Goal: Book appointment/travel/reservation

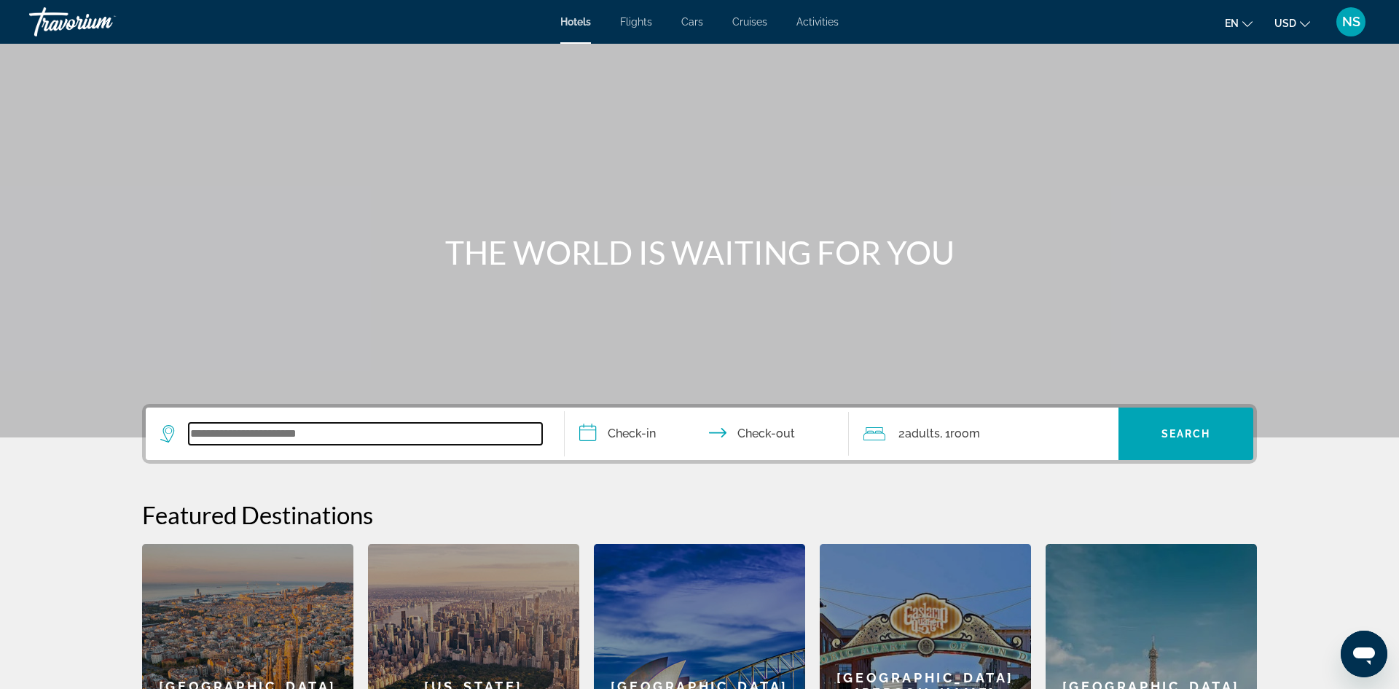
click at [221, 442] on input "Search widget" at bounding box center [365, 434] width 353 height 22
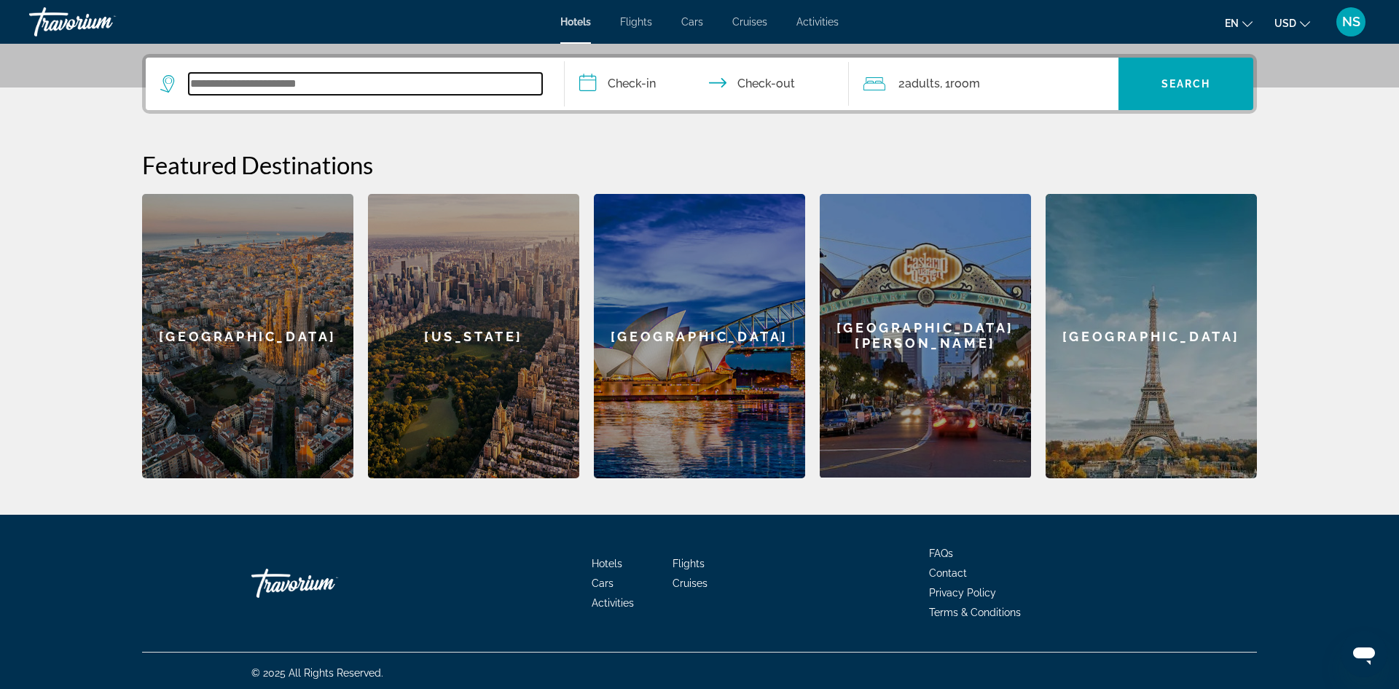
scroll to position [354, 0]
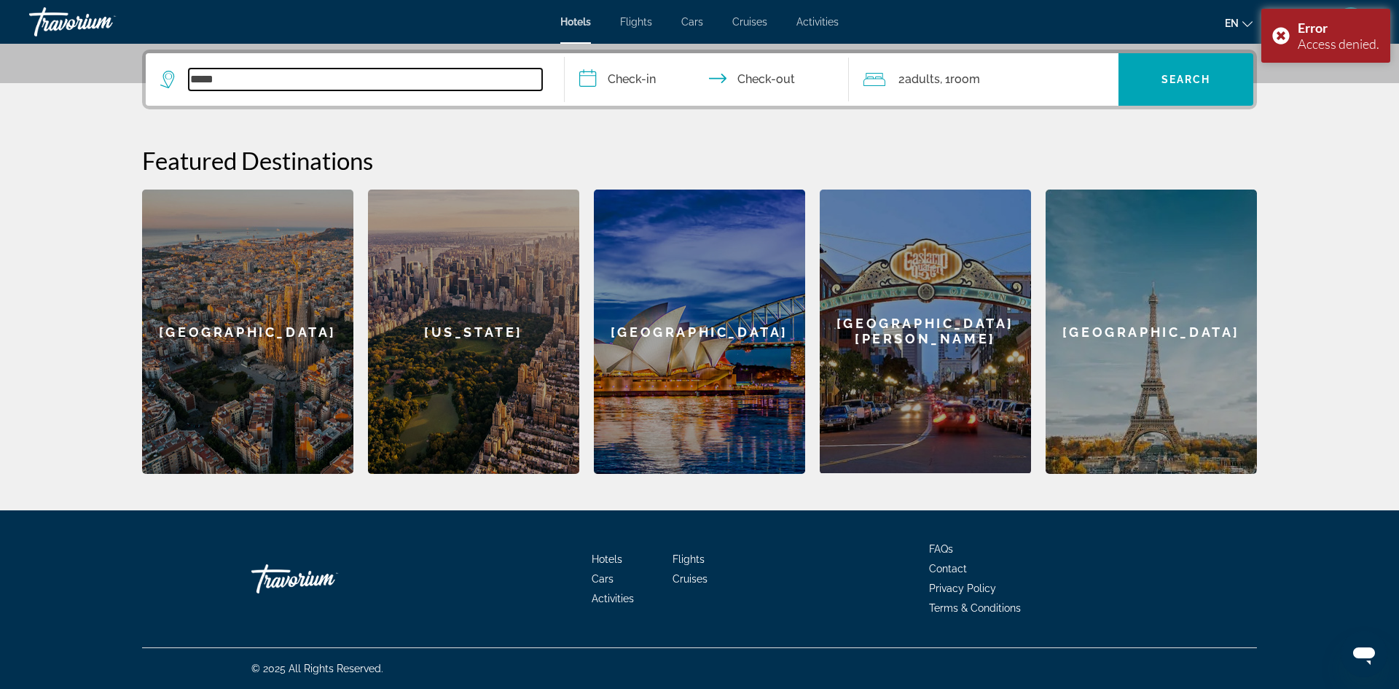
type input "*****"
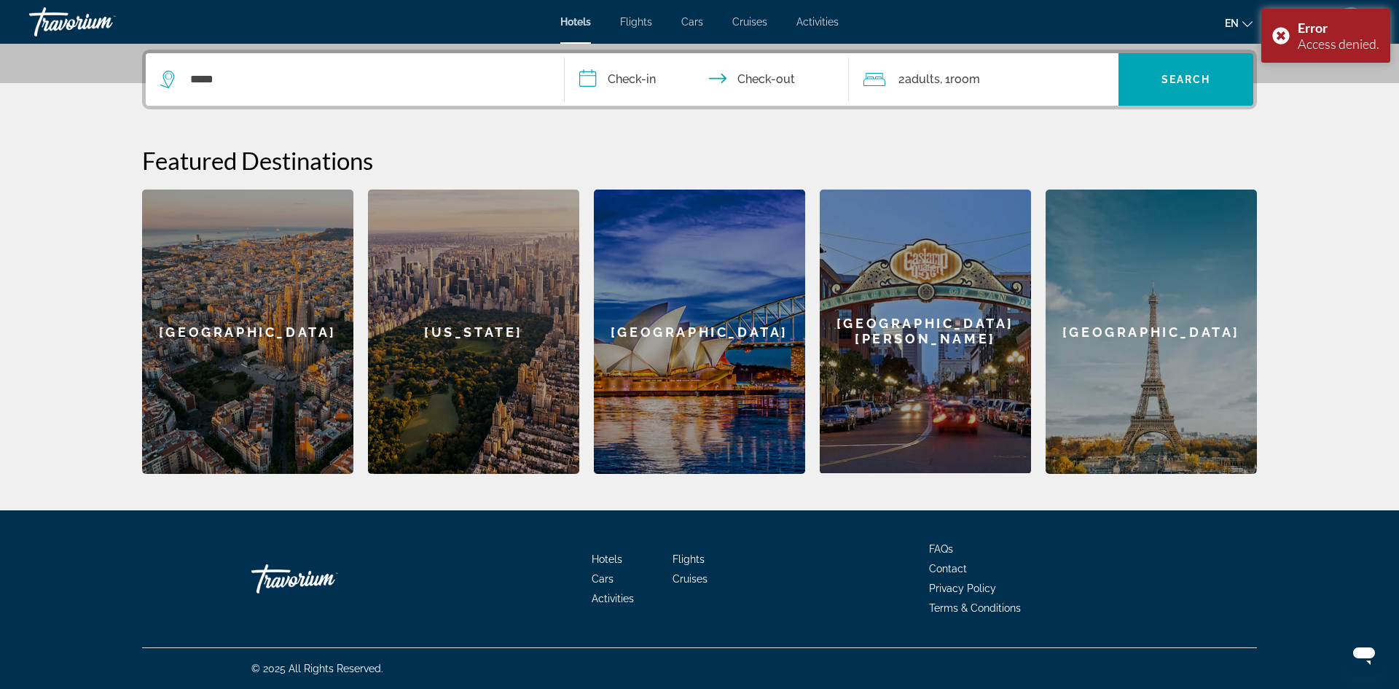
click at [1170, 360] on div "[GEOGRAPHIC_DATA]" at bounding box center [1151, 331] width 211 height 284
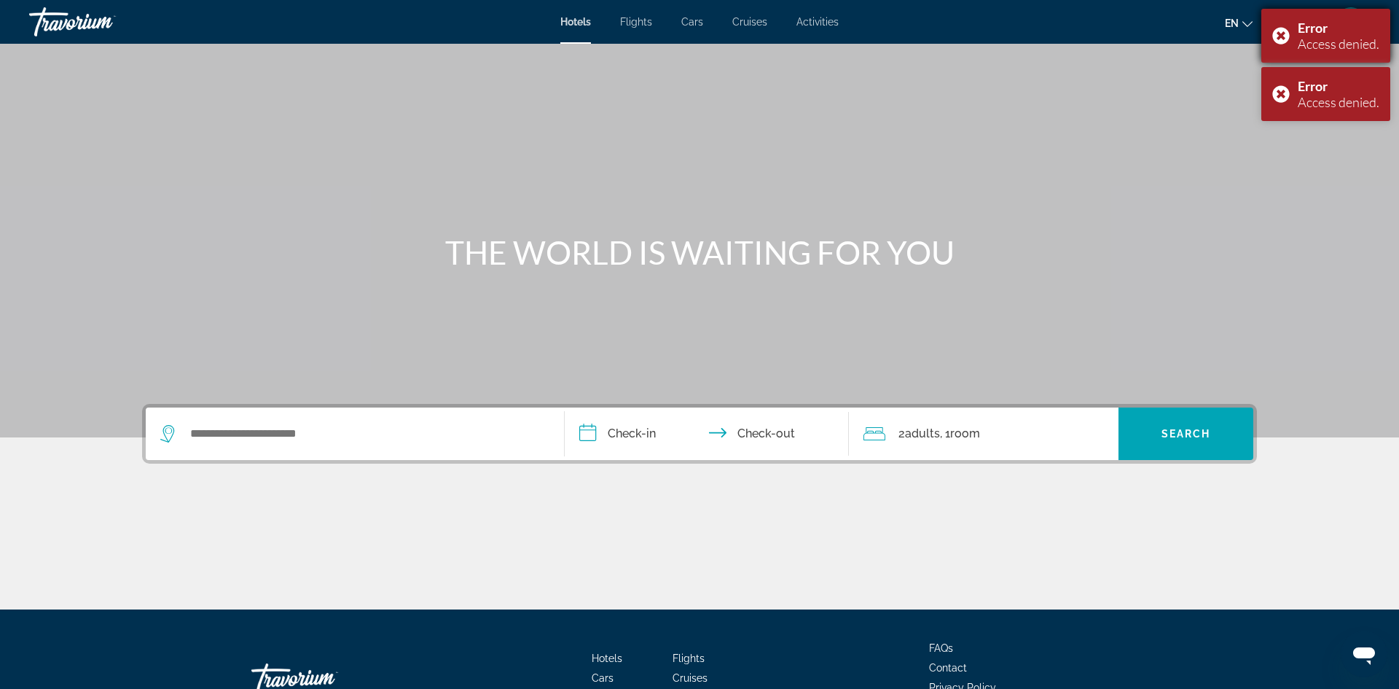
click at [1277, 33] on div "Error Access denied." at bounding box center [1325, 36] width 129 height 54
click at [1276, 37] on div "Error Access denied." at bounding box center [1325, 36] width 129 height 54
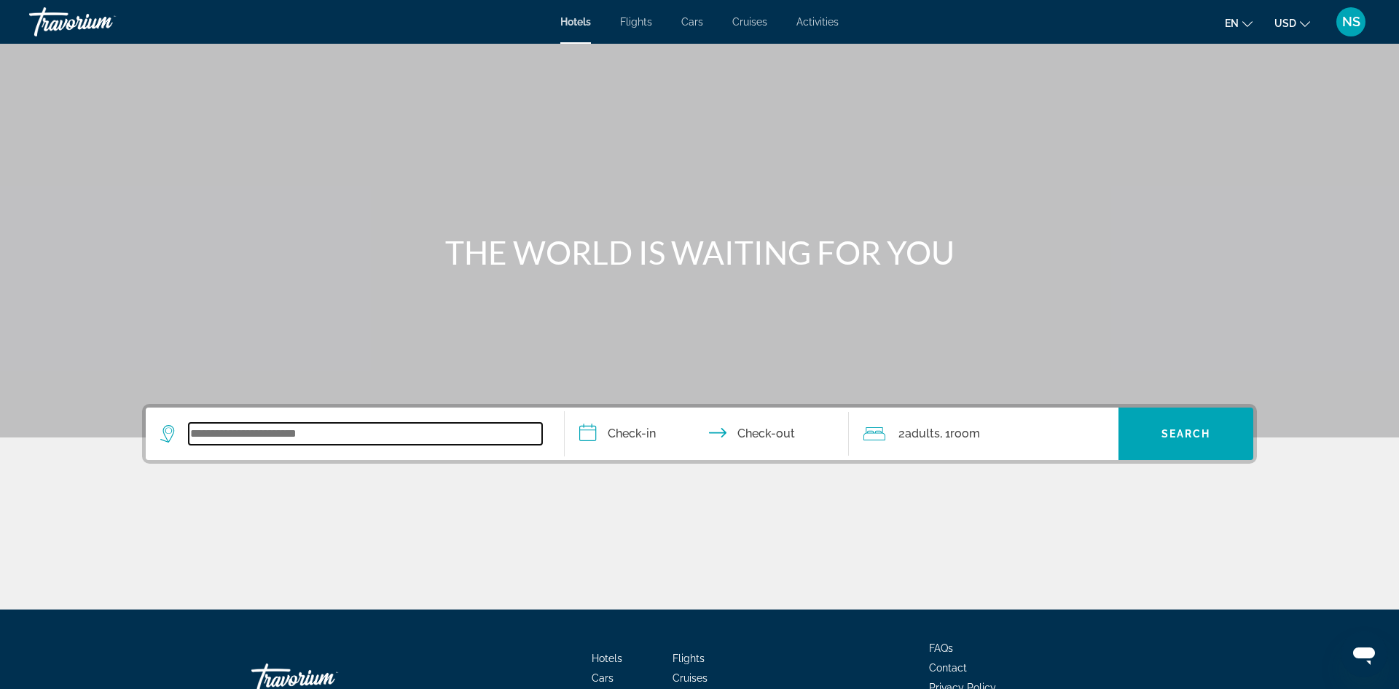
click at [211, 436] on input "Search widget" at bounding box center [365, 434] width 353 height 22
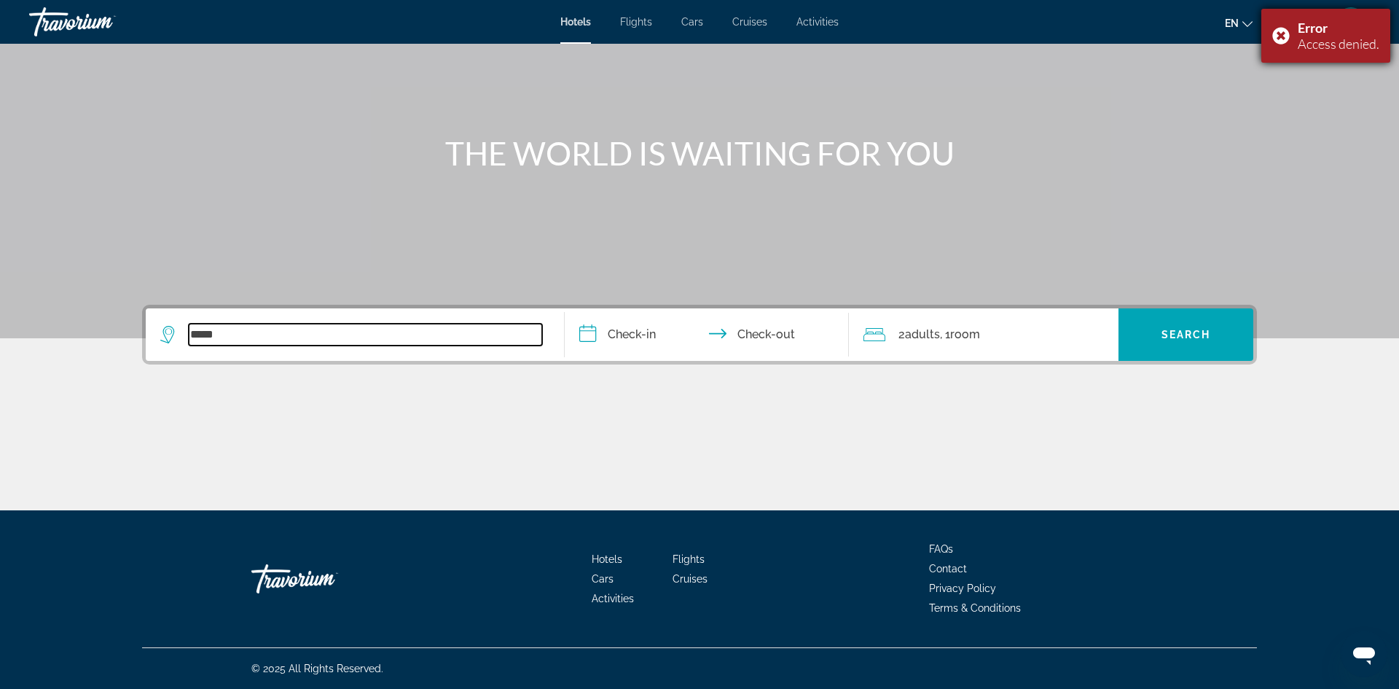
type input "*****"
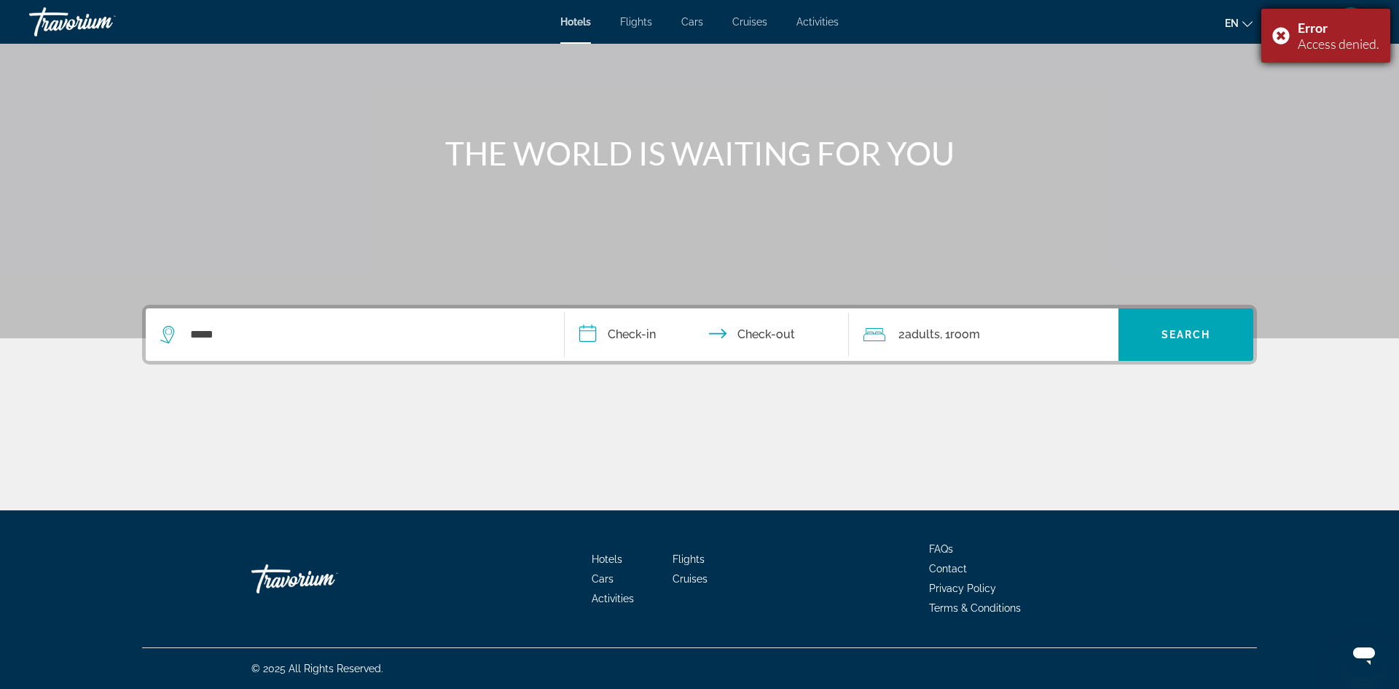
click at [1285, 38] on div "Error Access denied." at bounding box center [1325, 36] width 129 height 54
click at [1307, 22] on icon "Change currency" at bounding box center [1305, 24] width 10 height 10
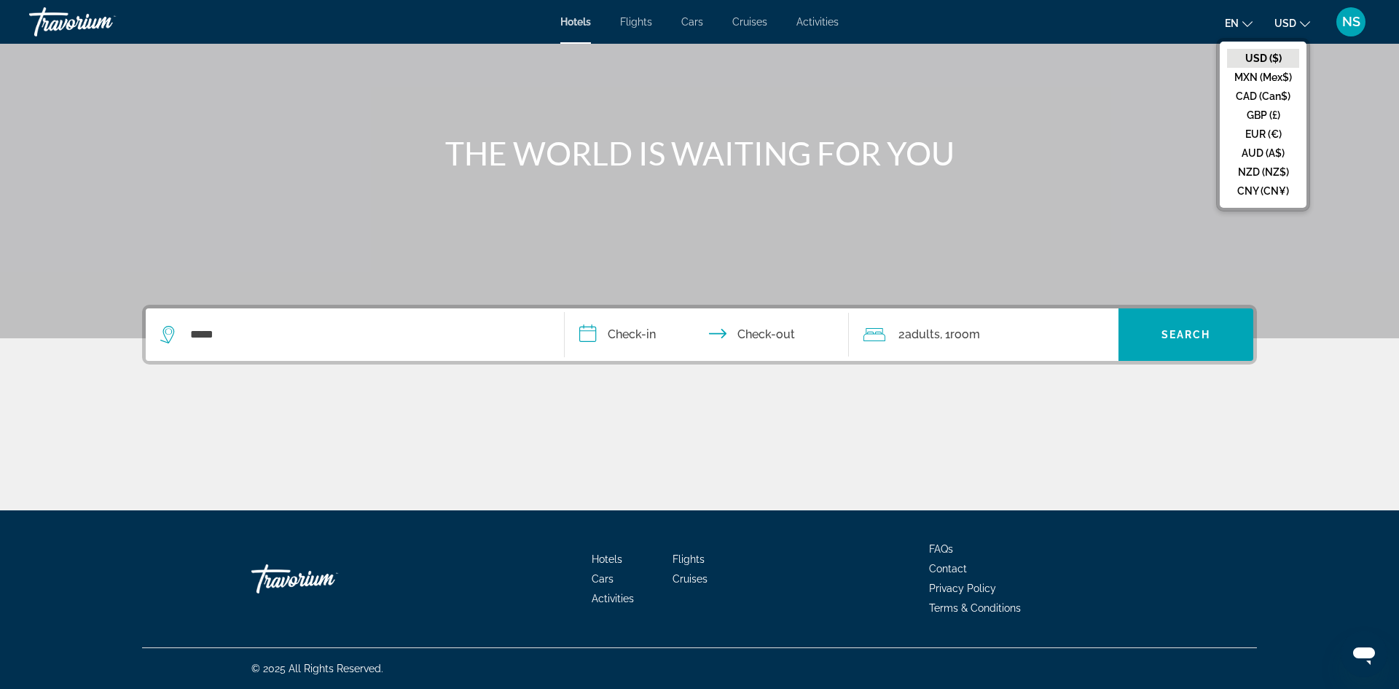
click at [1039, 177] on div "Main content" at bounding box center [699, 119] width 1399 height 437
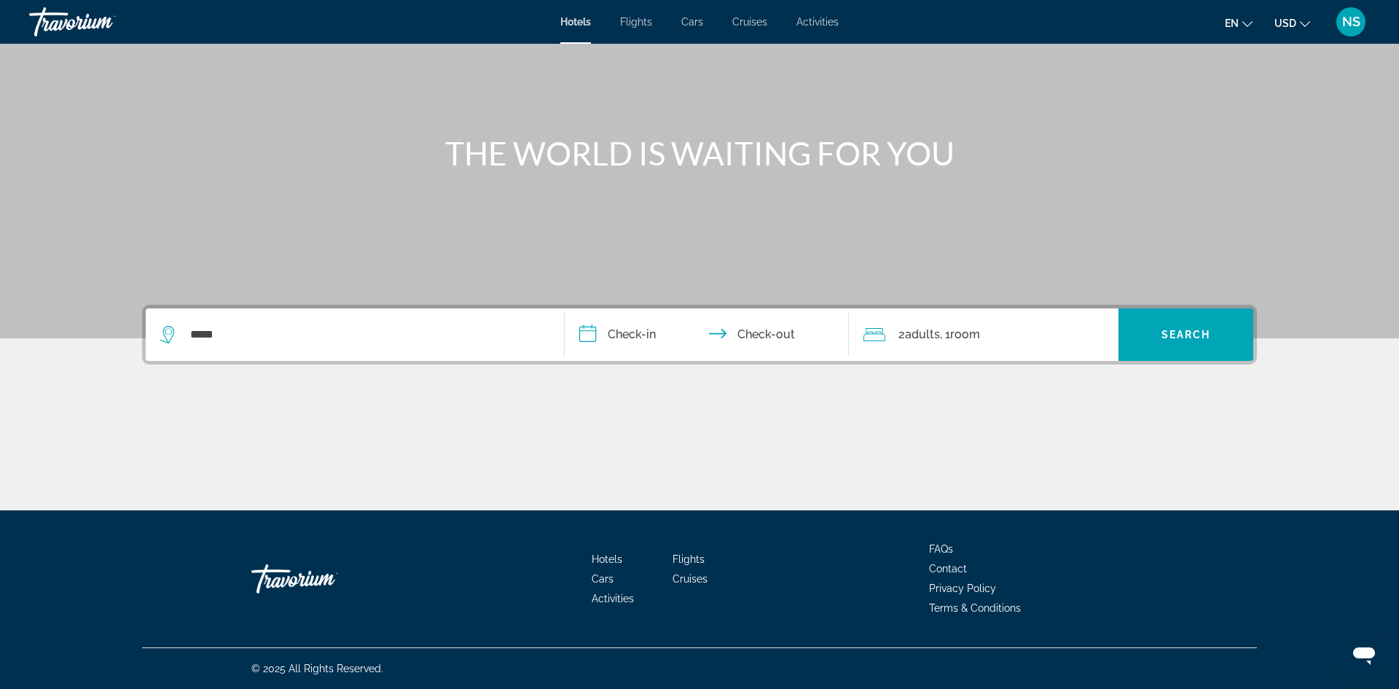
click at [1252, 26] on icon "Change language" at bounding box center [1247, 24] width 10 height 10
click at [1219, 73] on button "Español" at bounding box center [1209, 77] width 65 height 19
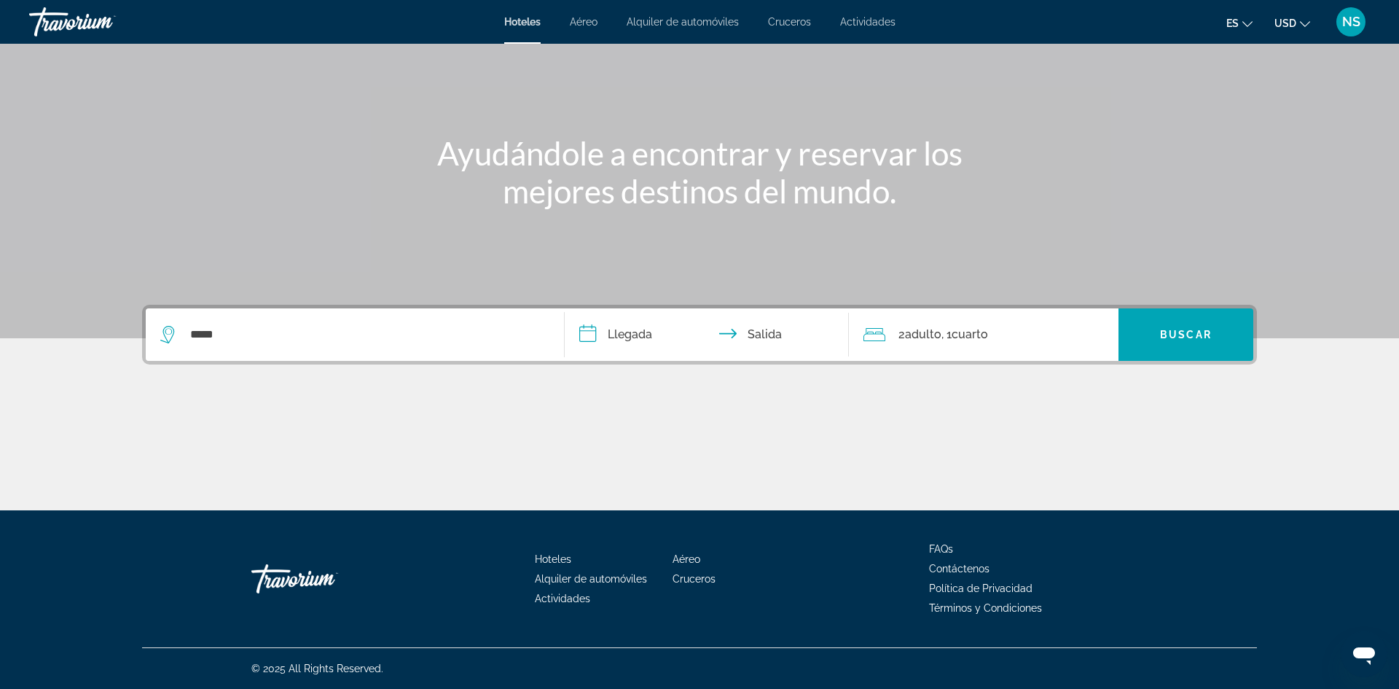
click at [594, 331] on input "**********" at bounding box center [710, 336] width 290 height 57
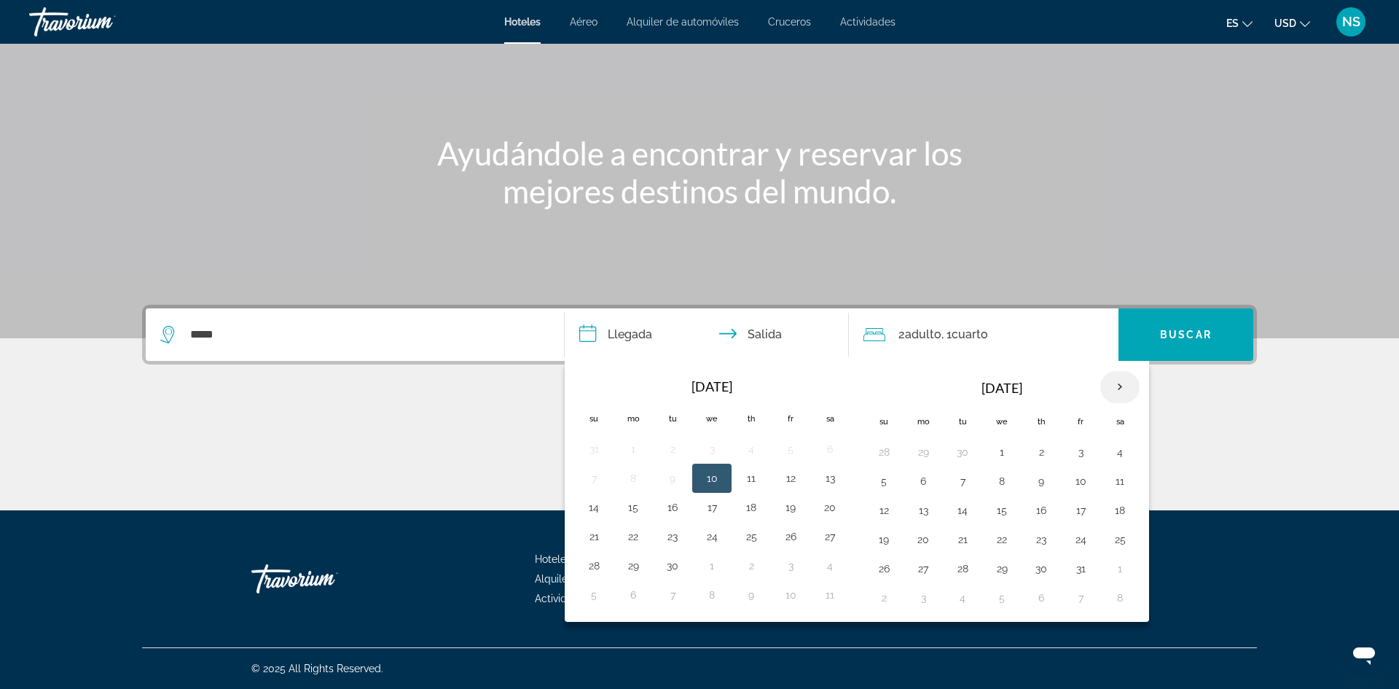
click at [1118, 385] on th "Next month" at bounding box center [1119, 387] width 39 height 32
click at [926, 568] on button "24" at bounding box center [922, 568] width 23 height 20
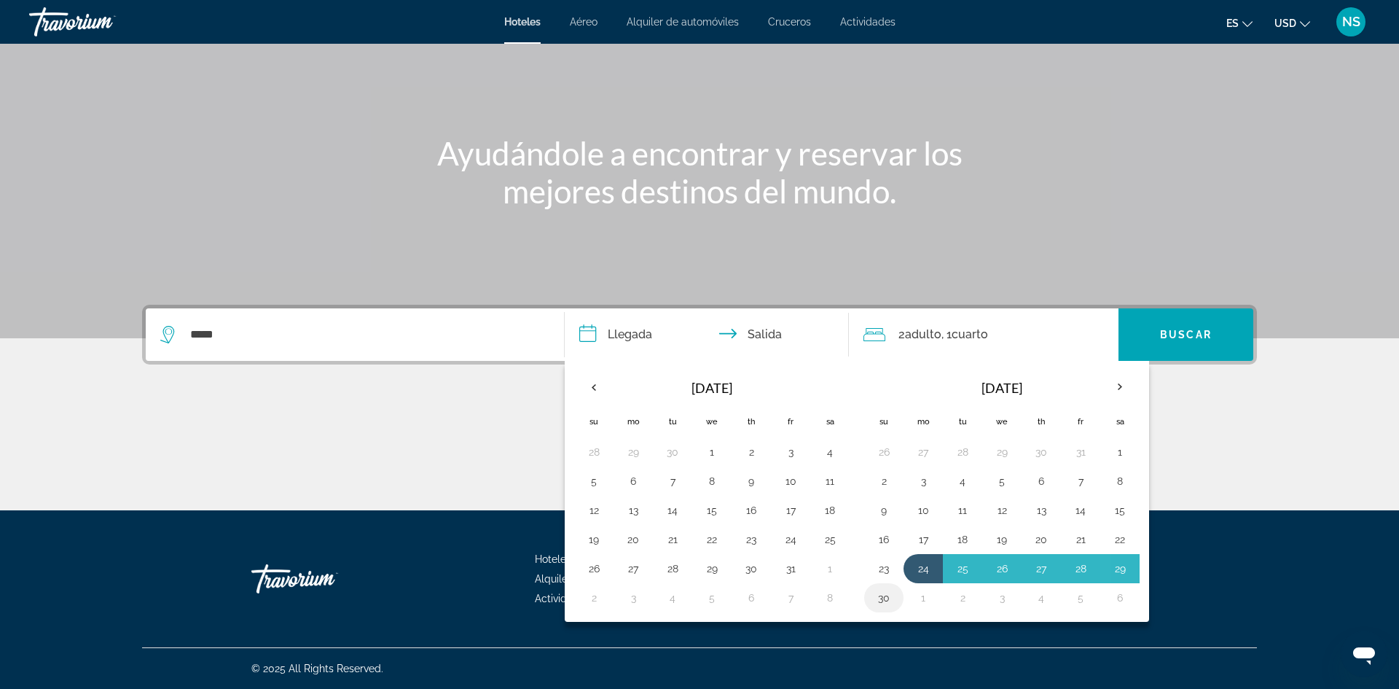
click at [886, 600] on button "30" at bounding box center [883, 597] width 23 height 20
type input "**********"
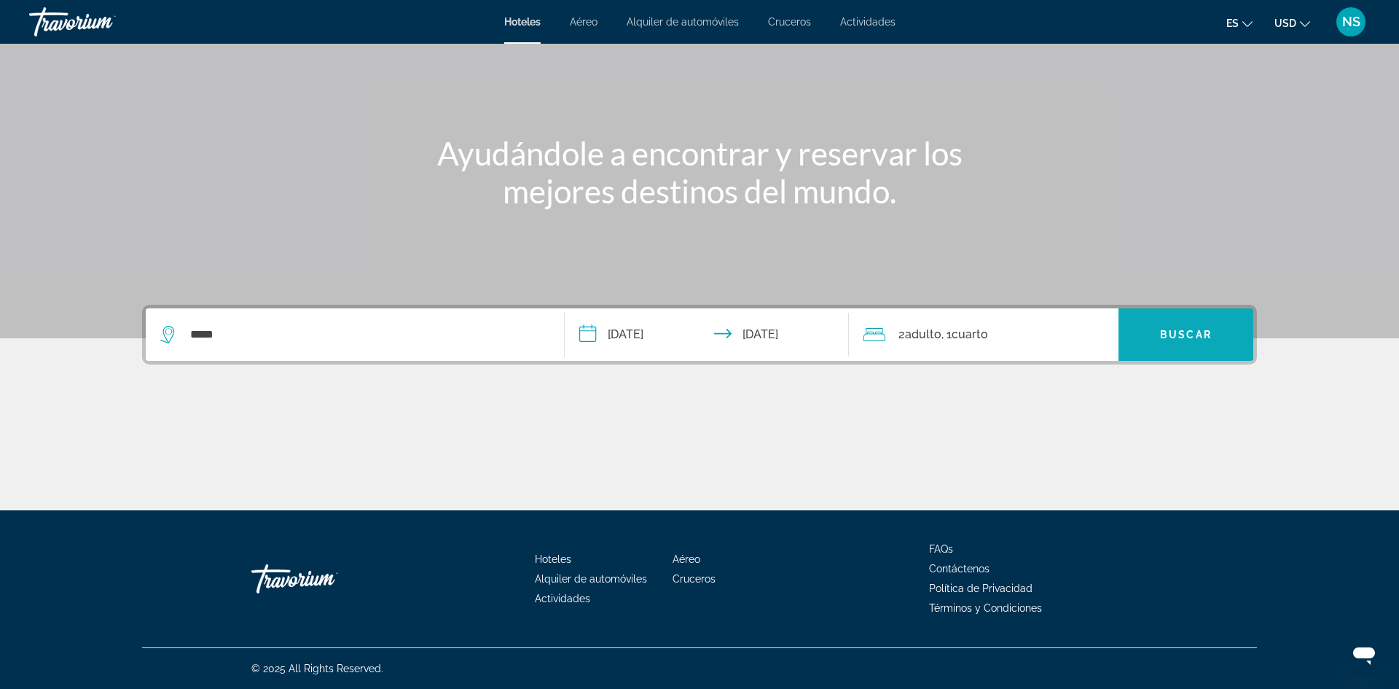
click at [1201, 332] on span "Buscar" at bounding box center [1186, 335] width 52 height 12
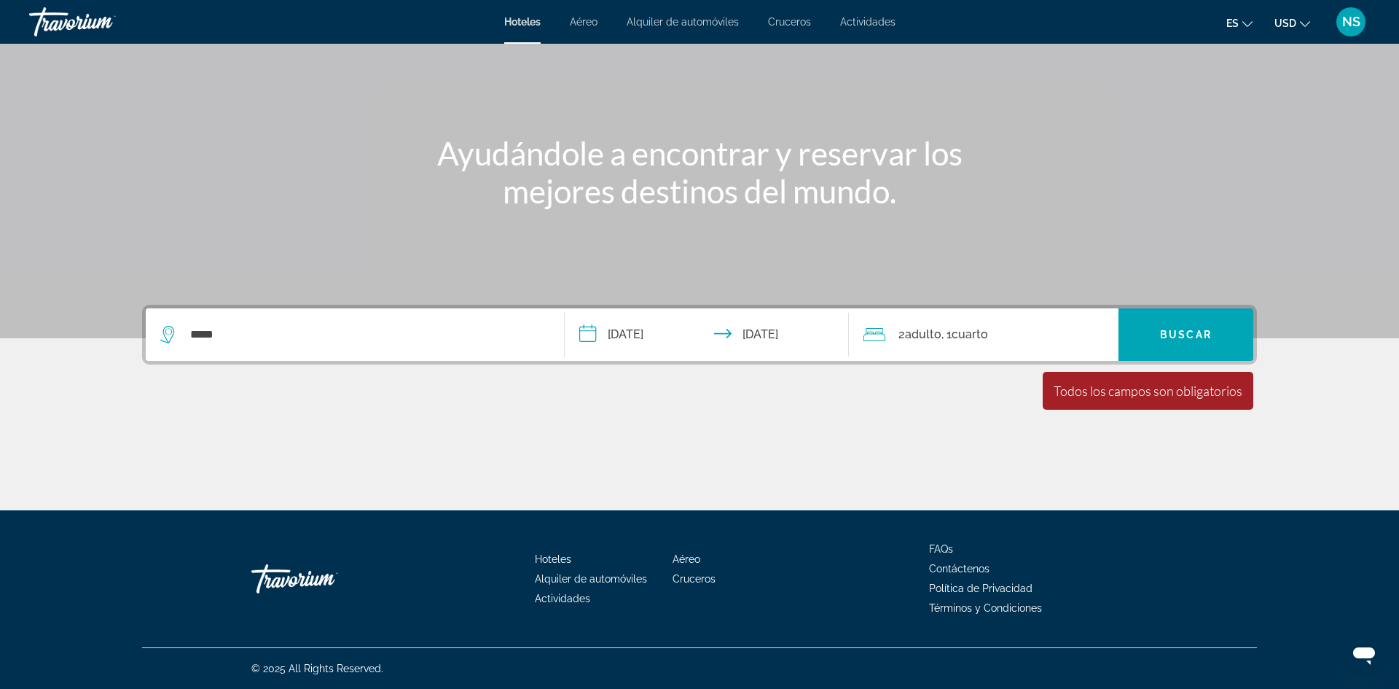
click at [885, 334] on div "2 Adulto Adulto , 1 Cuarto habitaciones" at bounding box center [990, 334] width 255 height 20
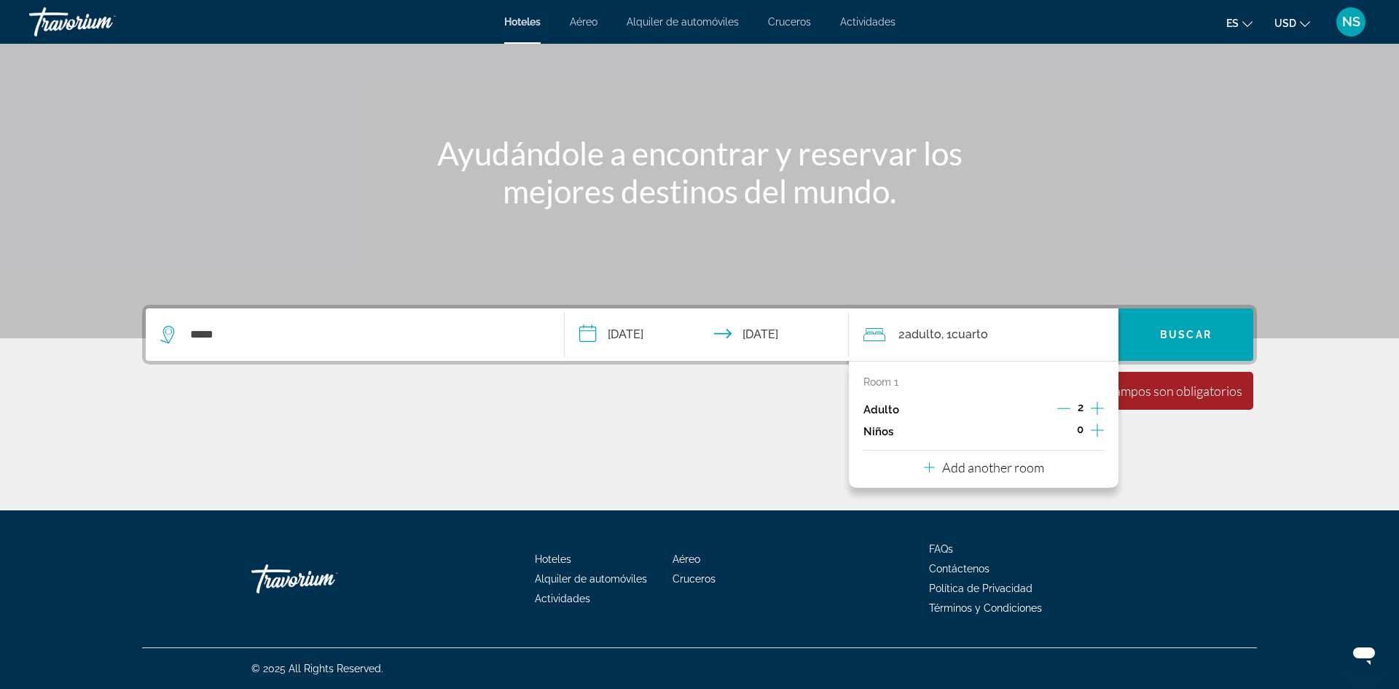
click at [1095, 404] on icon "Increment adults" at bounding box center [1097, 407] width 13 height 17
click at [1201, 337] on span "Buscar" at bounding box center [1186, 335] width 52 height 12
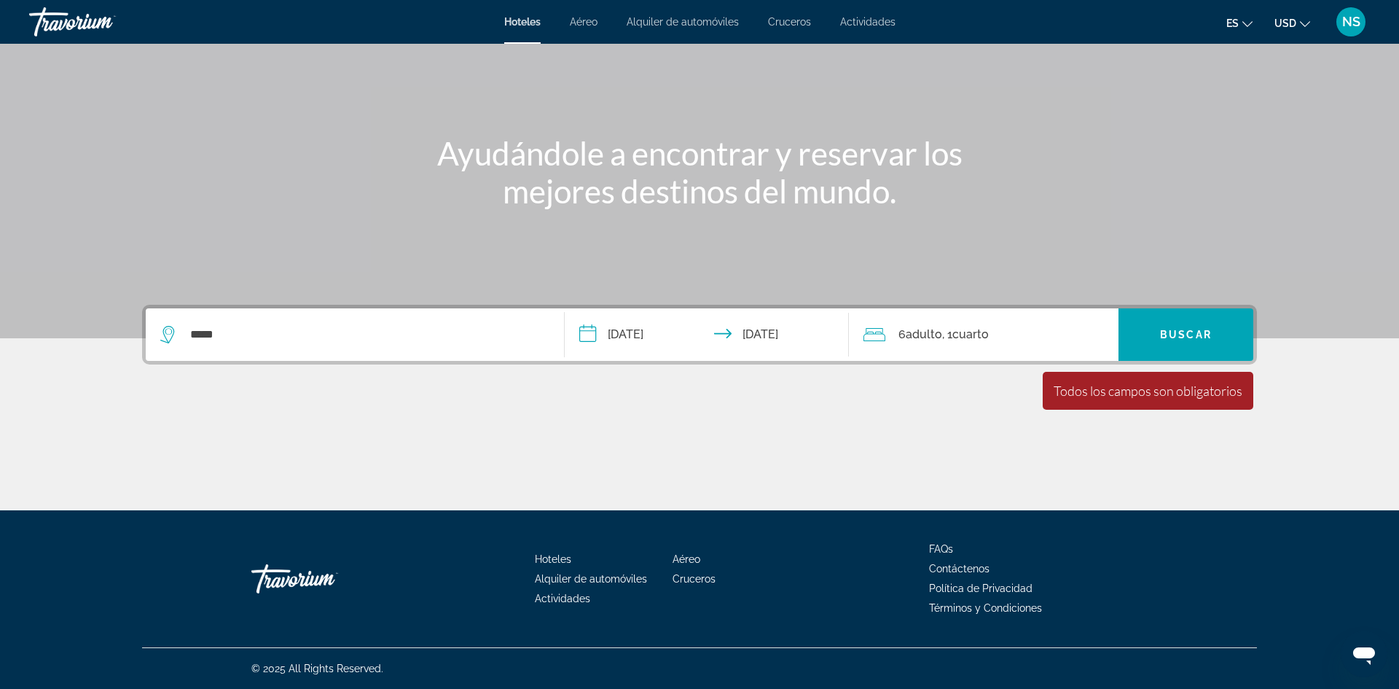
click at [165, 334] on icon "Search widget" at bounding box center [168, 334] width 17 height 17
click at [168, 334] on icon "Search widget" at bounding box center [168, 334] width 17 height 17
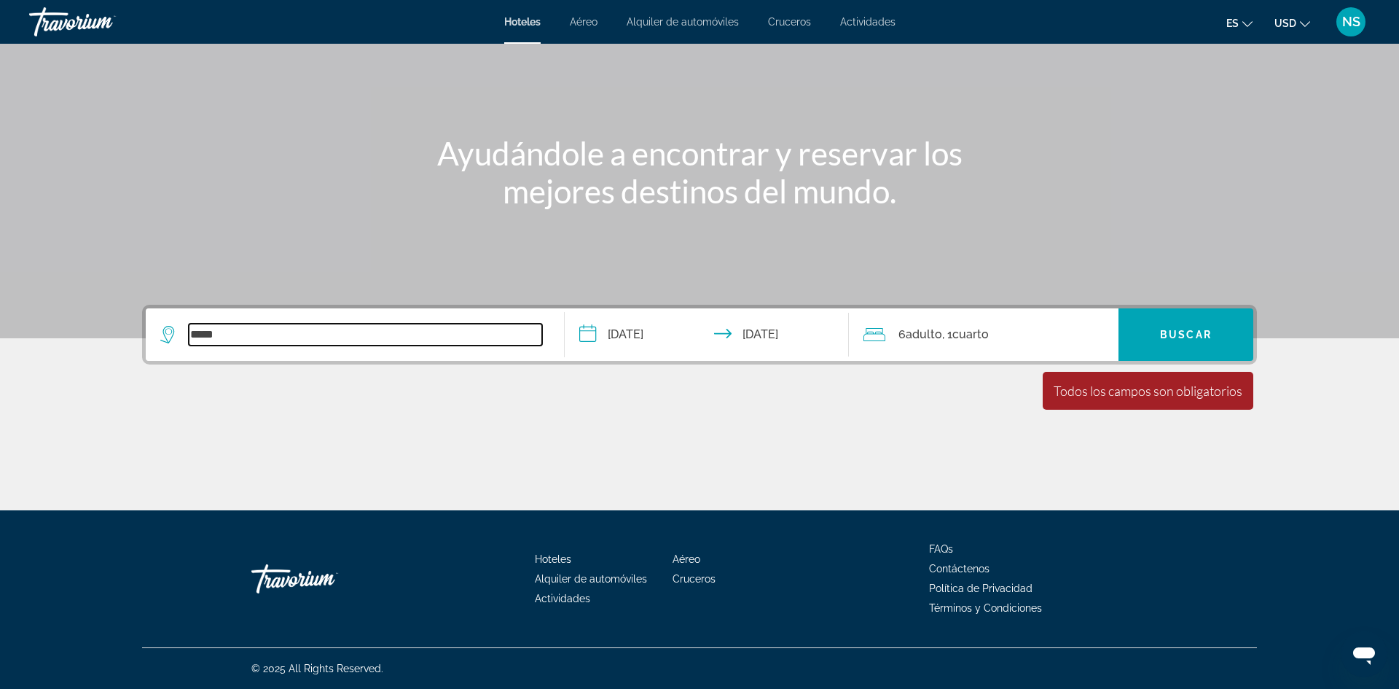
click at [224, 335] on input "*****" at bounding box center [365, 335] width 353 height 22
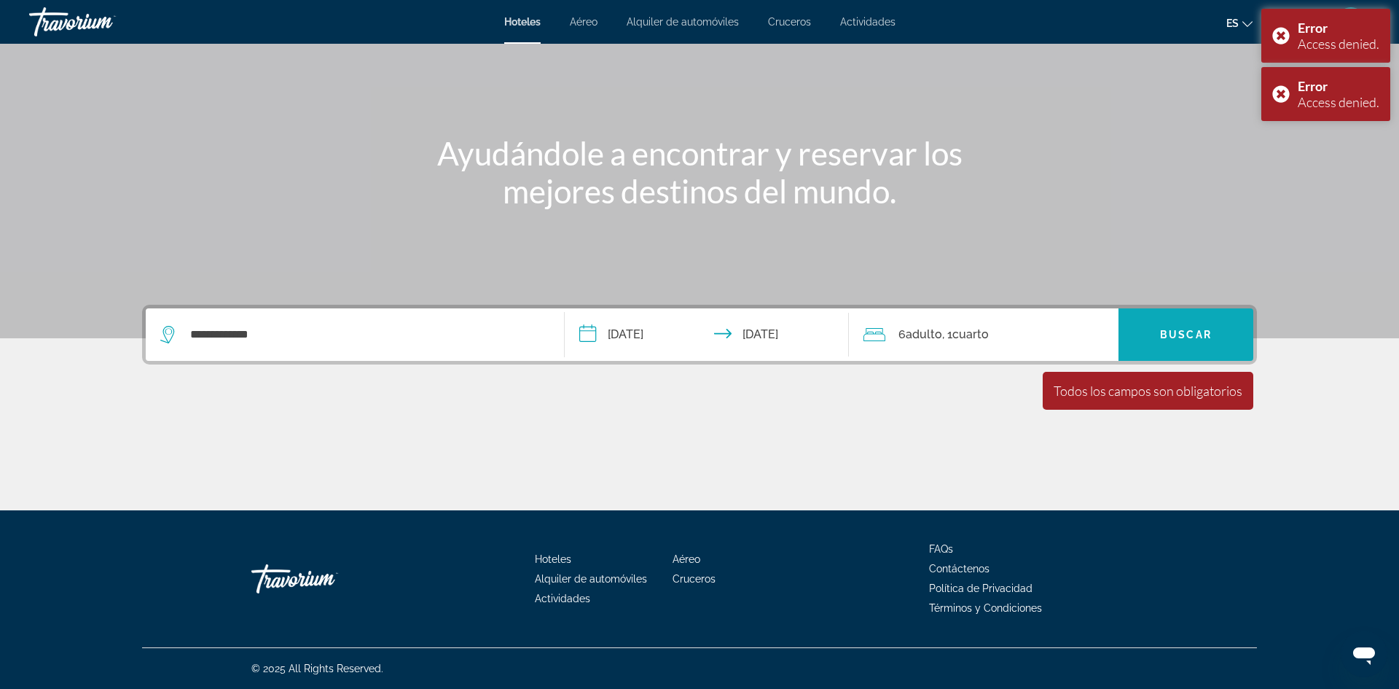
click at [1185, 338] on span "Buscar" at bounding box center [1186, 335] width 52 height 12
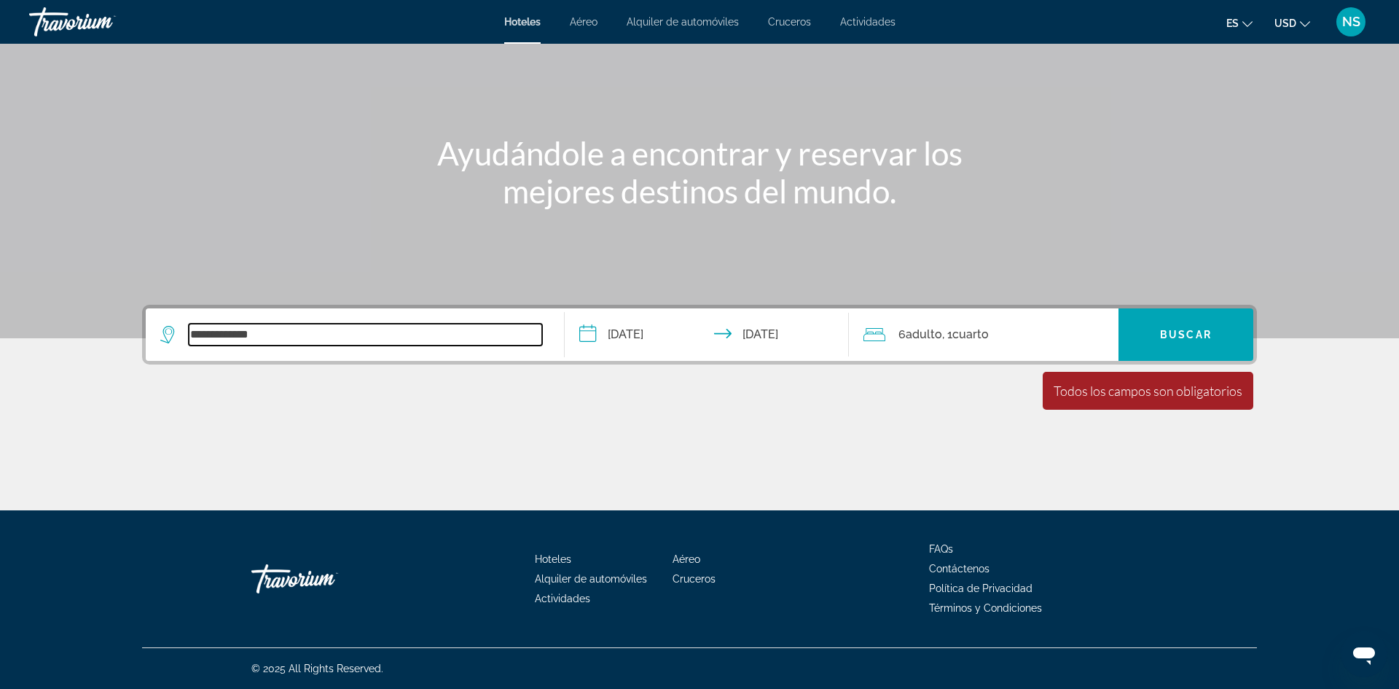
click at [275, 330] on input "**********" at bounding box center [365, 335] width 353 height 22
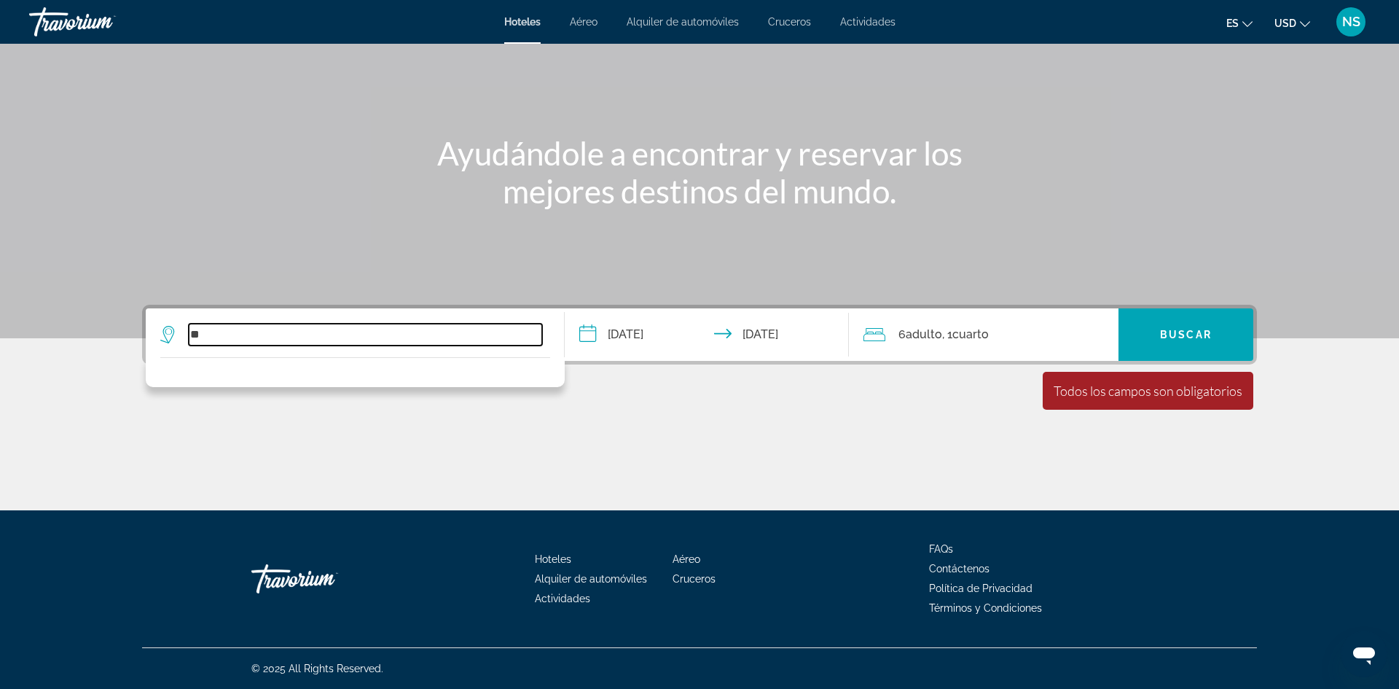
type input "*"
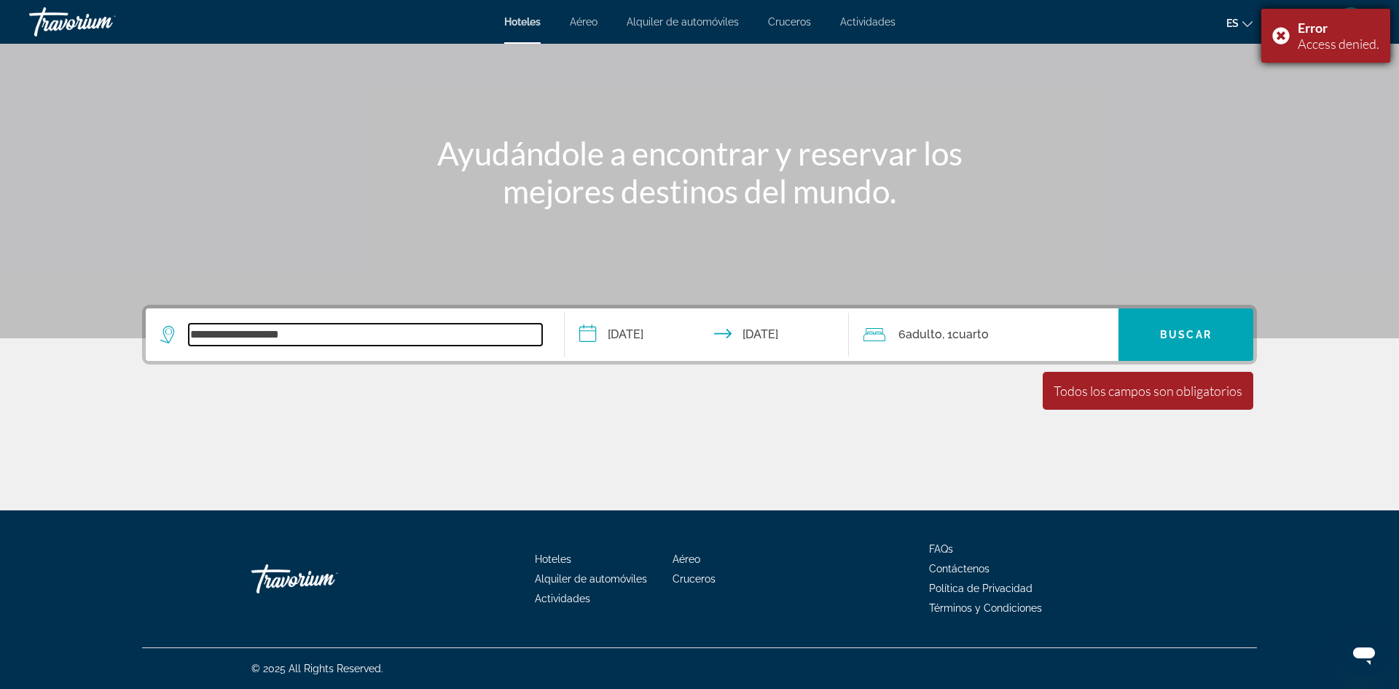
type input "**********"
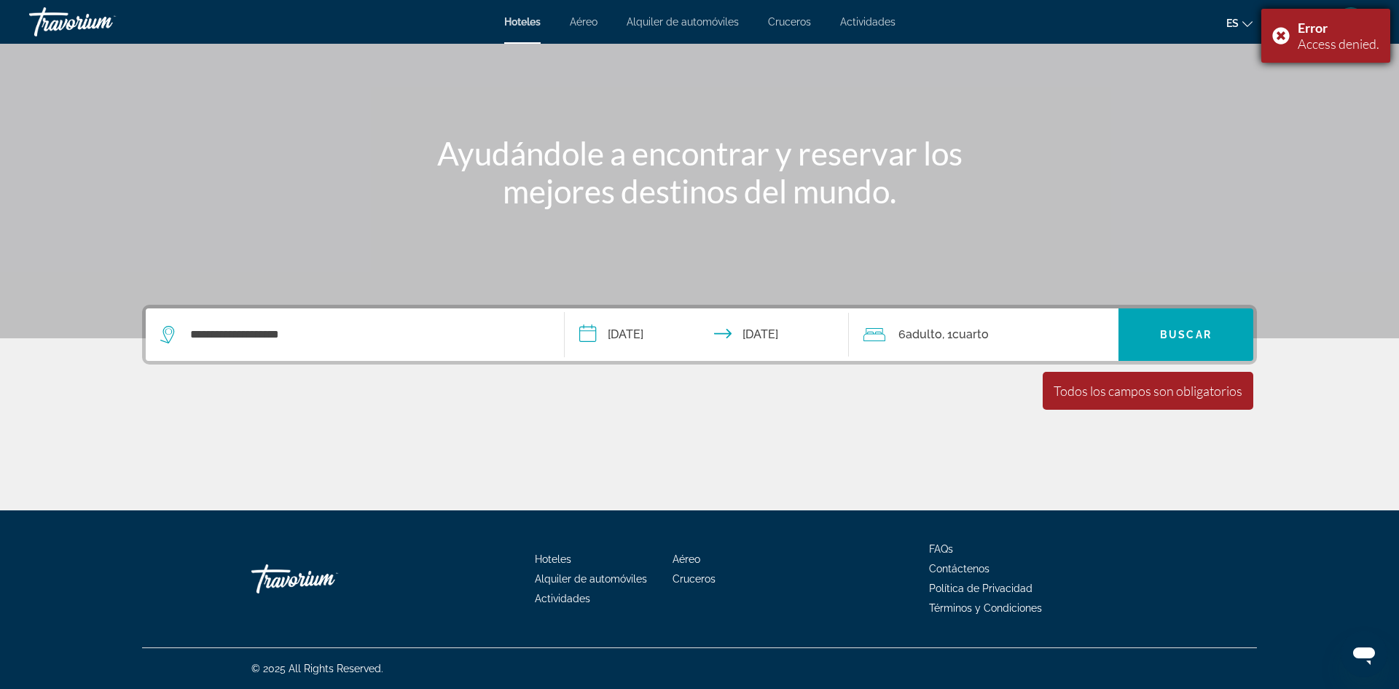
click at [1283, 31] on div "Error Access denied." at bounding box center [1325, 36] width 129 height 54
click at [1247, 26] on icon "Change language" at bounding box center [1247, 24] width 10 height 6
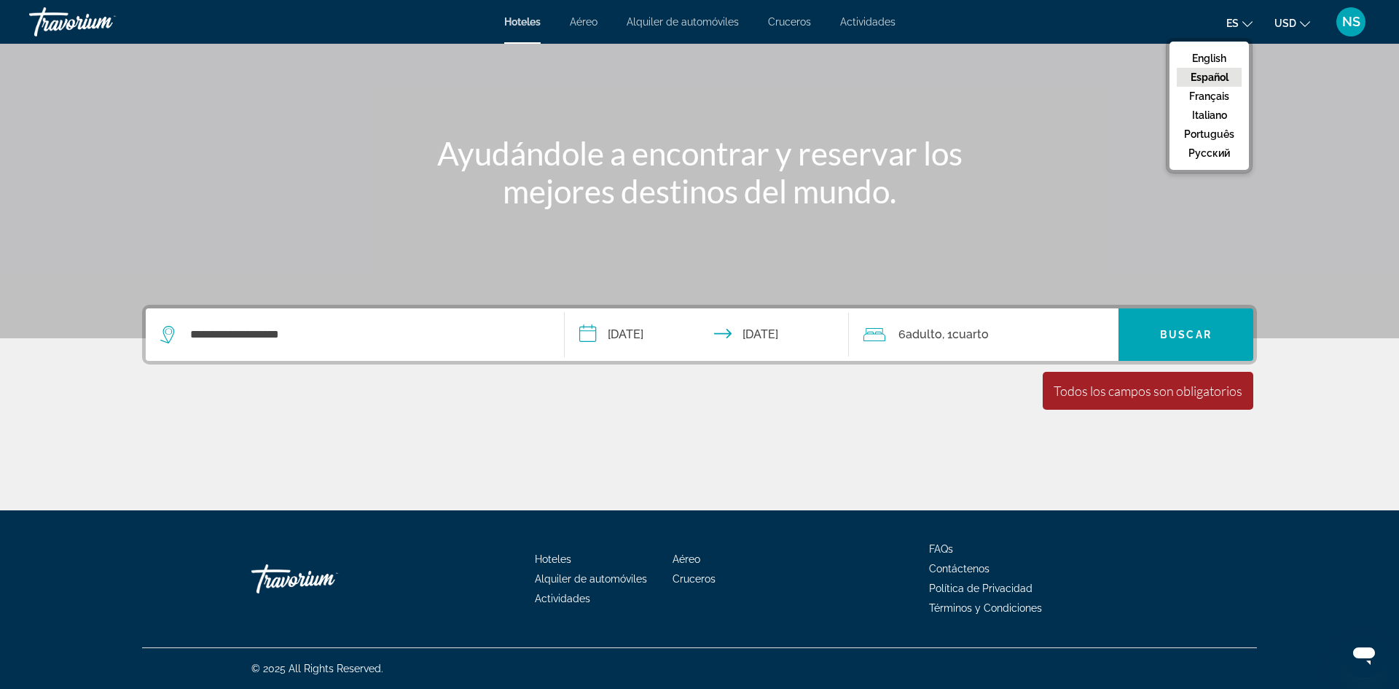
click at [1225, 77] on button "Español" at bounding box center [1209, 77] width 65 height 19
click at [624, 334] on input "**********" at bounding box center [710, 336] width 290 height 57
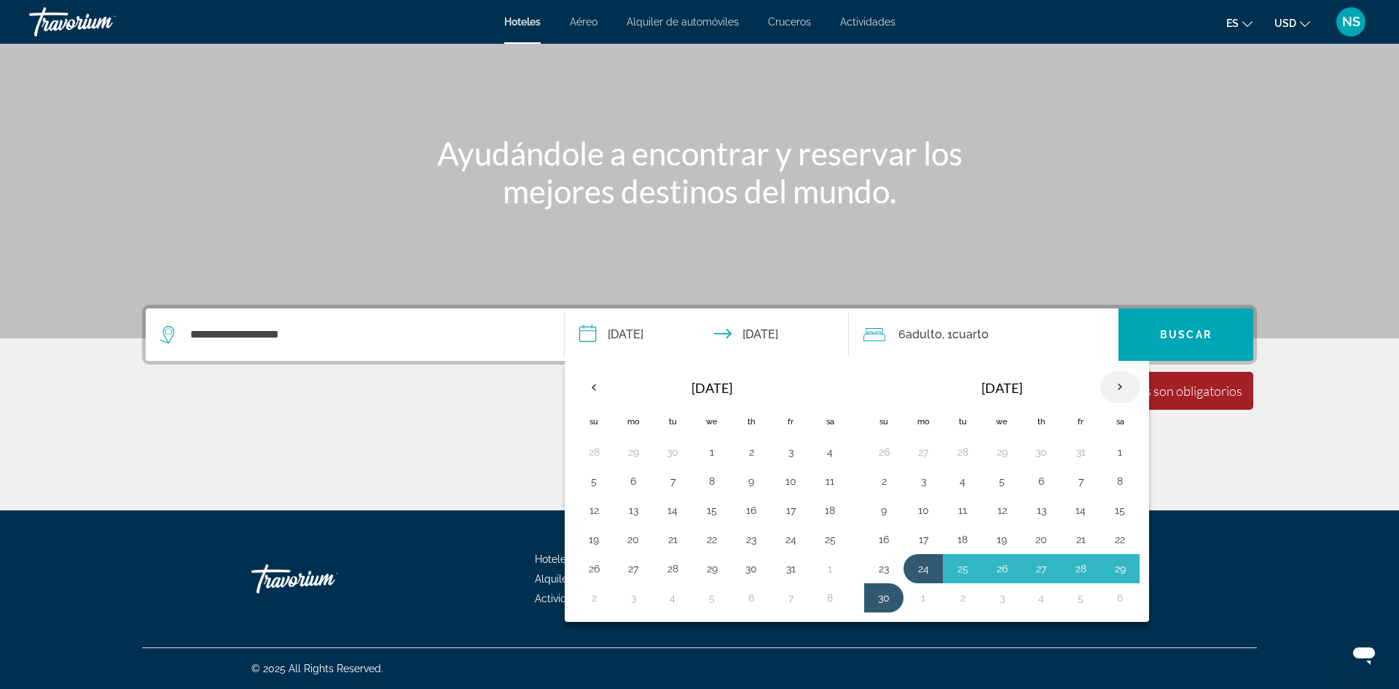
click at [1120, 381] on th "Next month" at bounding box center [1119, 387] width 39 height 32
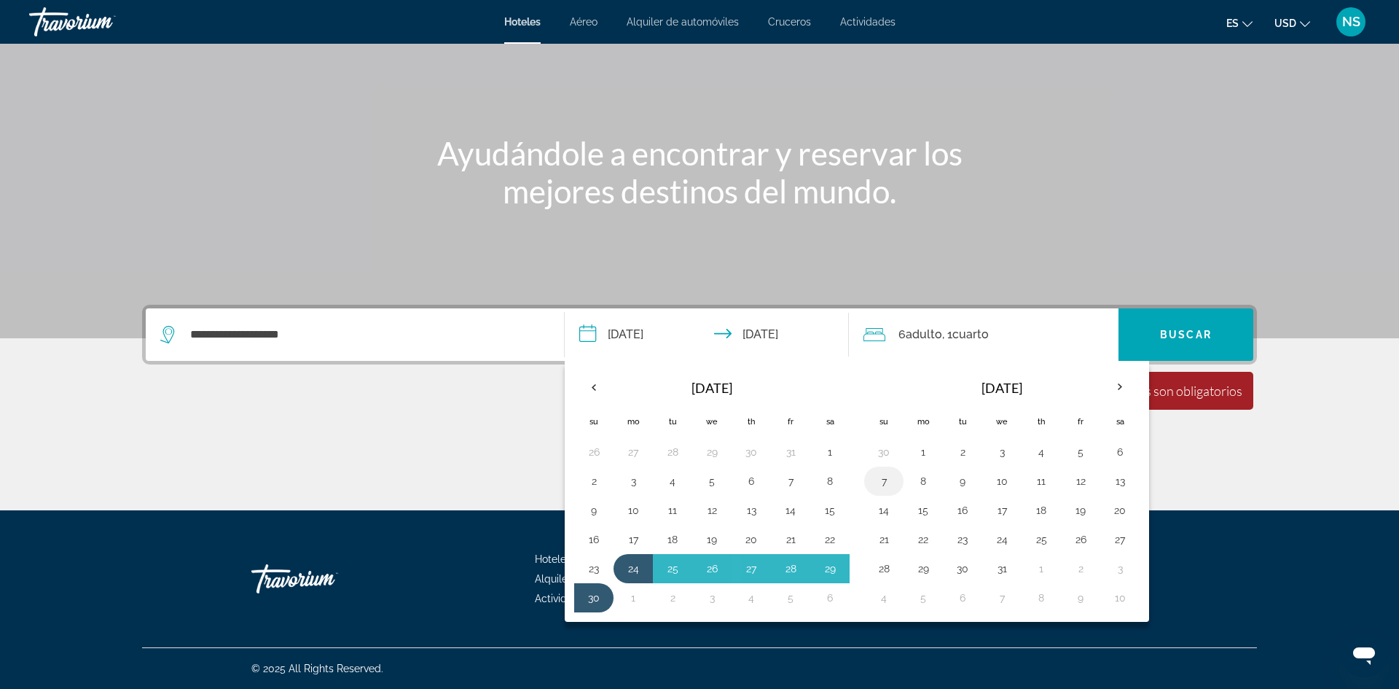
click at [882, 482] on button "7" at bounding box center [883, 481] width 23 height 20
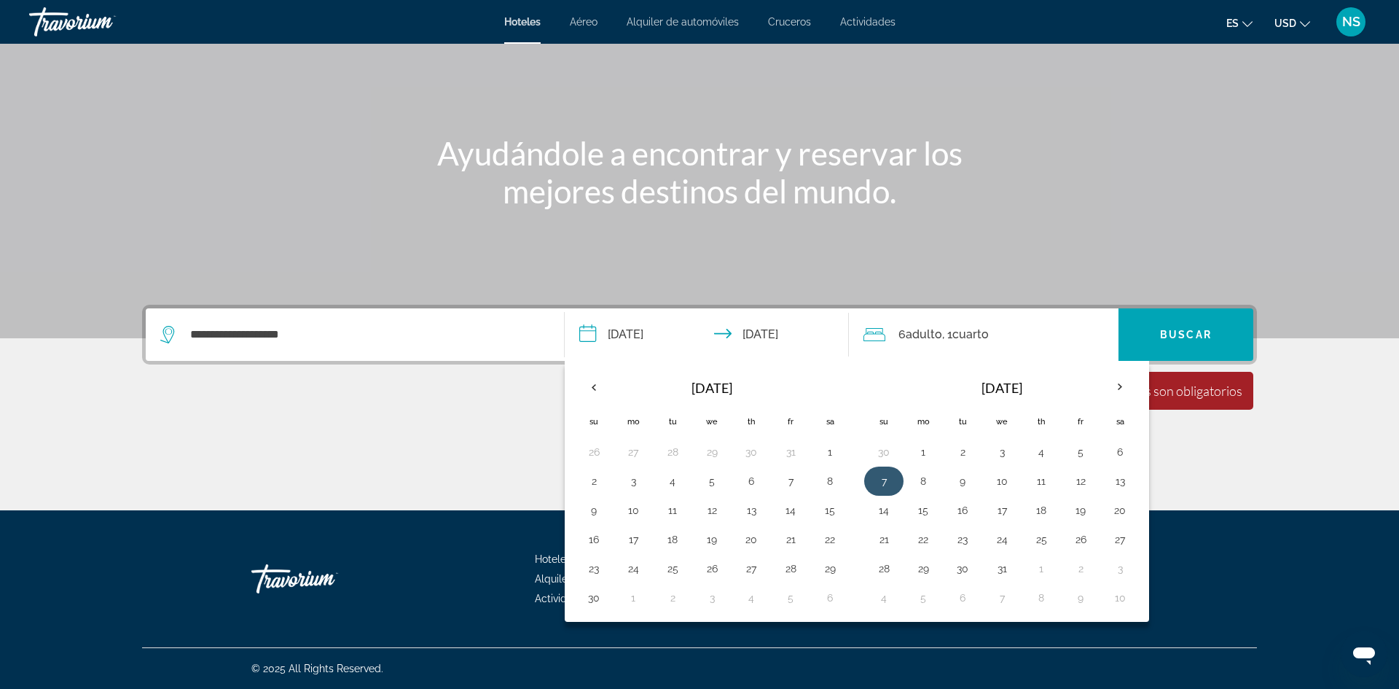
click at [882, 482] on button "7" at bounding box center [883, 481] width 23 height 20
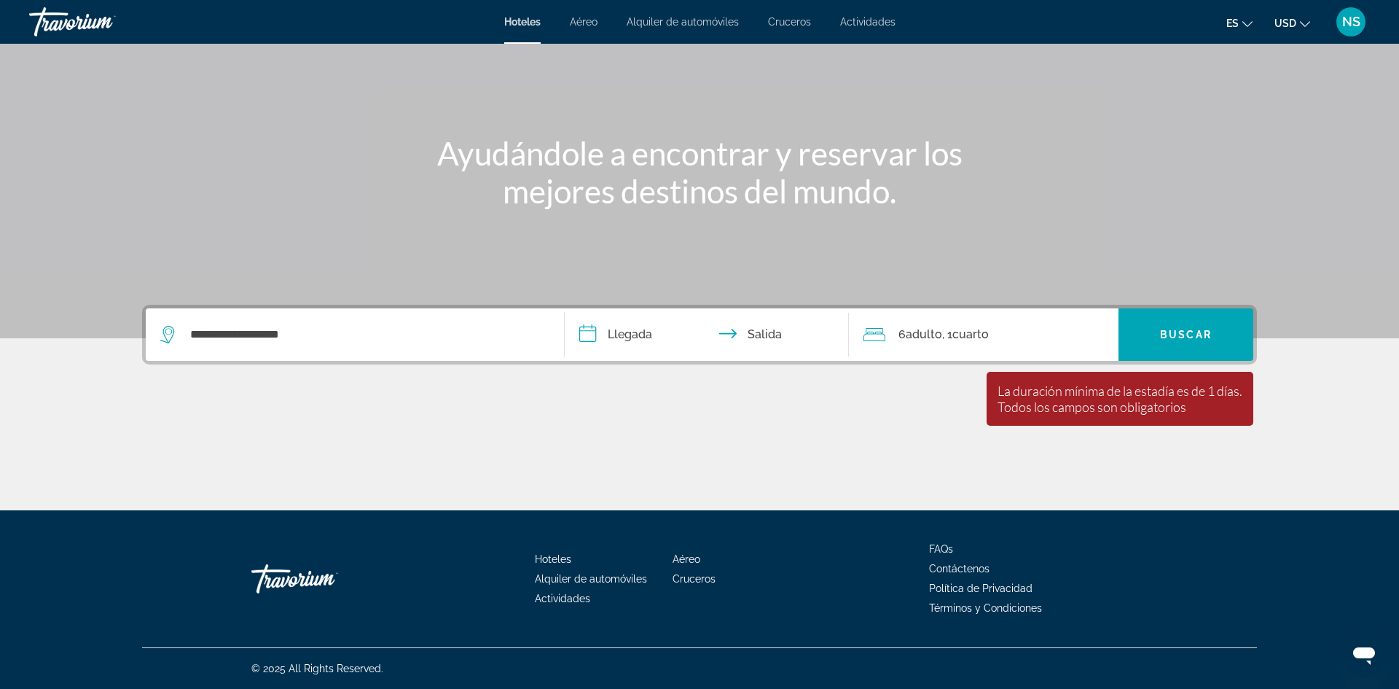
click at [585, 334] on input "**********" at bounding box center [710, 336] width 290 height 57
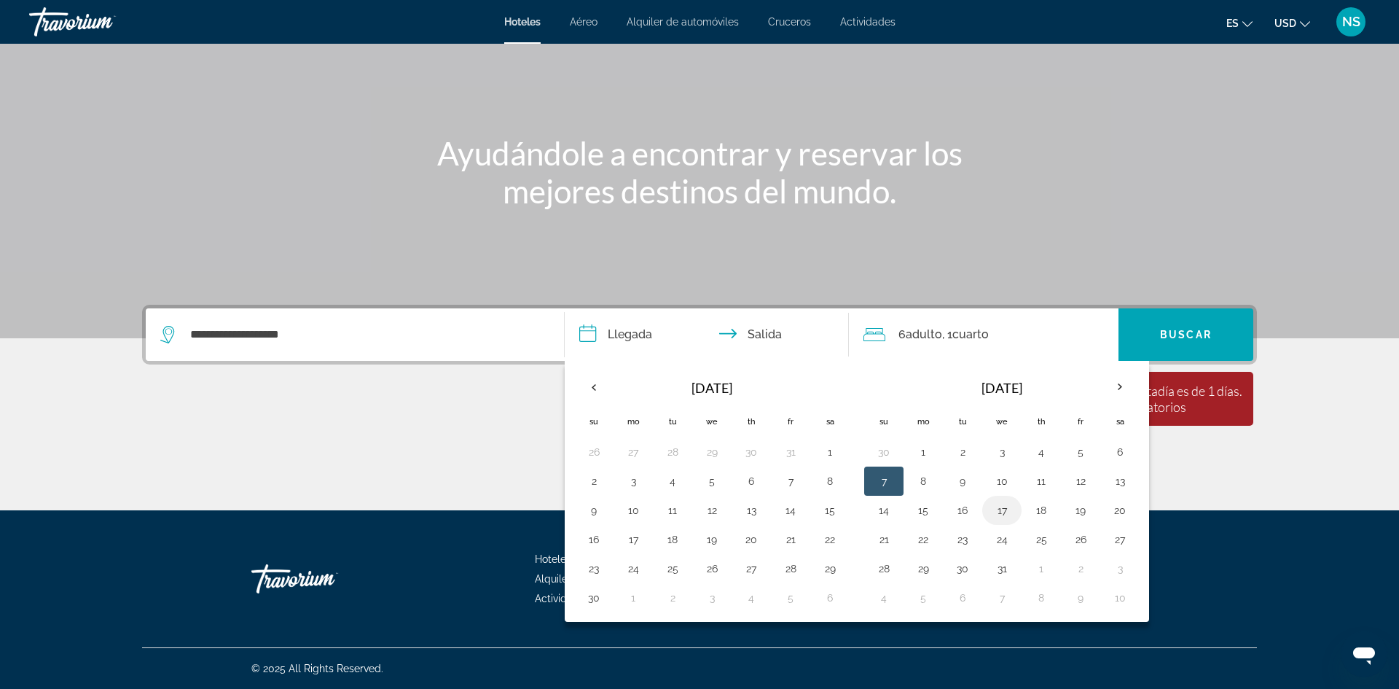
click at [1003, 511] on button "17" at bounding box center [1001, 510] width 23 height 20
click at [882, 481] on button "7" at bounding box center [883, 481] width 23 height 20
type input "**********"
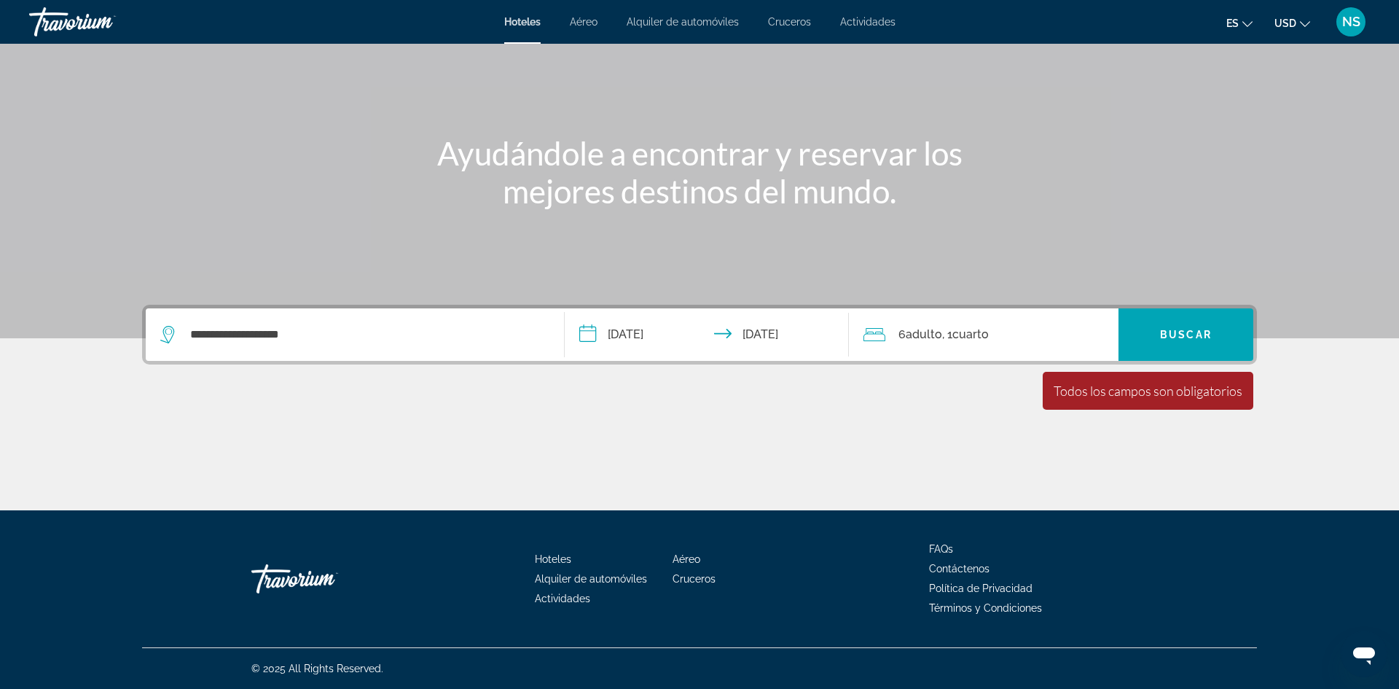
click at [916, 301] on div "Main content" at bounding box center [699, 119] width 1399 height 437
click at [920, 327] on span "Adulto" at bounding box center [924, 334] width 36 height 14
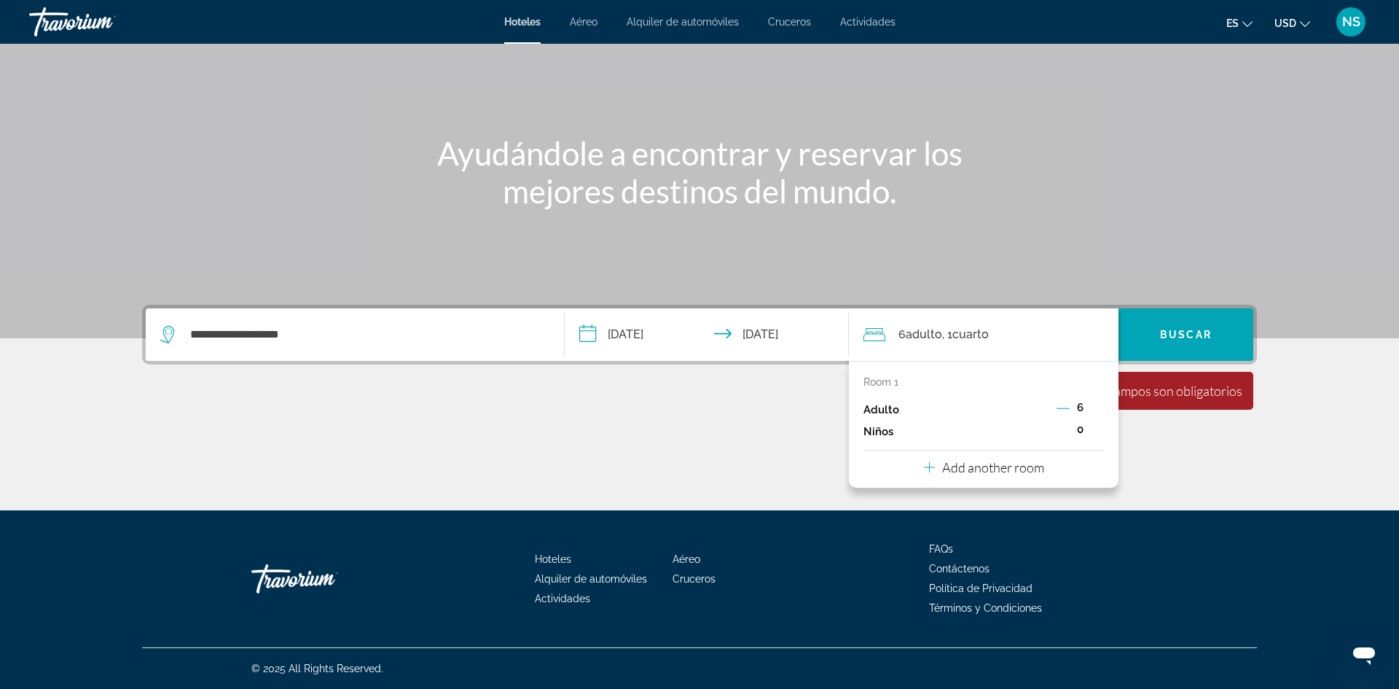
click at [1064, 405] on icon "Decrement adults" at bounding box center [1062, 407] width 13 height 13
click at [1064, 405] on icon "Decrement adults" at bounding box center [1063, 407] width 13 height 13
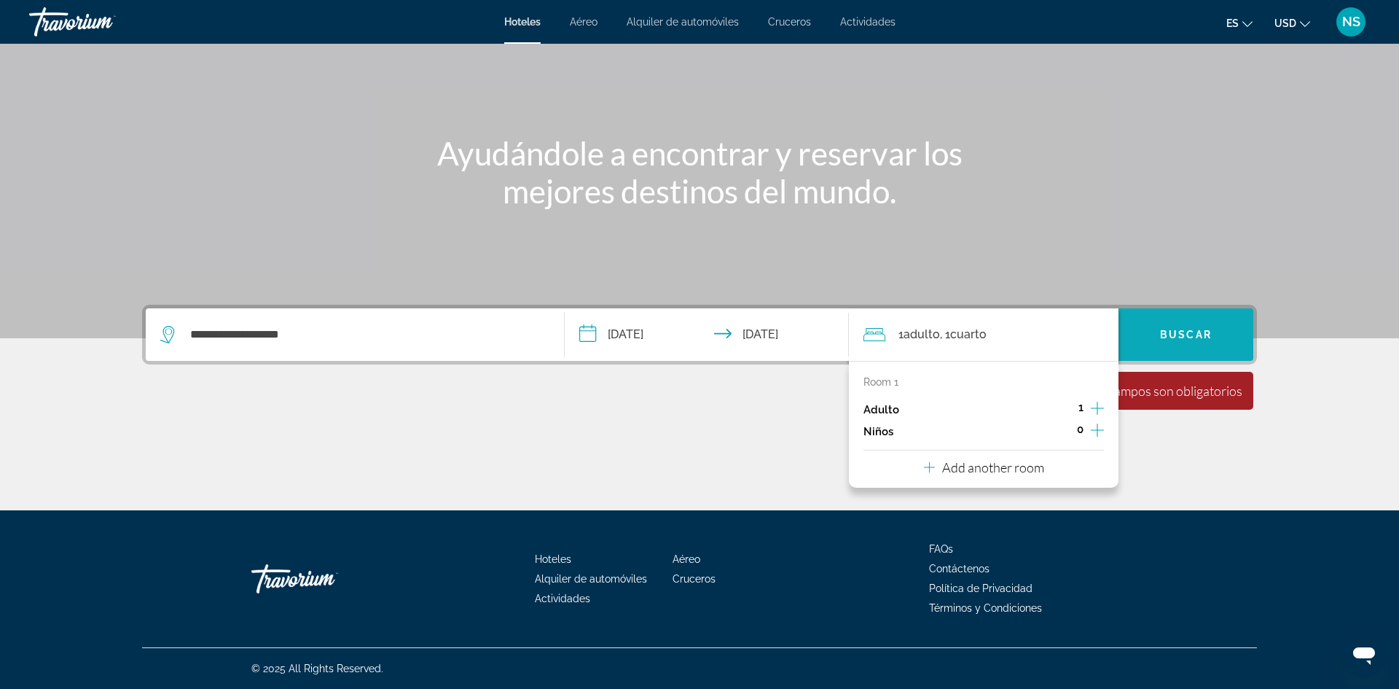
click at [1203, 334] on span "Buscar" at bounding box center [1186, 335] width 52 height 12
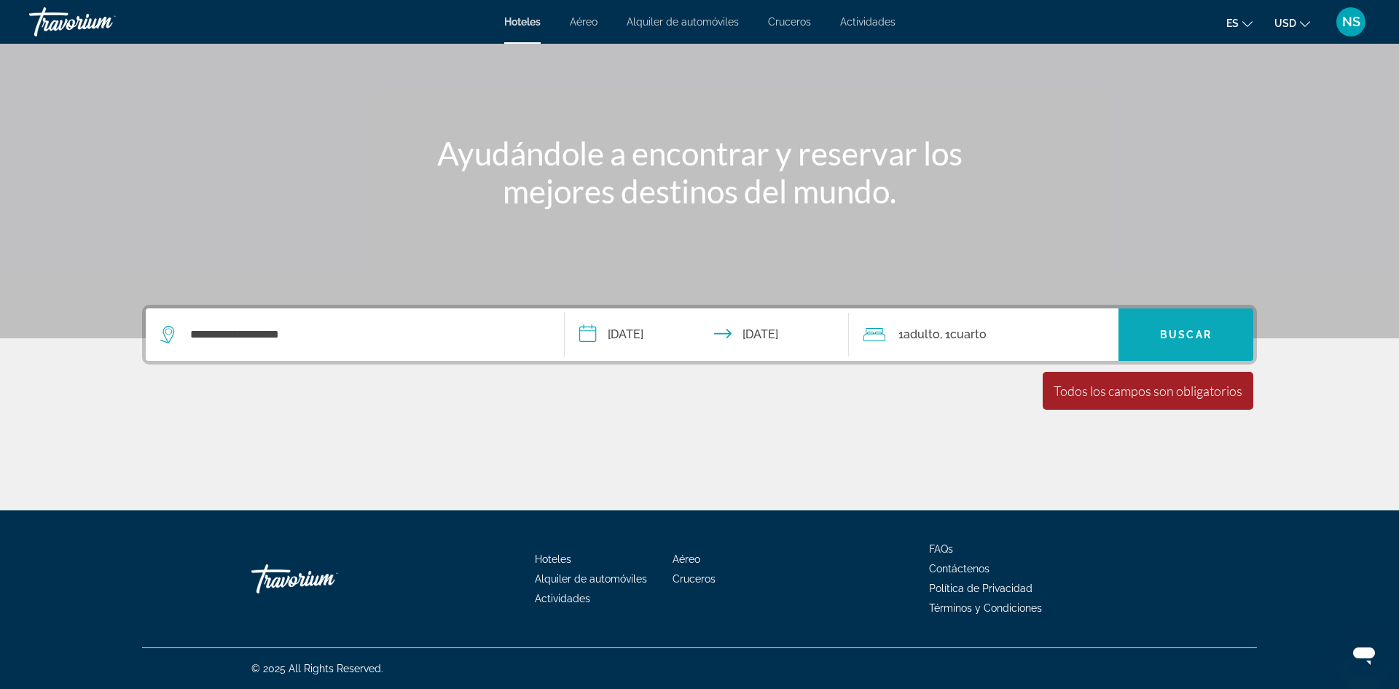
click at [1172, 332] on span "Buscar" at bounding box center [1186, 335] width 52 height 12
click at [956, 338] on span "Cuarto" at bounding box center [968, 334] width 36 height 14
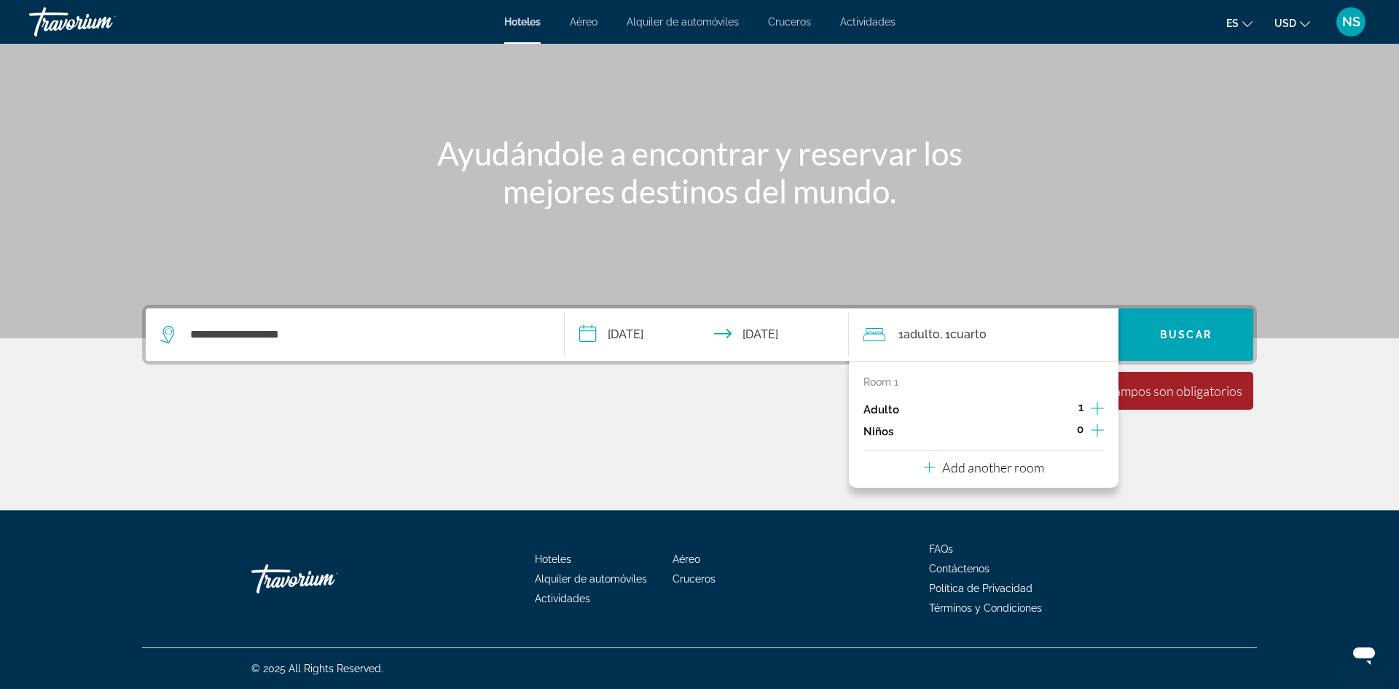
click at [1099, 407] on icon "Increment adults" at bounding box center [1097, 407] width 13 height 17
click at [1059, 408] on icon "Decrement adults" at bounding box center [1063, 407] width 13 height 13
click at [1189, 337] on span "Buscar" at bounding box center [1186, 335] width 52 height 12
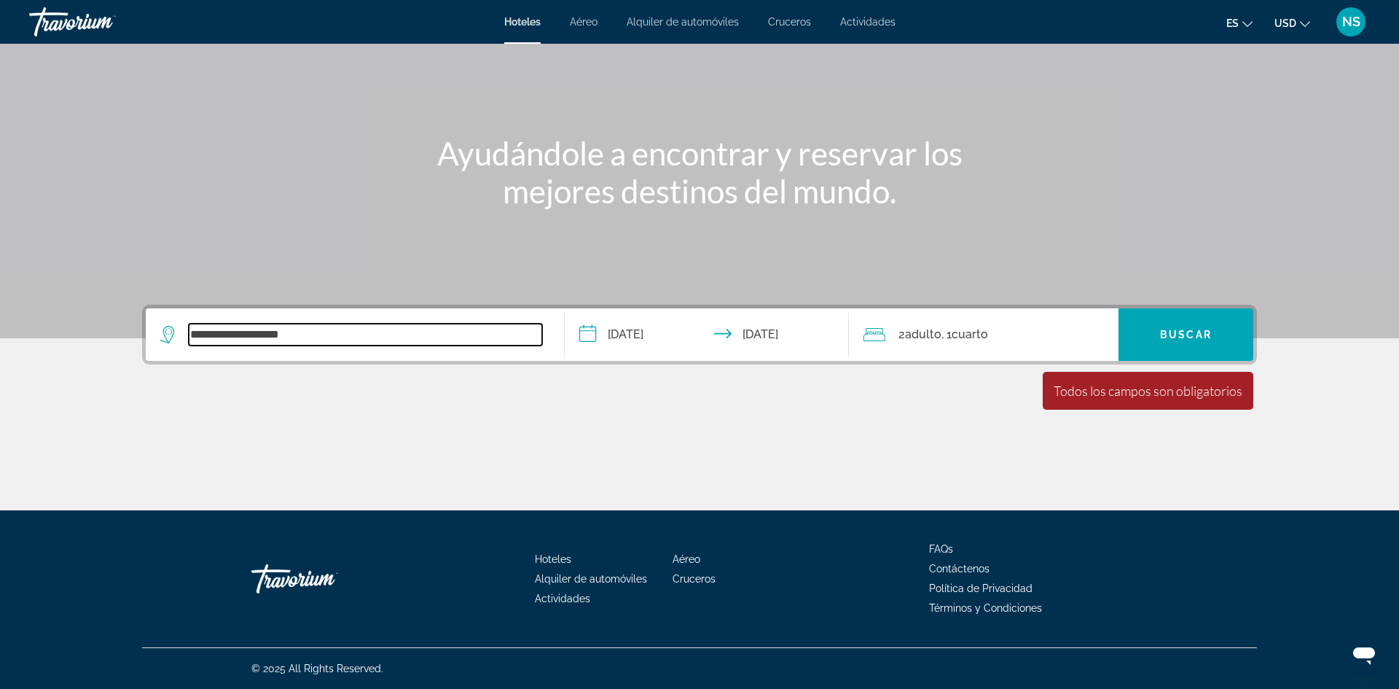
click at [338, 342] on input "**********" at bounding box center [365, 335] width 353 height 22
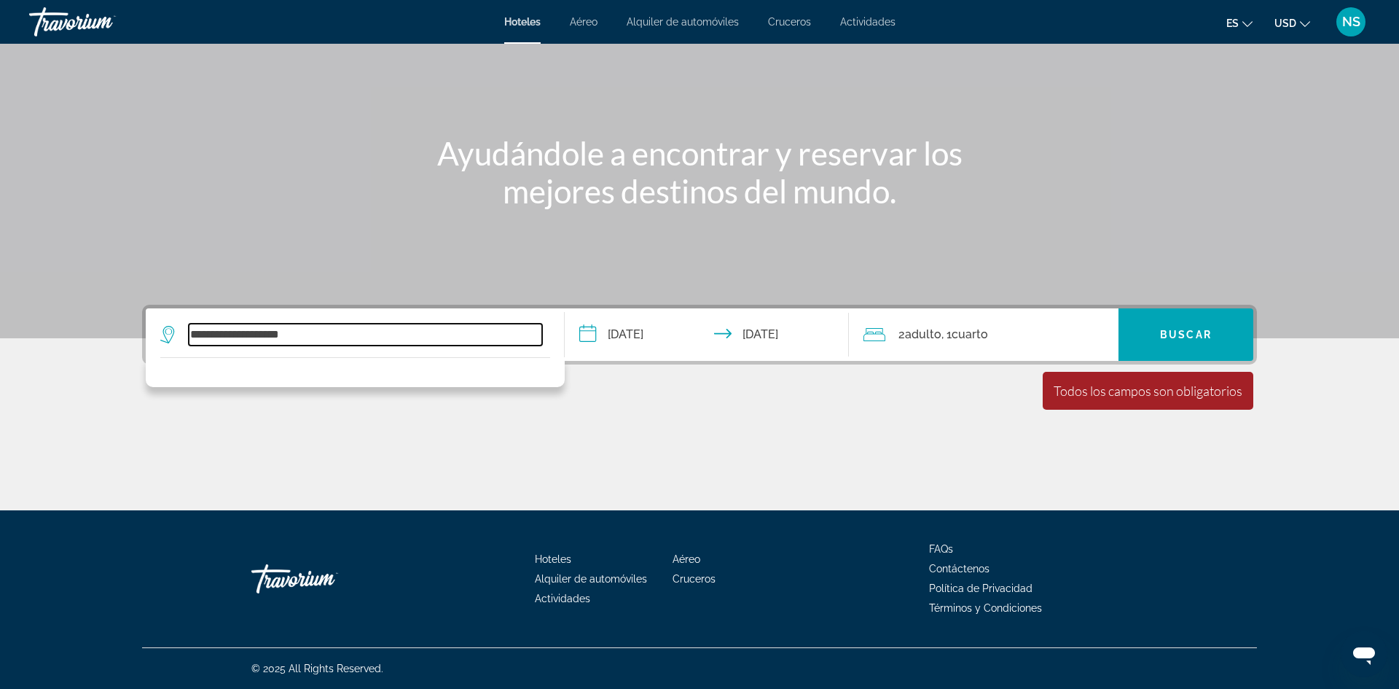
click at [338, 342] on input "**********" at bounding box center [365, 335] width 353 height 22
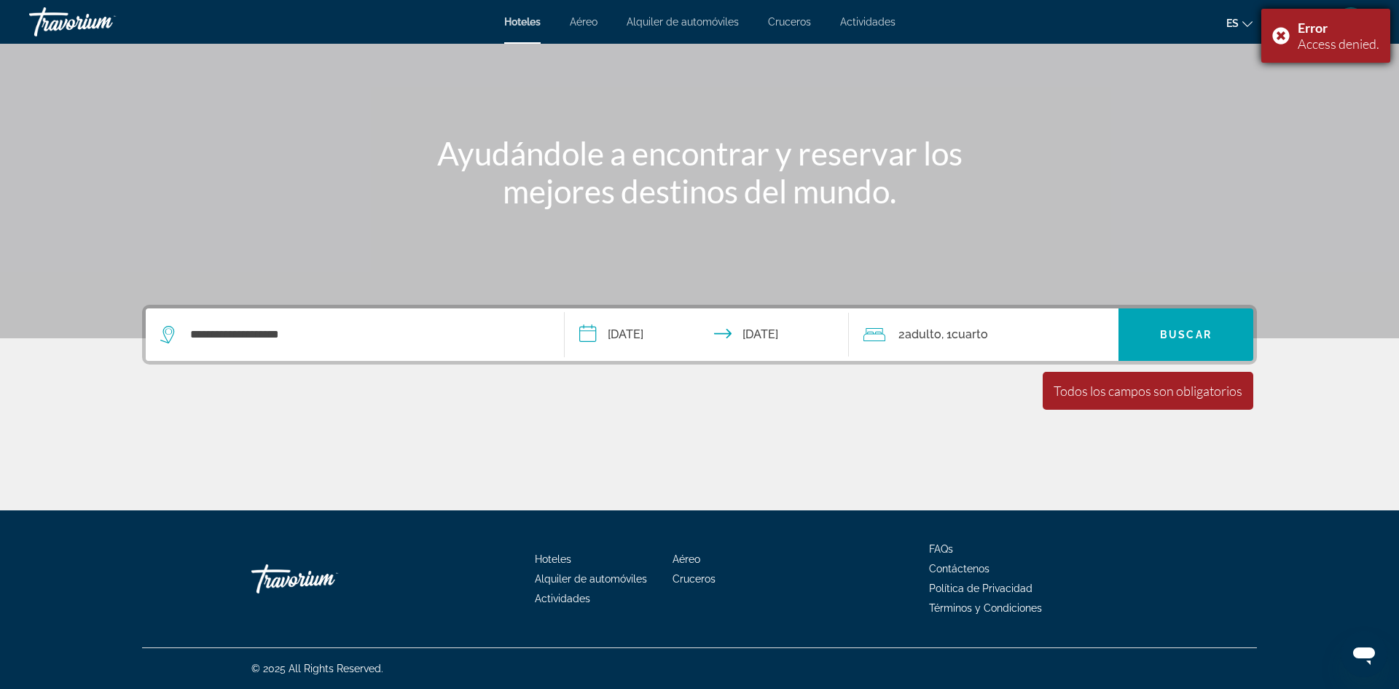
click at [1282, 36] on div "Error Access denied." at bounding box center [1325, 36] width 129 height 54
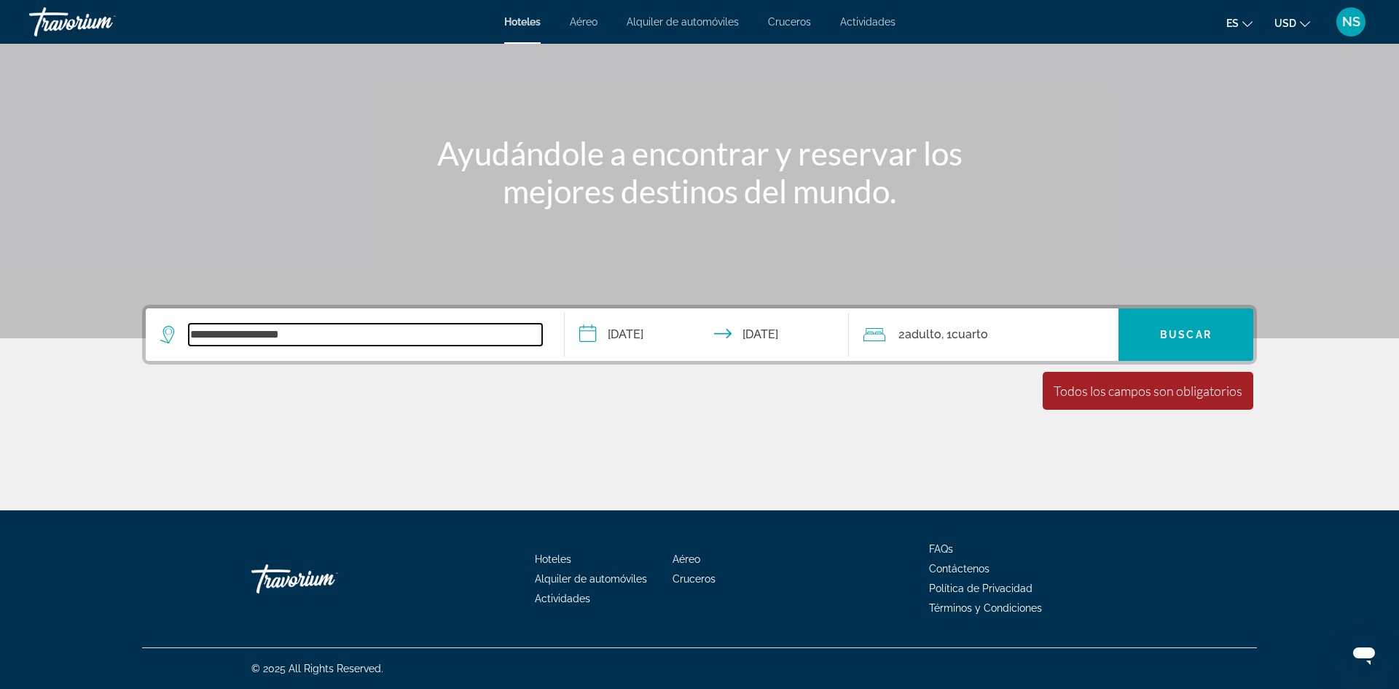
click at [251, 334] on input "**********" at bounding box center [365, 335] width 353 height 22
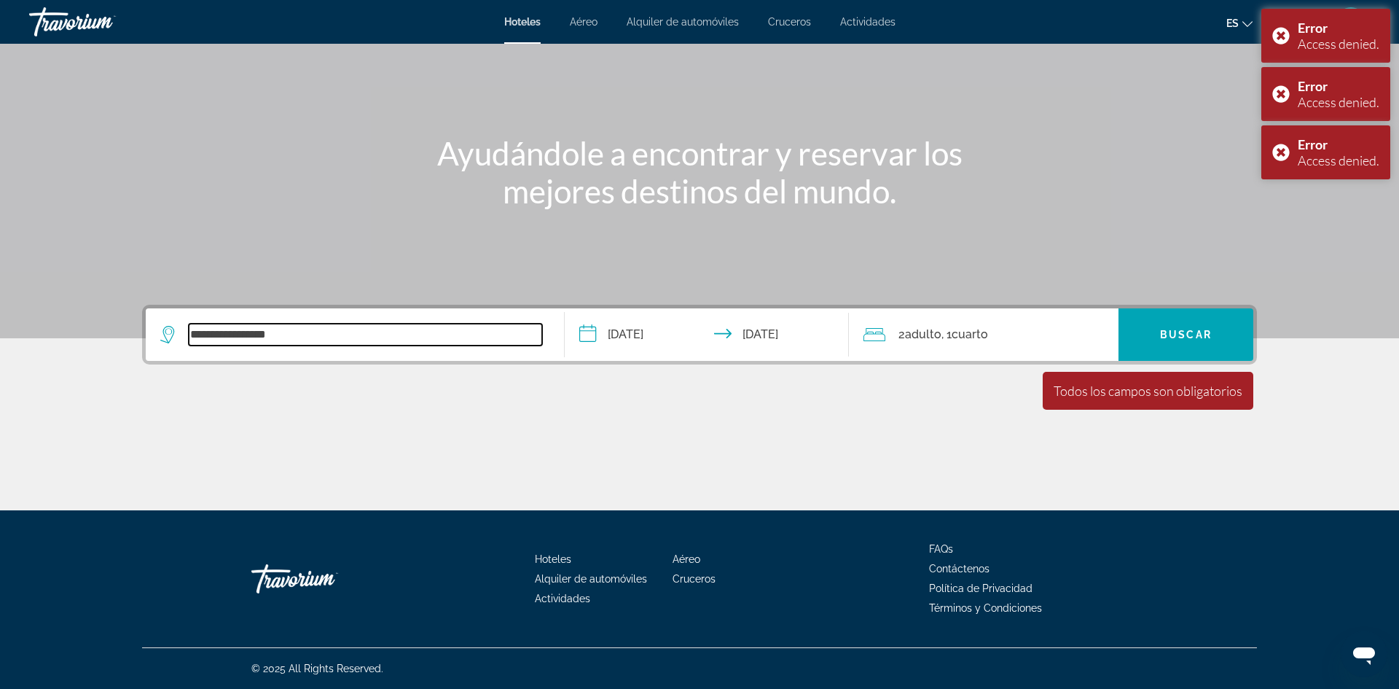
click at [208, 332] on input "**********" at bounding box center [365, 335] width 353 height 22
type input "**********"
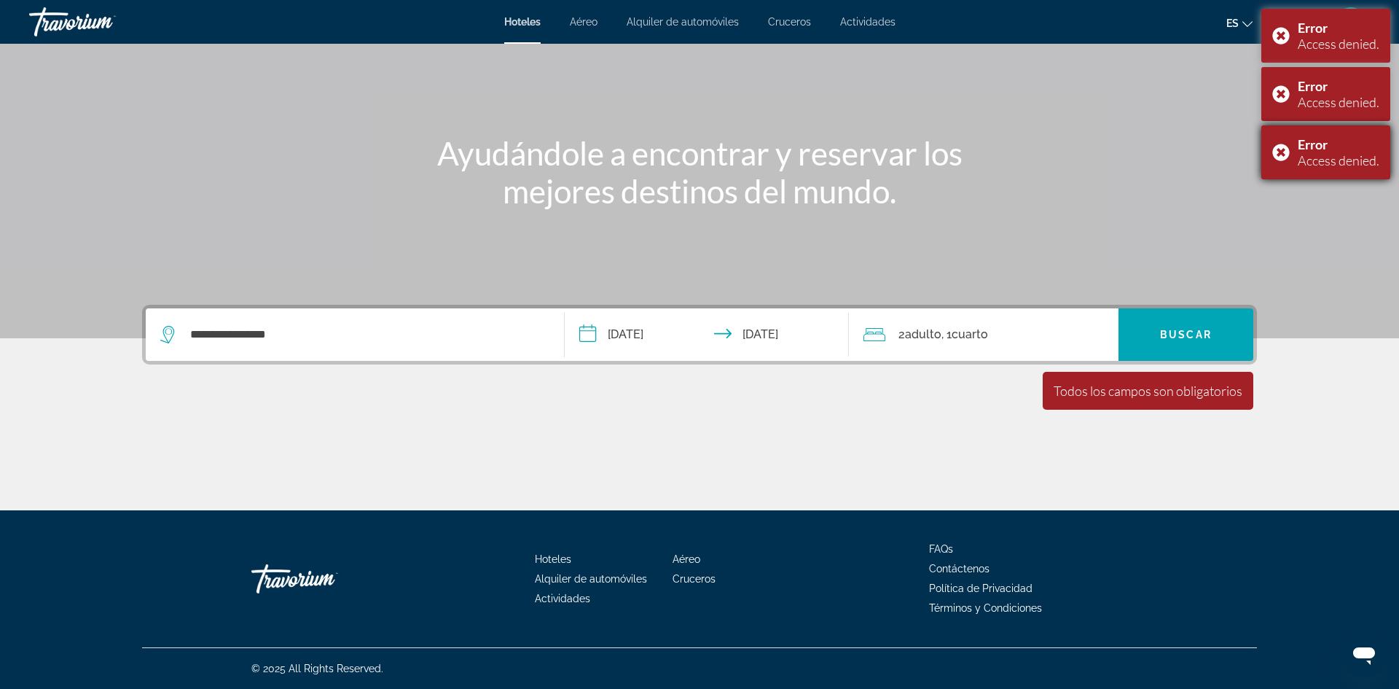
click at [1282, 141] on div "Error Access denied." at bounding box center [1325, 152] width 129 height 54
click at [1277, 82] on div "Error Access denied." at bounding box center [1325, 94] width 129 height 54
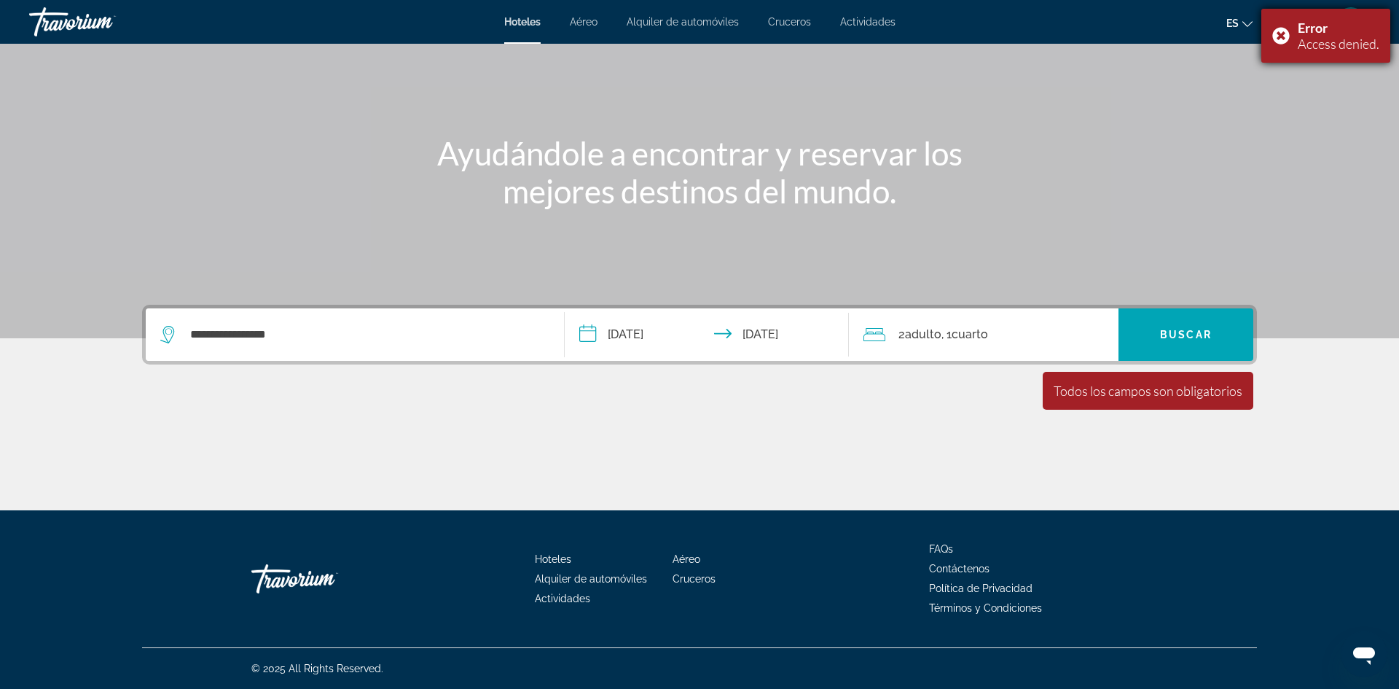
click at [1278, 30] on div "Error Access denied." at bounding box center [1325, 36] width 129 height 54
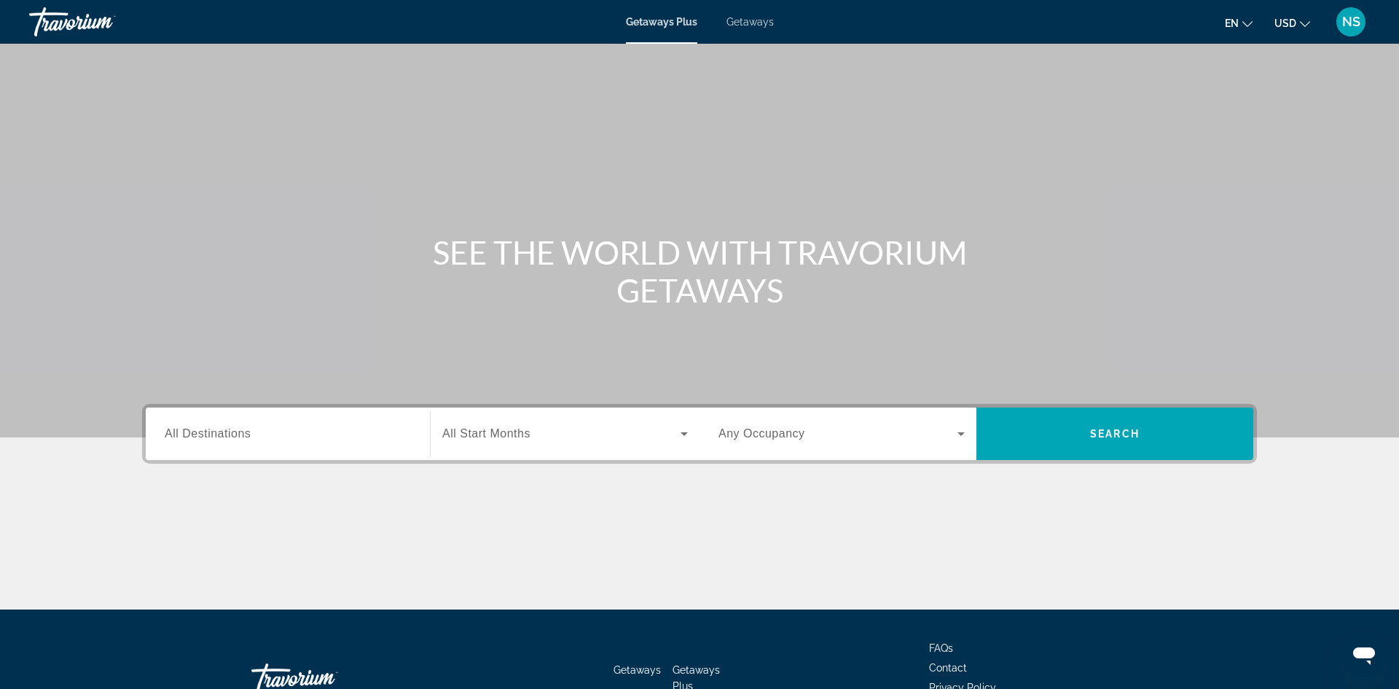
click at [198, 438] on span "All Destinations" at bounding box center [208, 433] width 86 height 12
click at [198, 438] on input "Destination All Destinations" at bounding box center [288, 434] width 246 height 17
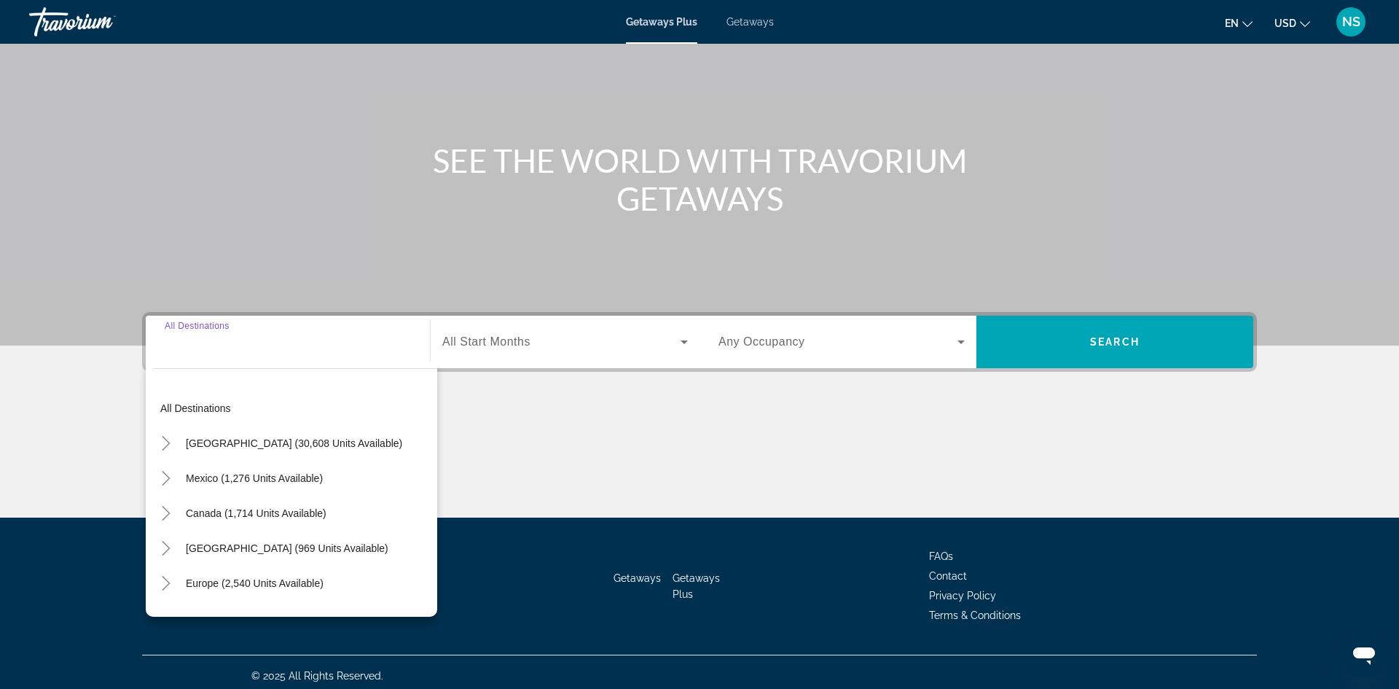
scroll to position [99, 0]
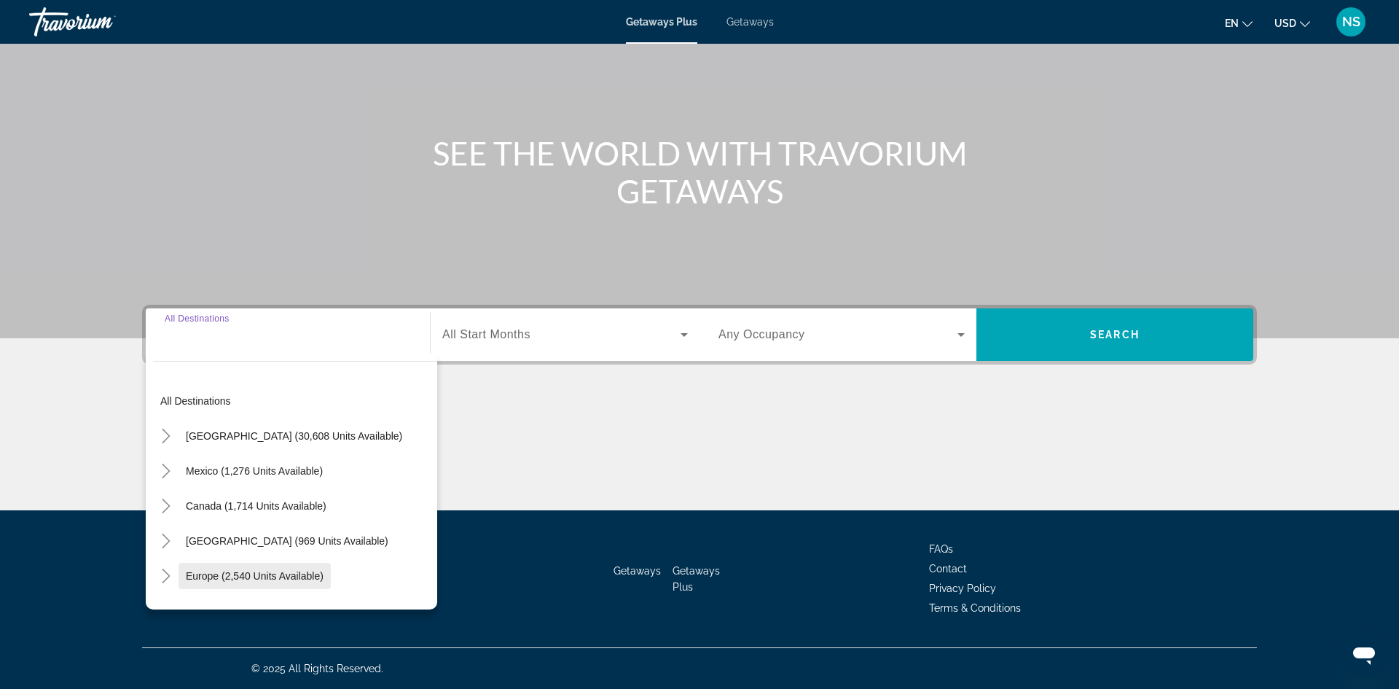
click at [279, 576] on span "Europe (2,540 units available)" at bounding box center [255, 576] width 138 height 12
type input "**********"
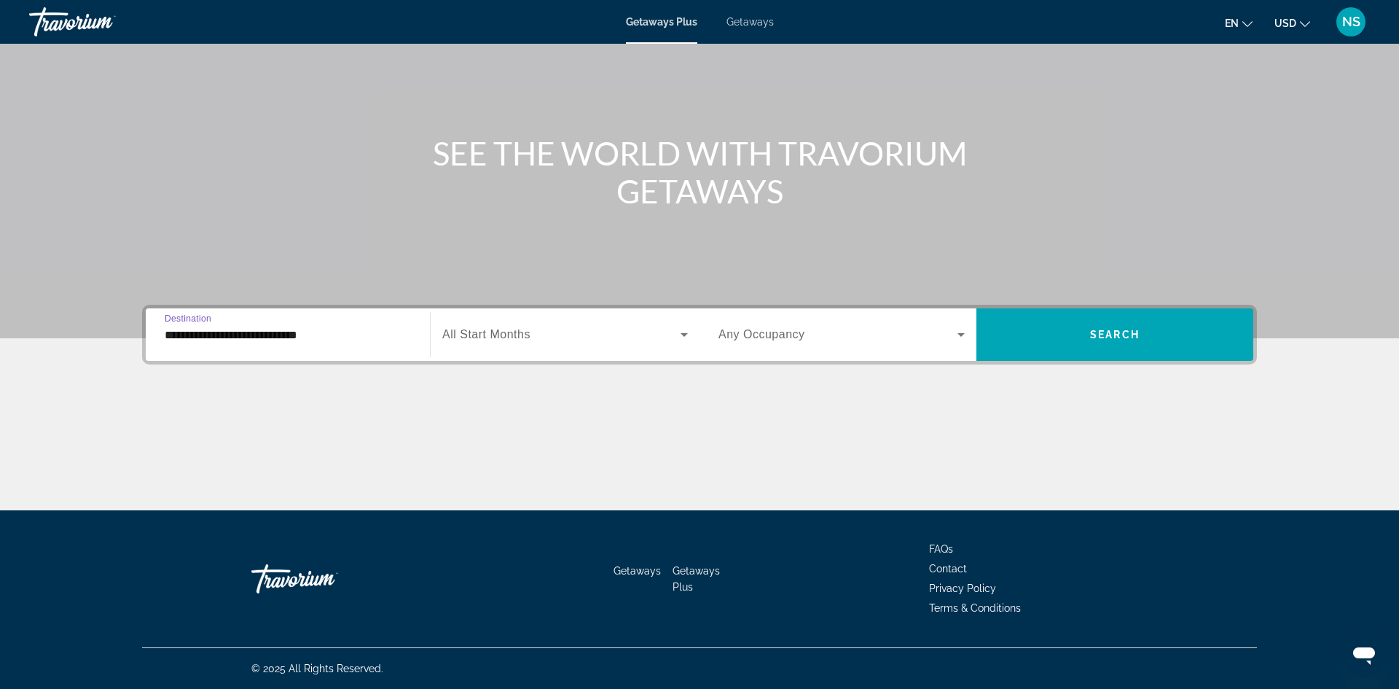
click at [558, 335] on span "Search widget" at bounding box center [561, 334] width 238 height 17
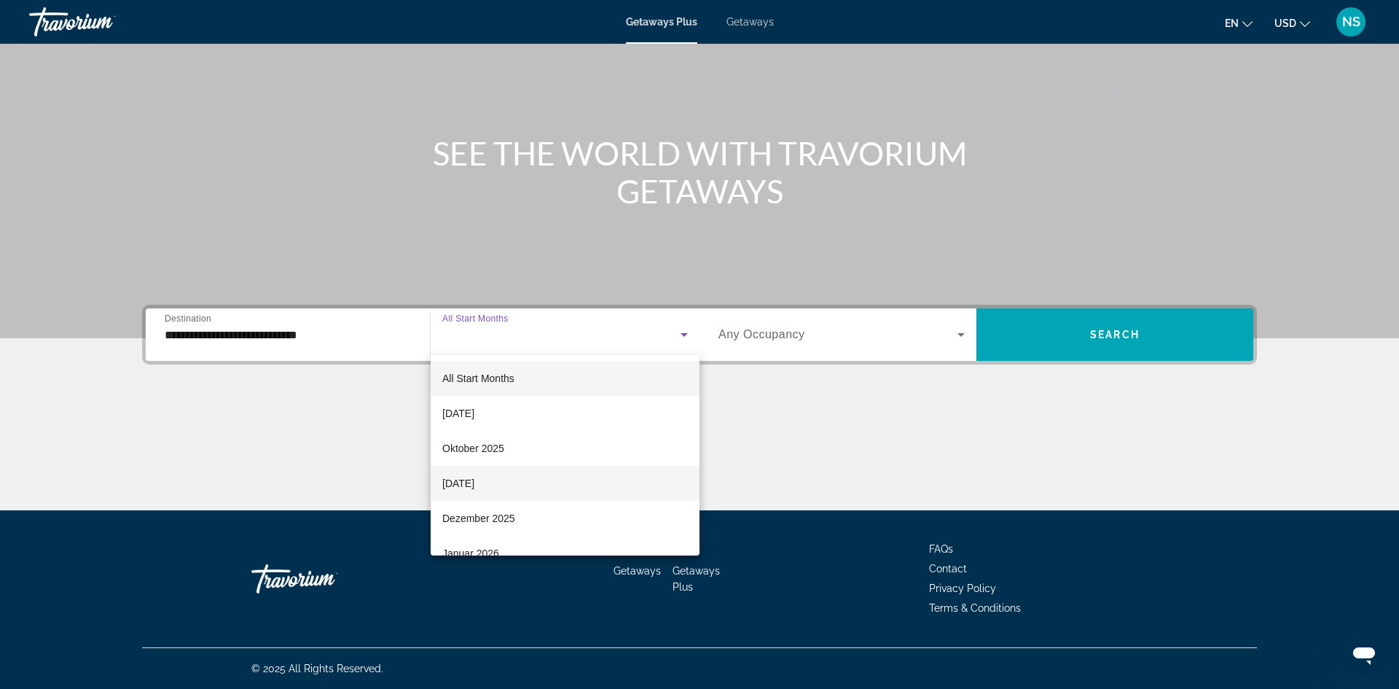
click at [474, 485] on span "November 2025" at bounding box center [458, 482] width 32 height 17
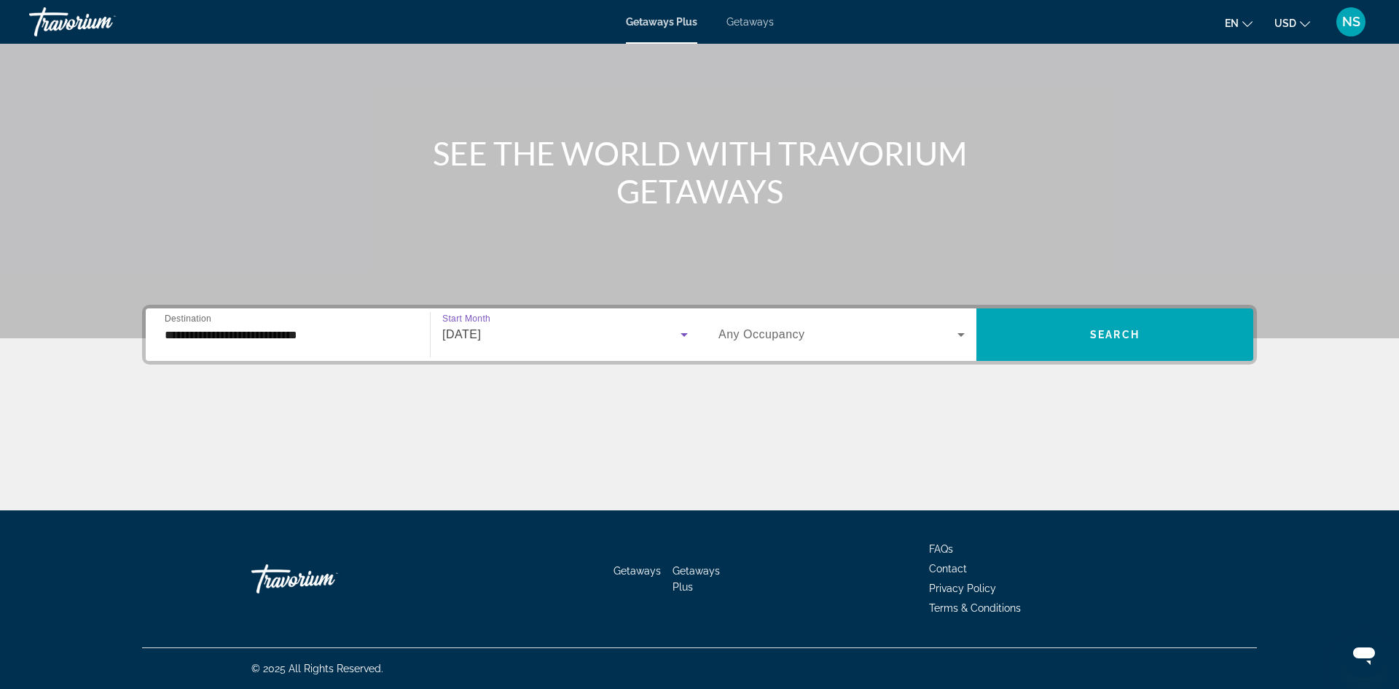
click at [962, 334] on icon "Search widget" at bounding box center [960, 335] width 7 height 4
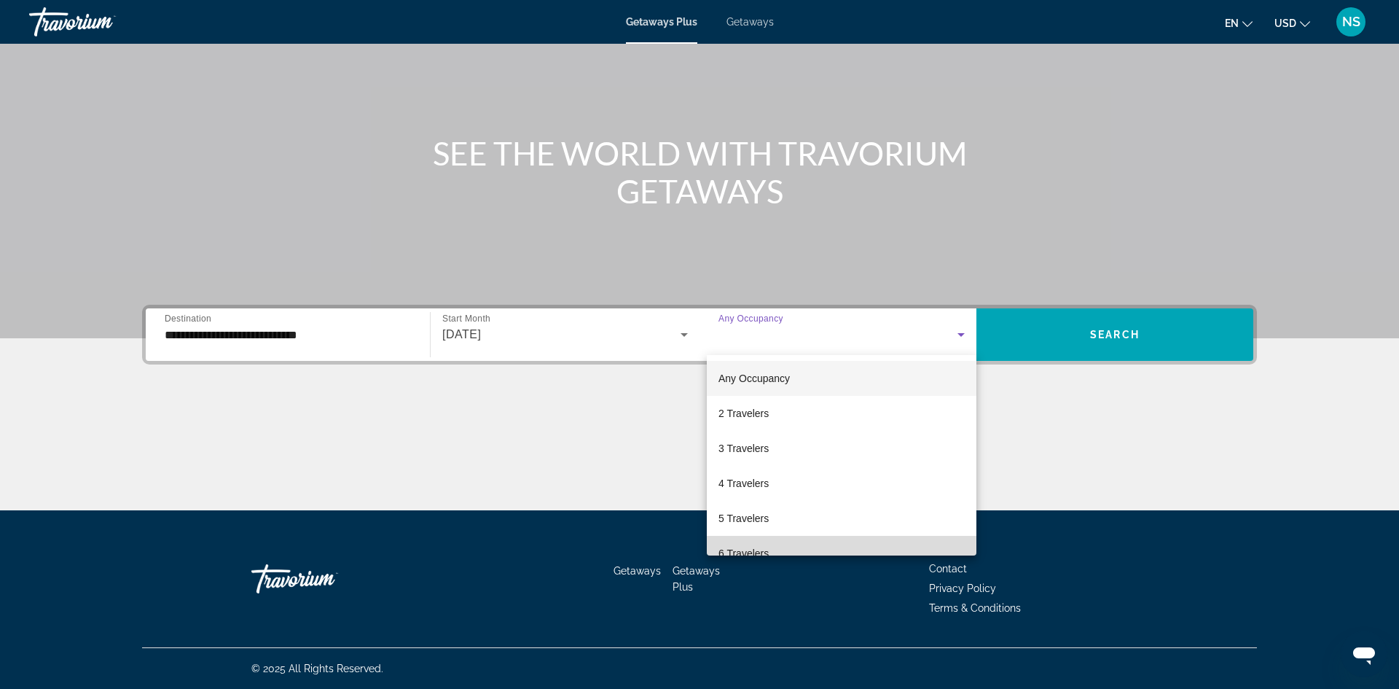
click at [764, 550] on span "6 Travelers" at bounding box center [743, 552] width 50 height 17
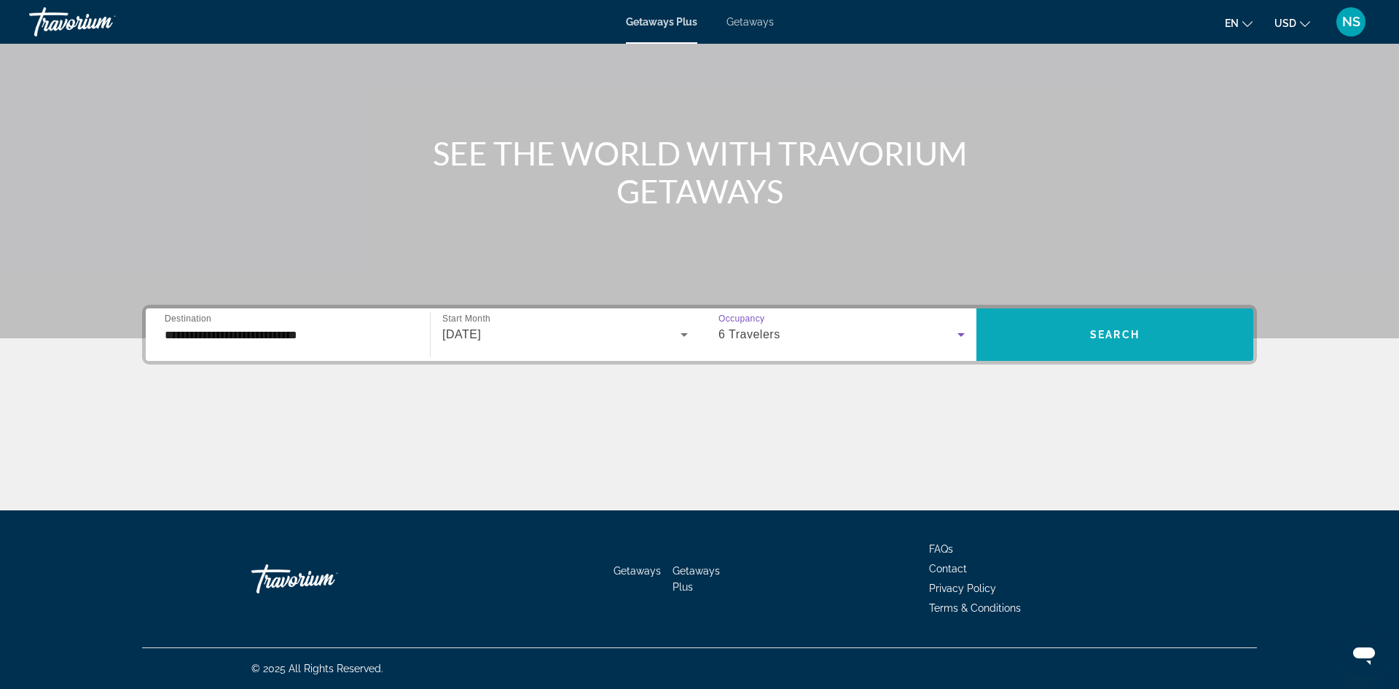
click at [1112, 325] on span "Search widget" at bounding box center [1114, 334] width 277 height 35
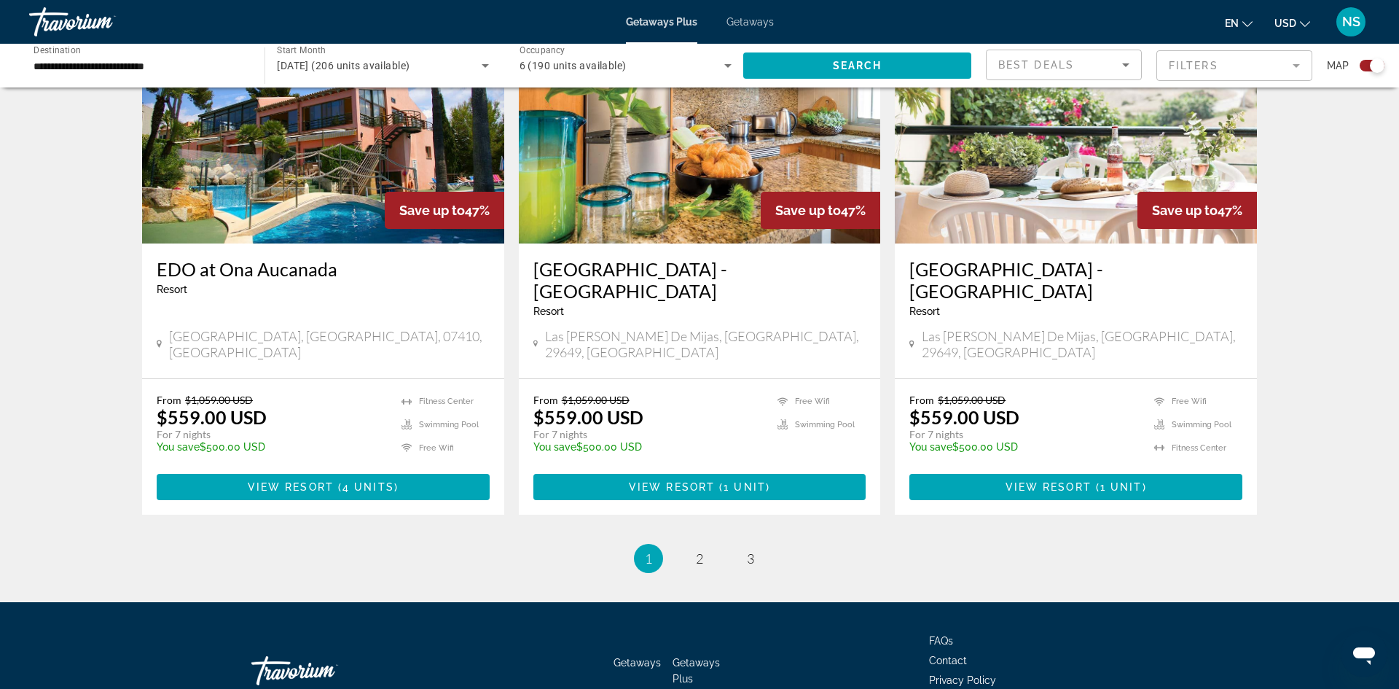
scroll to position [2142, 0]
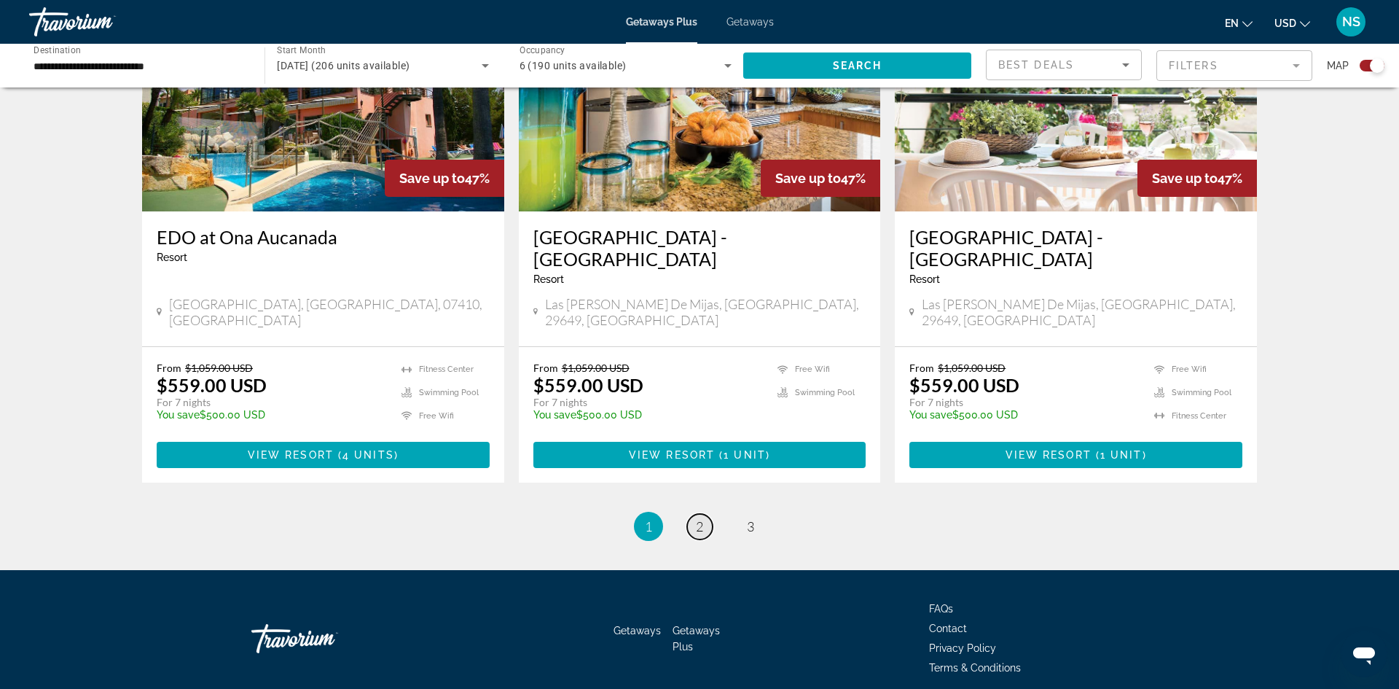
click at [701, 518] on span "2" at bounding box center [699, 526] width 7 height 16
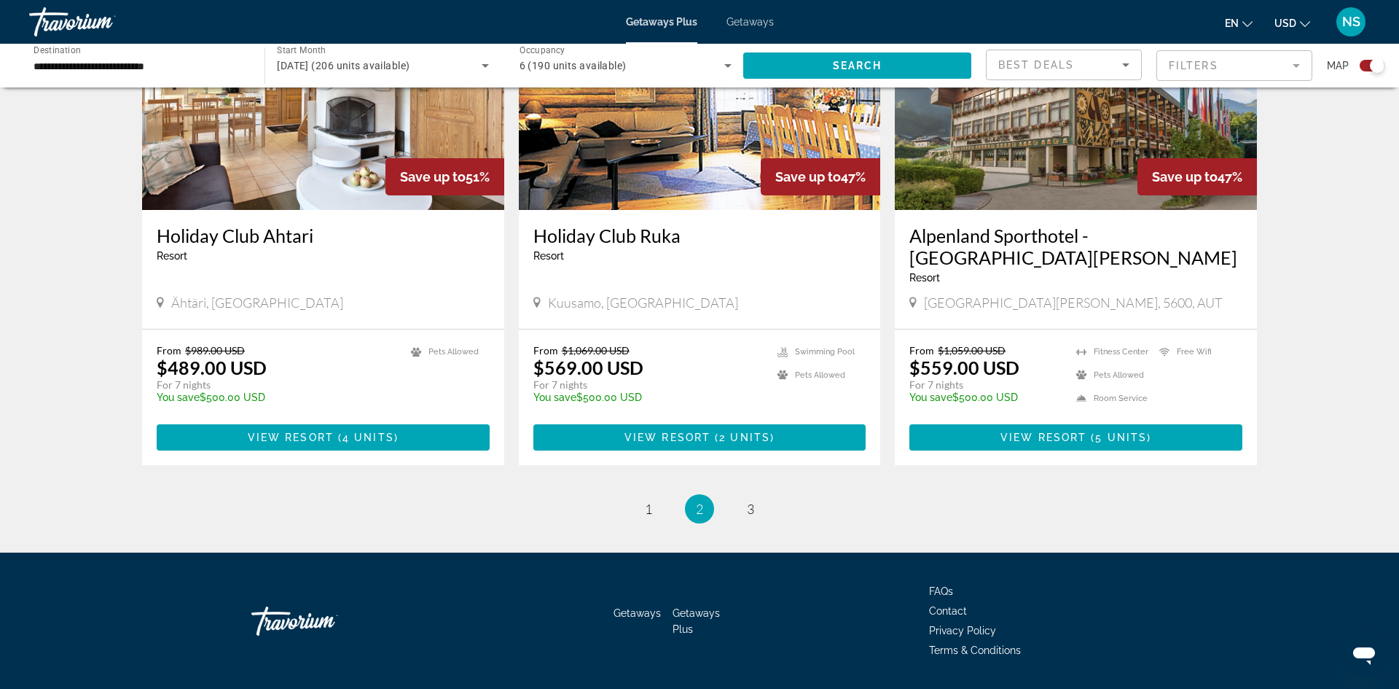
scroll to position [2142, 0]
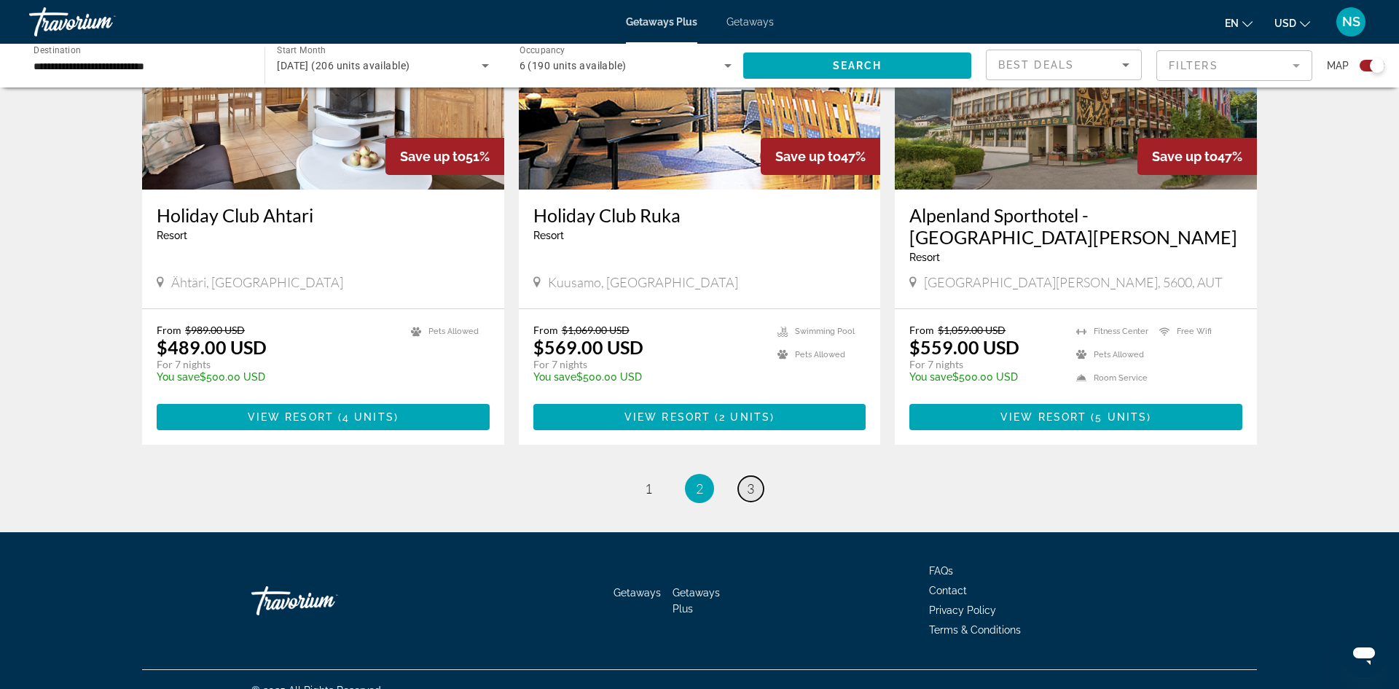
click at [756, 476] on link "page 3" at bounding box center [751, 489] width 26 height 26
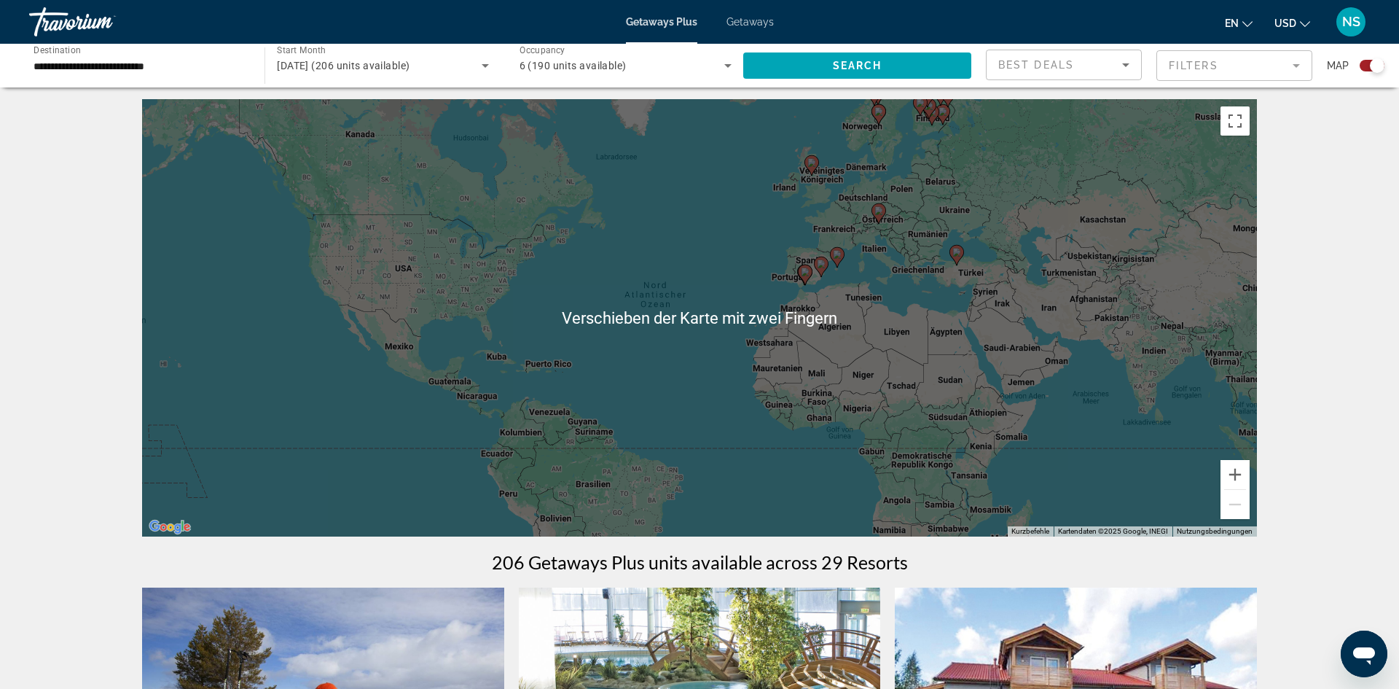
scroll to position [7, 0]
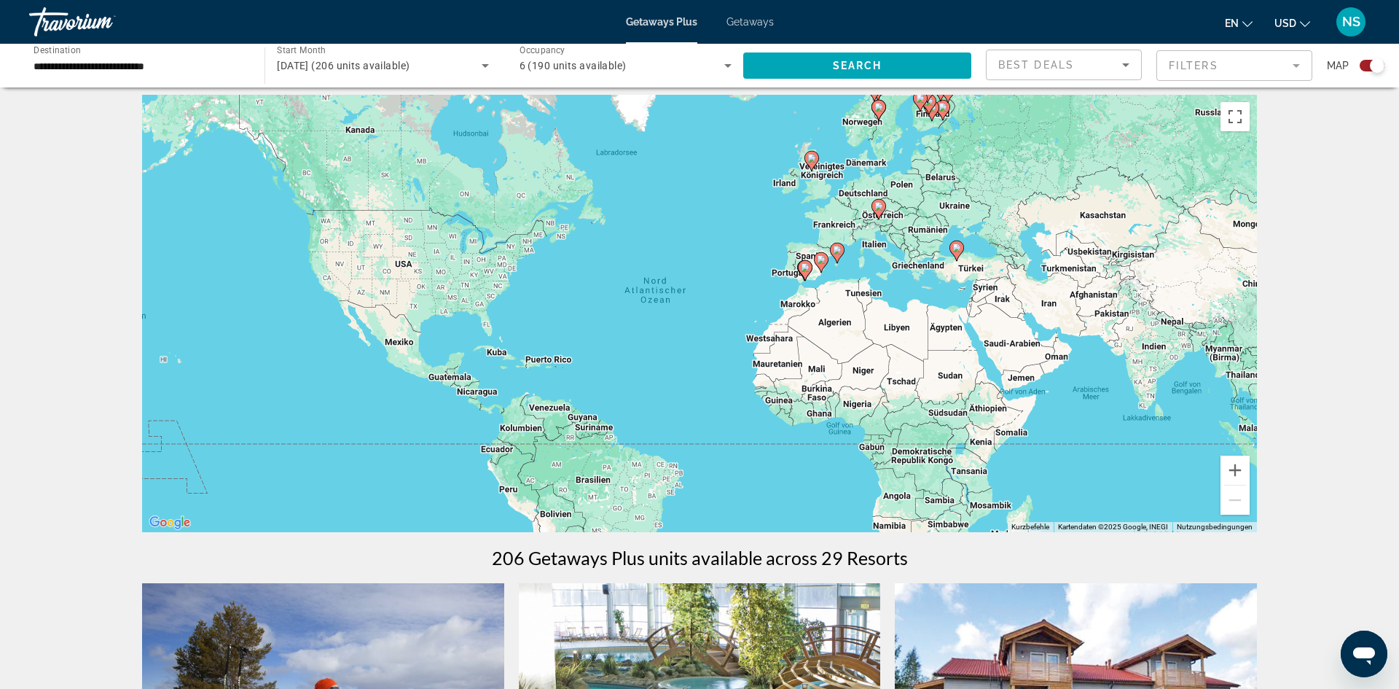
click at [836, 227] on div "Um den Modus zum Ziehen mit der Tastatur zu aktivieren, drückst du Alt + Eingab…" at bounding box center [699, 313] width 1115 height 437
click at [839, 221] on div "Um den Modus zum Ziehen mit der Tastatur zu aktivieren, drückst du Alt + Eingab…" at bounding box center [699, 313] width 1115 height 437
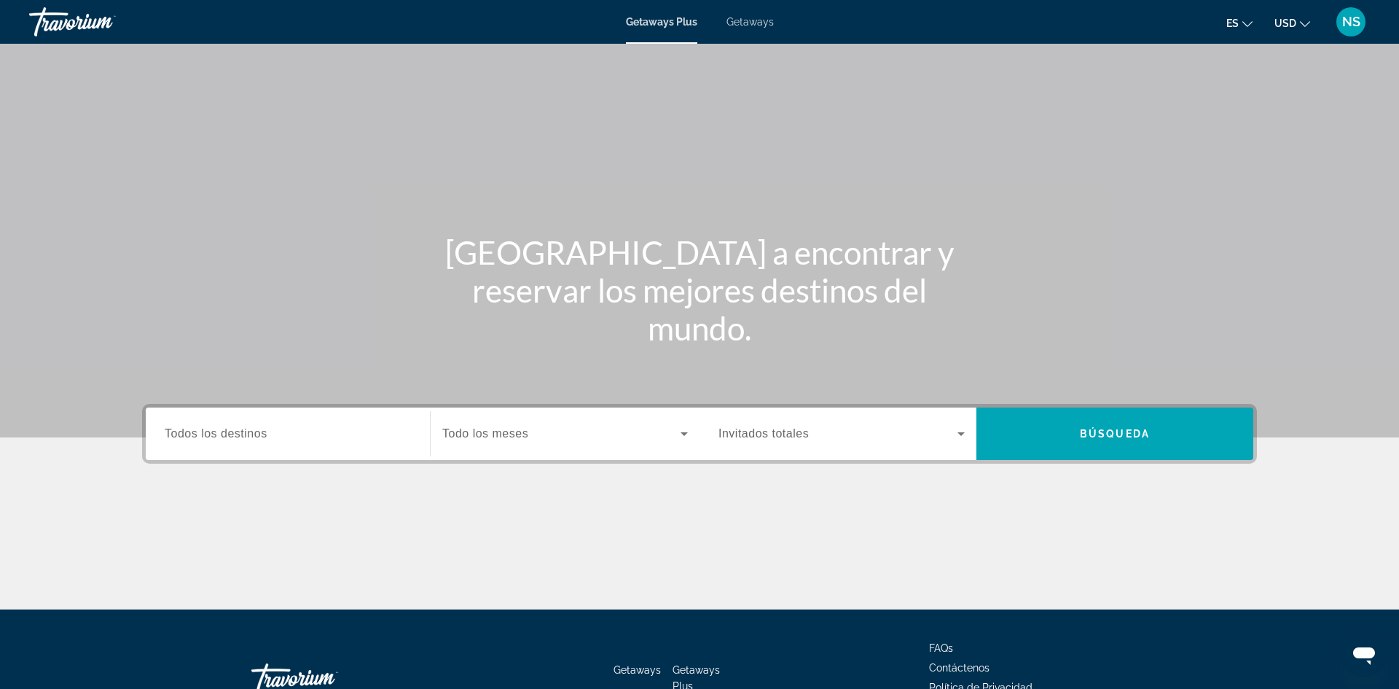
scroll to position [99, 0]
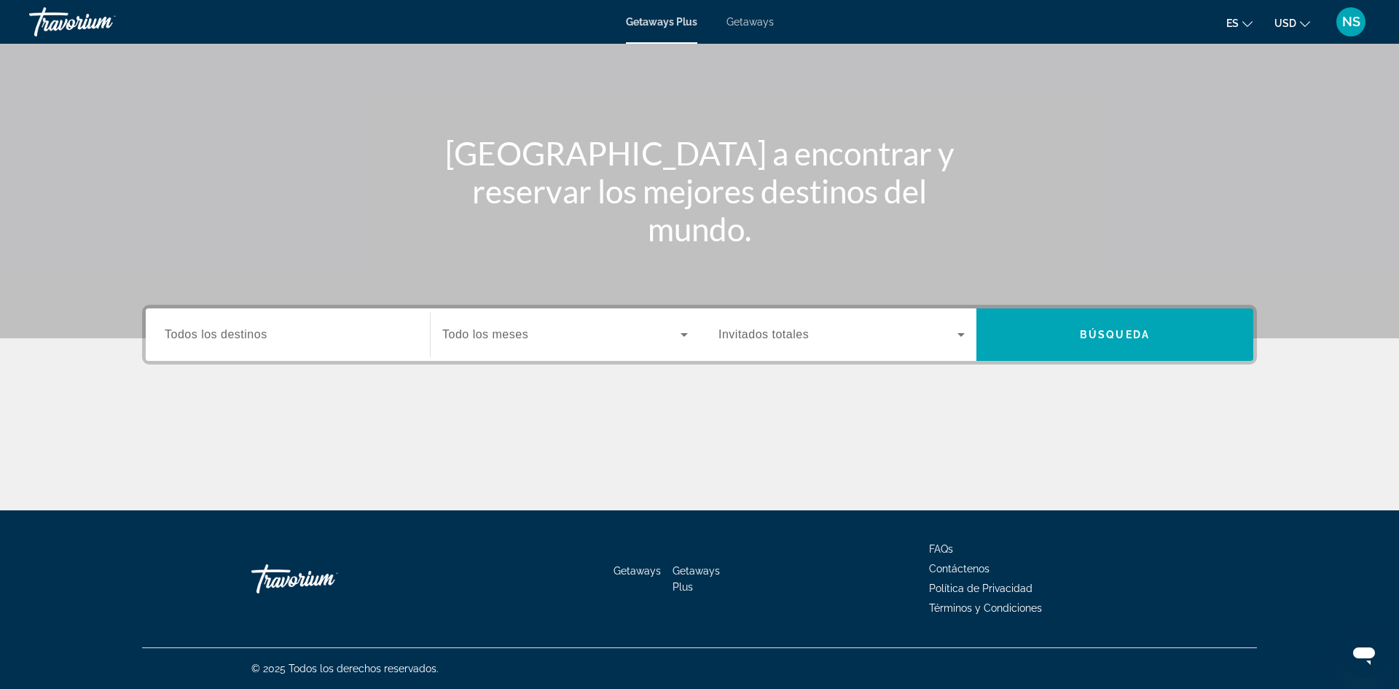
click at [175, 331] on span "Todos los destinos" at bounding box center [216, 334] width 103 height 12
click at [175, 331] on input "Destination Todos los destinos" at bounding box center [288, 334] width 246 height 17
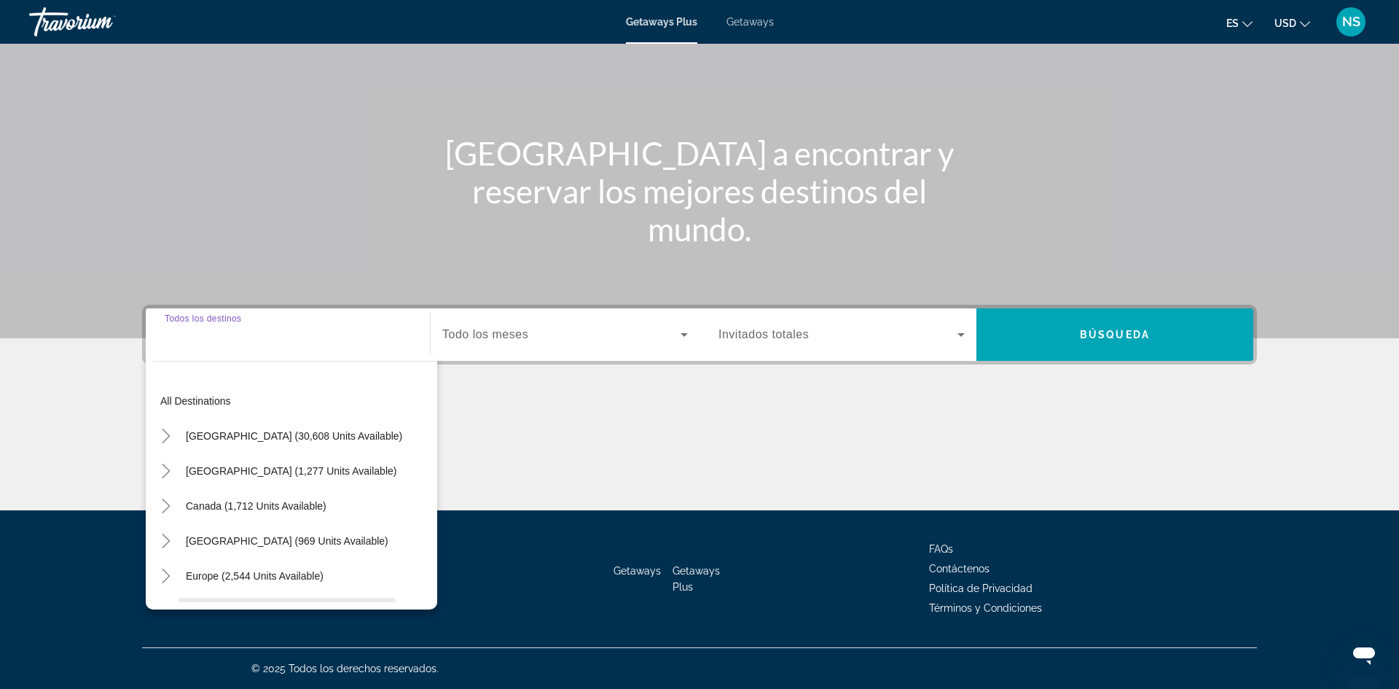
click at [253, 594] on span "Search widget" at bounding box center [287, 610] width 217 height 35
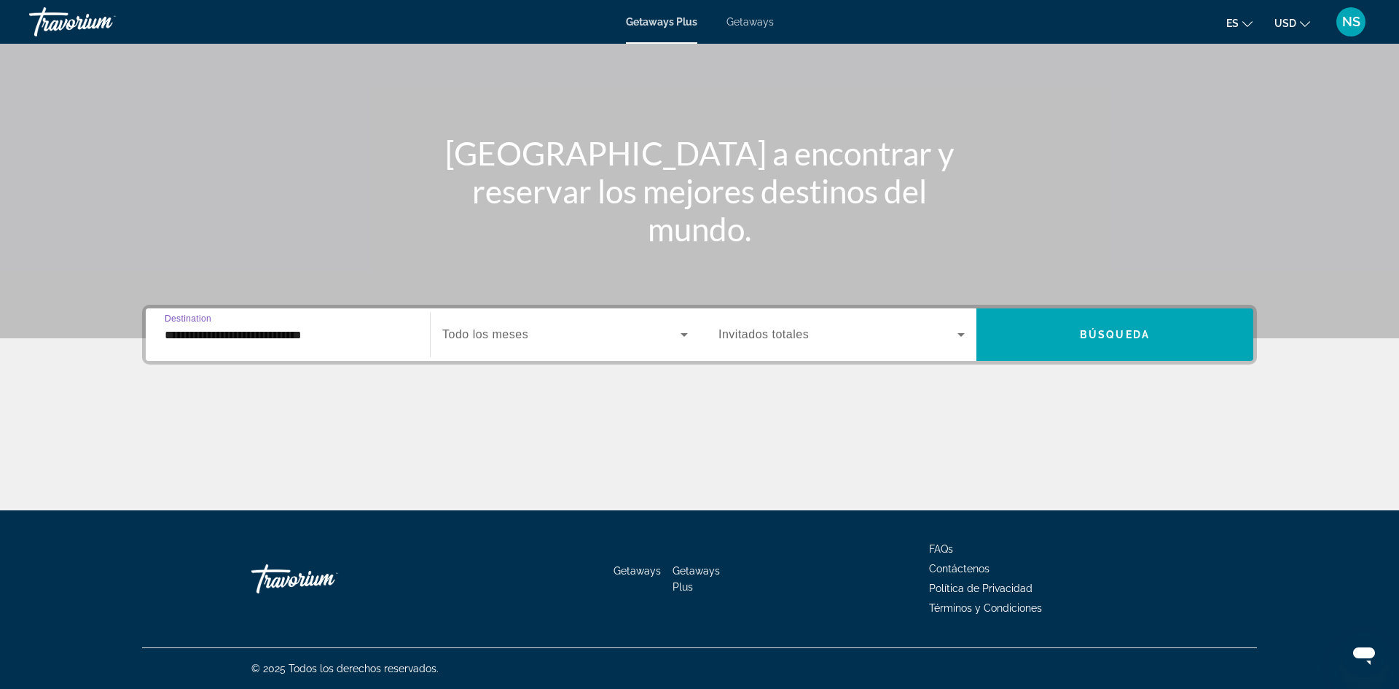
click at [262, 334] on input "**********" at bounding box center [288, 334] width 246 height 17
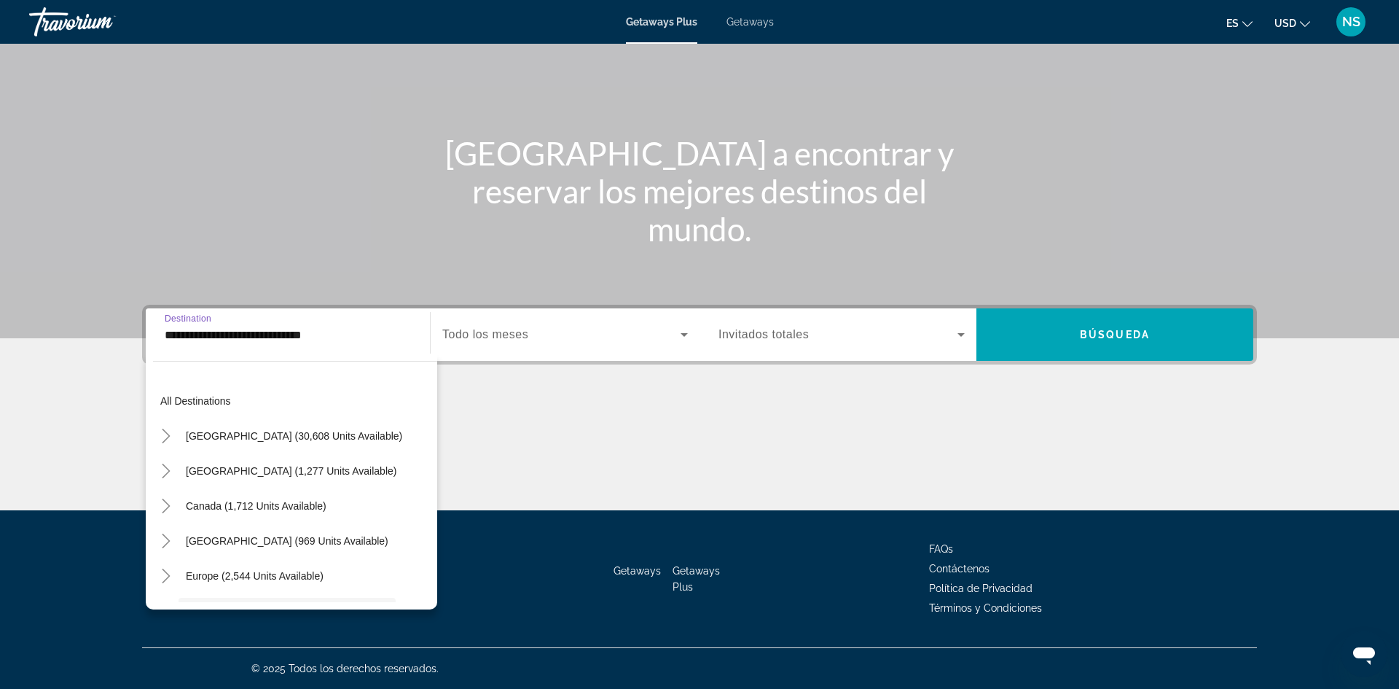
scroll to position [122, 0]
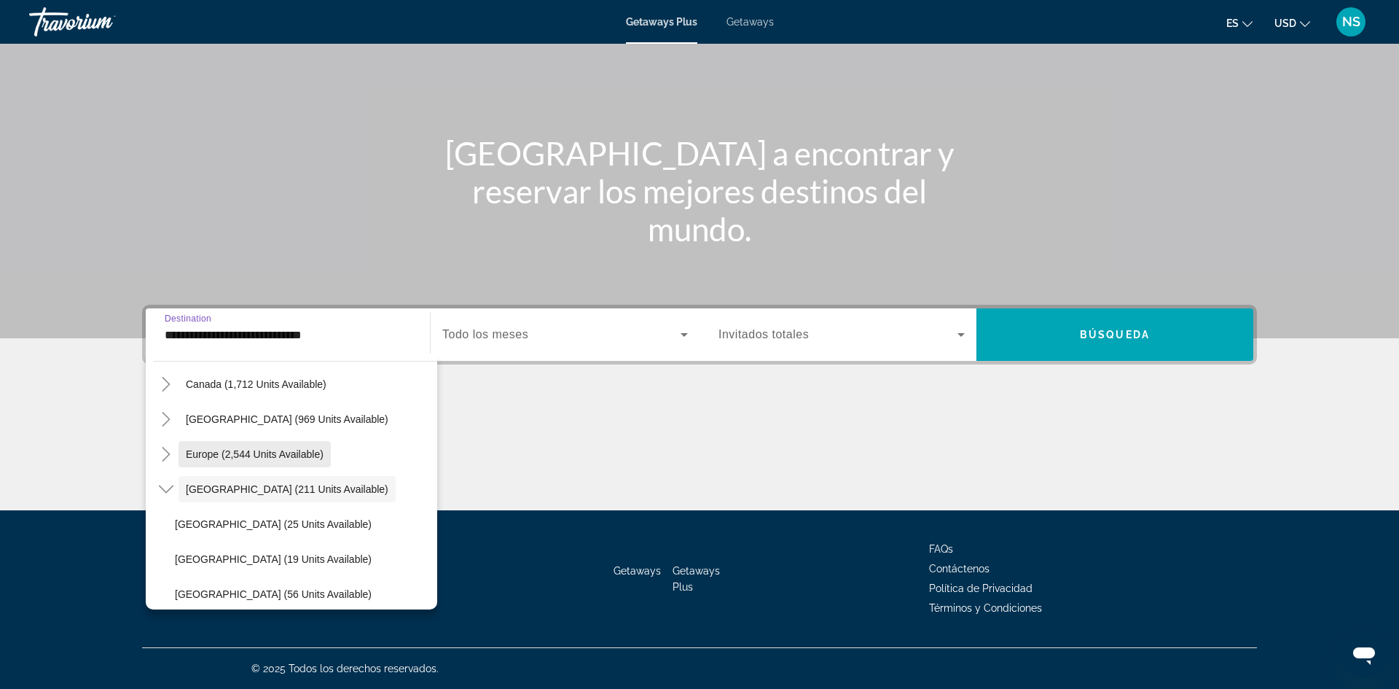
click at [282, 452] on span "Europe (2,544 units available)" at bounding box center [255, 454] width 138 height 12
type input "**********"
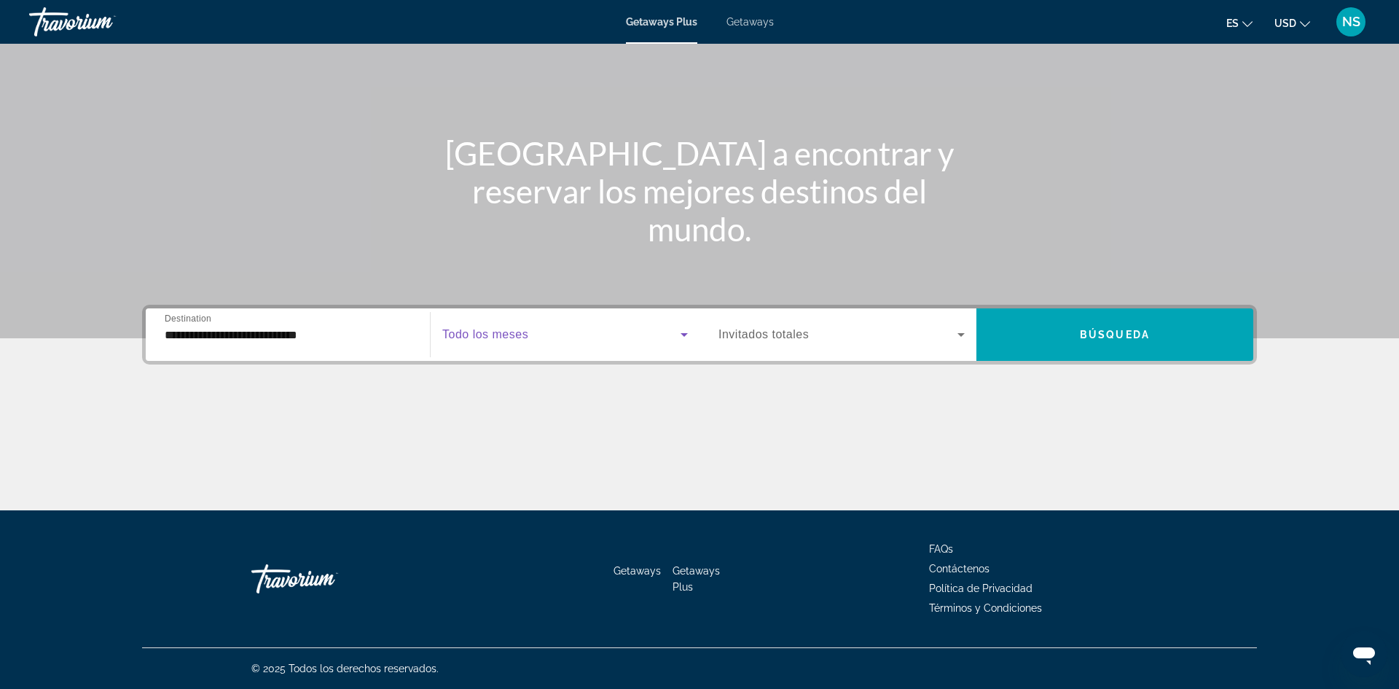
click at [688, 337] on icon "Search widget" at bounding box center [683, 334] width 17 height 17
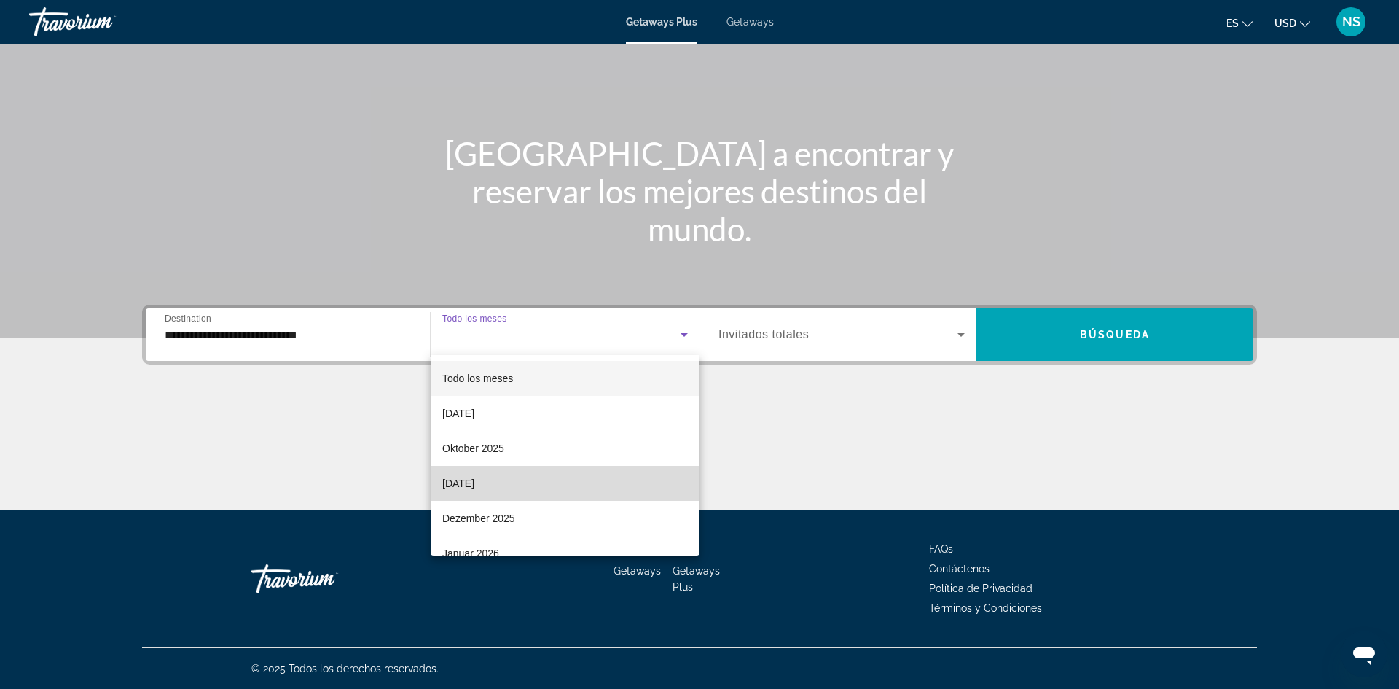
click at [514, 483] on mat-option "[DATE]" at bounding box center [565, 483] width 269 height 35
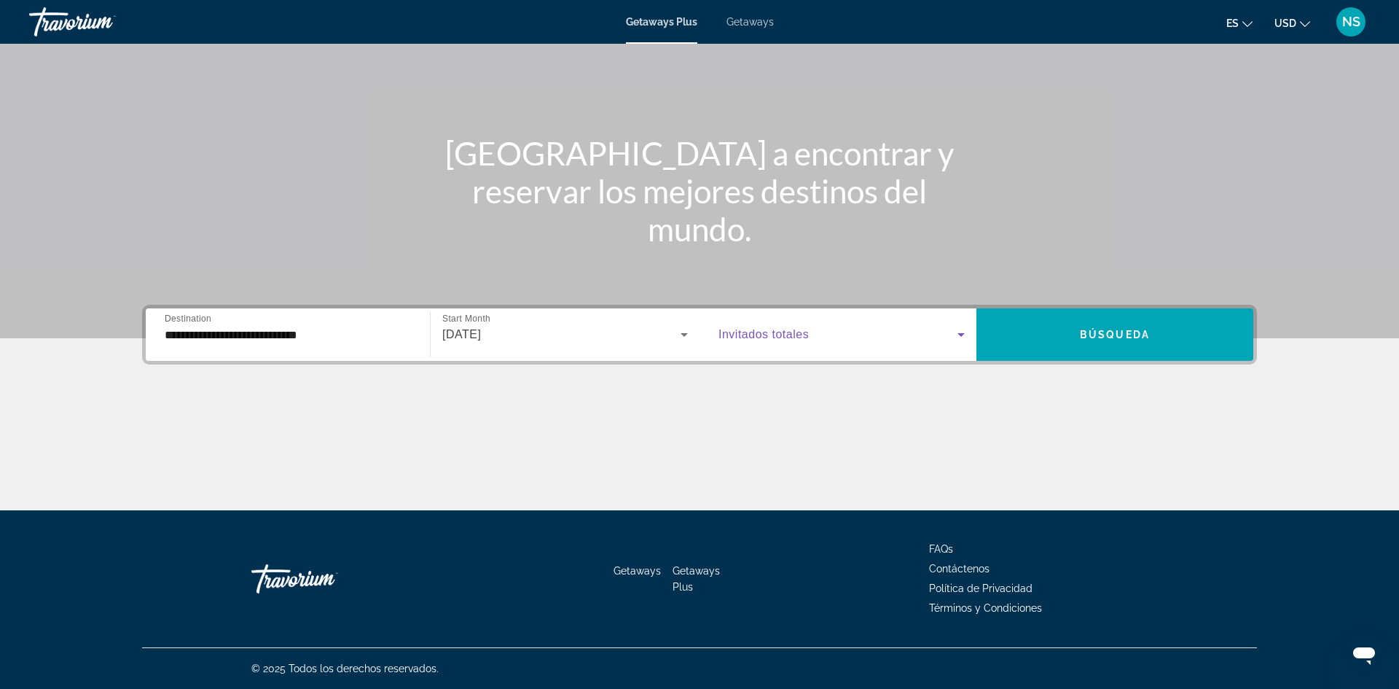
click at [964, 332] on icon "Search widget" at bounding box center [960, 334] width 17 height 17
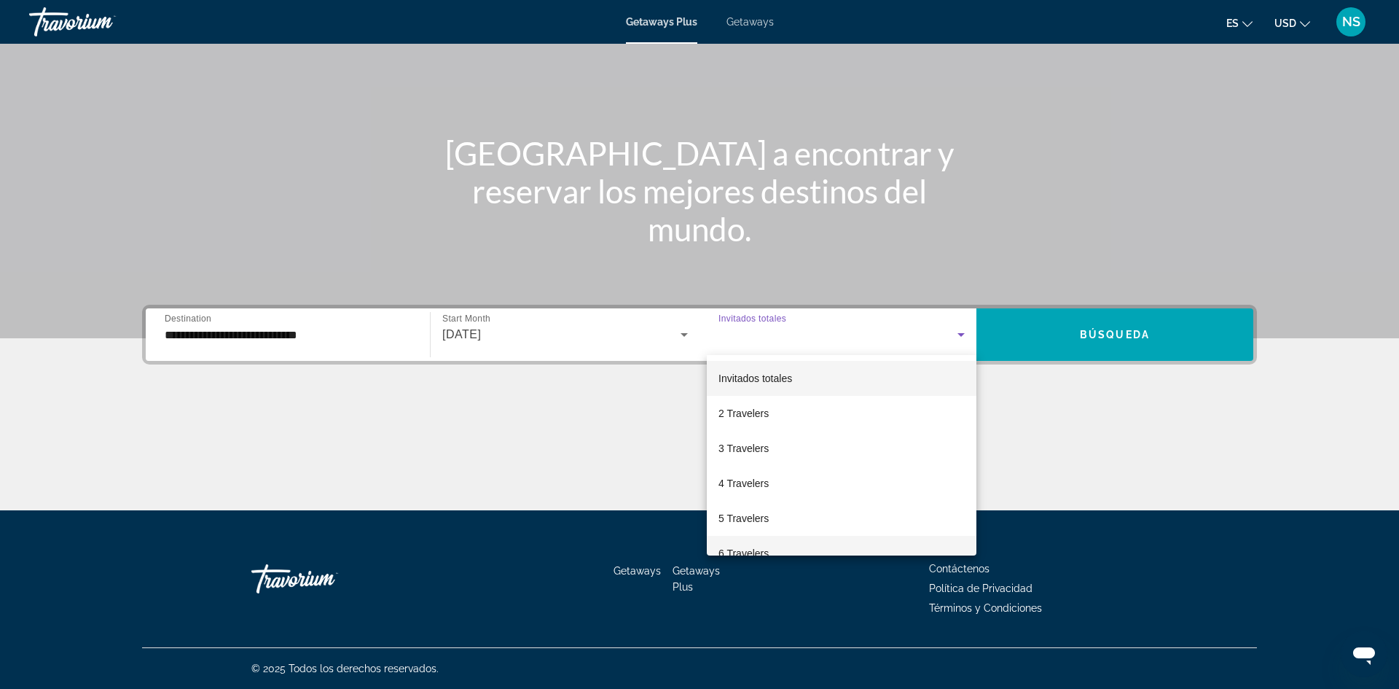
click at [750, 554] on span "6 Travelers" at bounding box center [743, 552] width 50 height 17
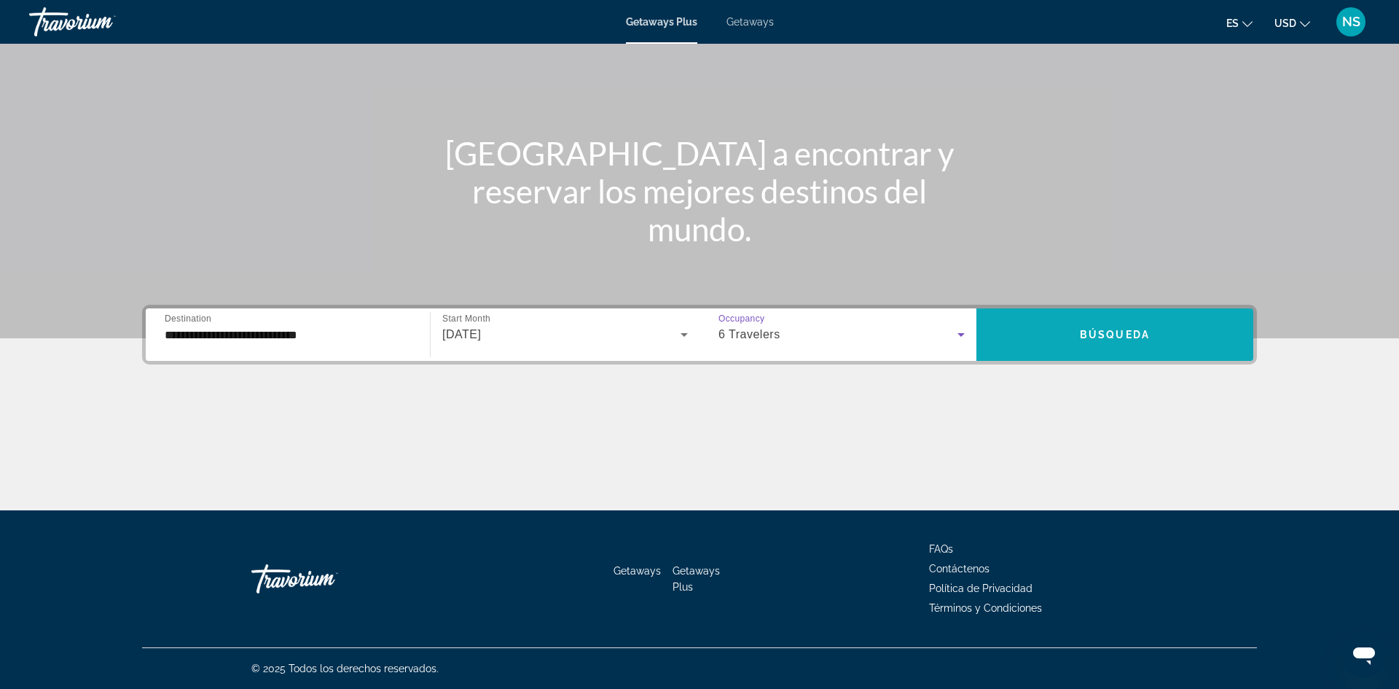
click at [1122, 331] on span "Búsqueda" at bounding box center [1115, 335] width 70 height 12
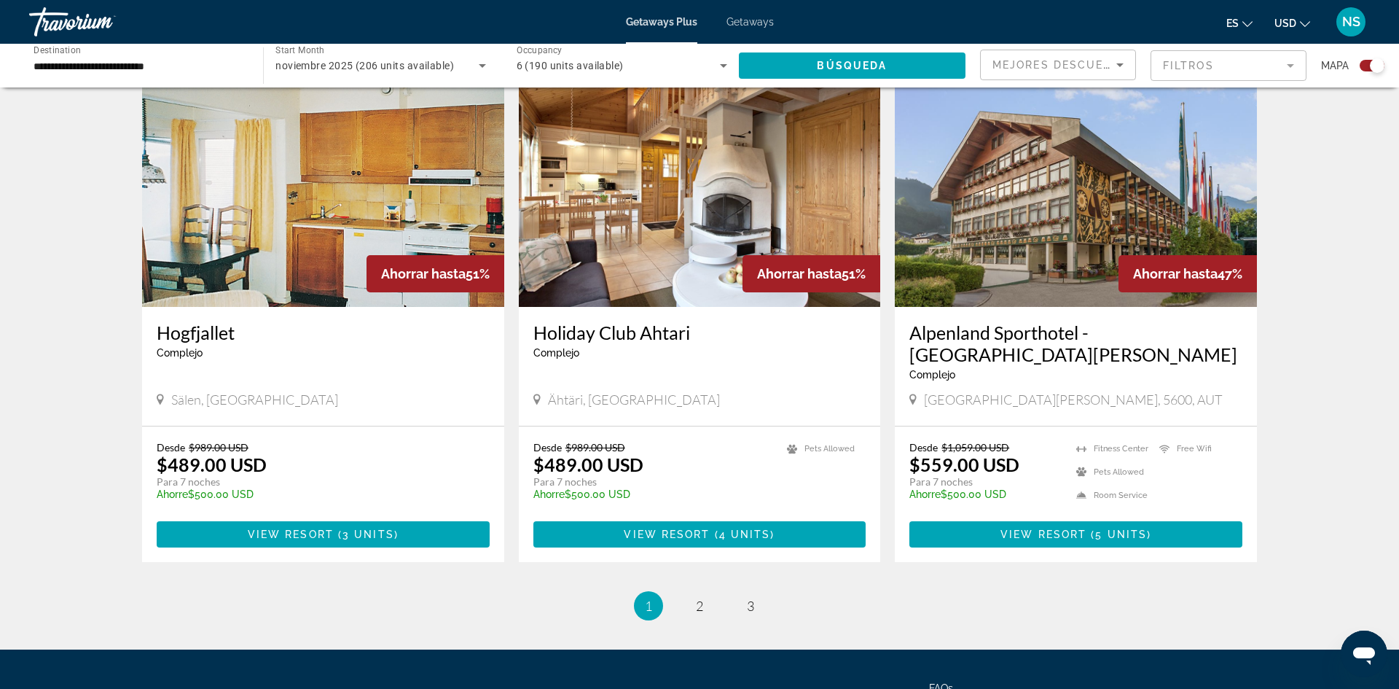
scroll to position [2142, 0]
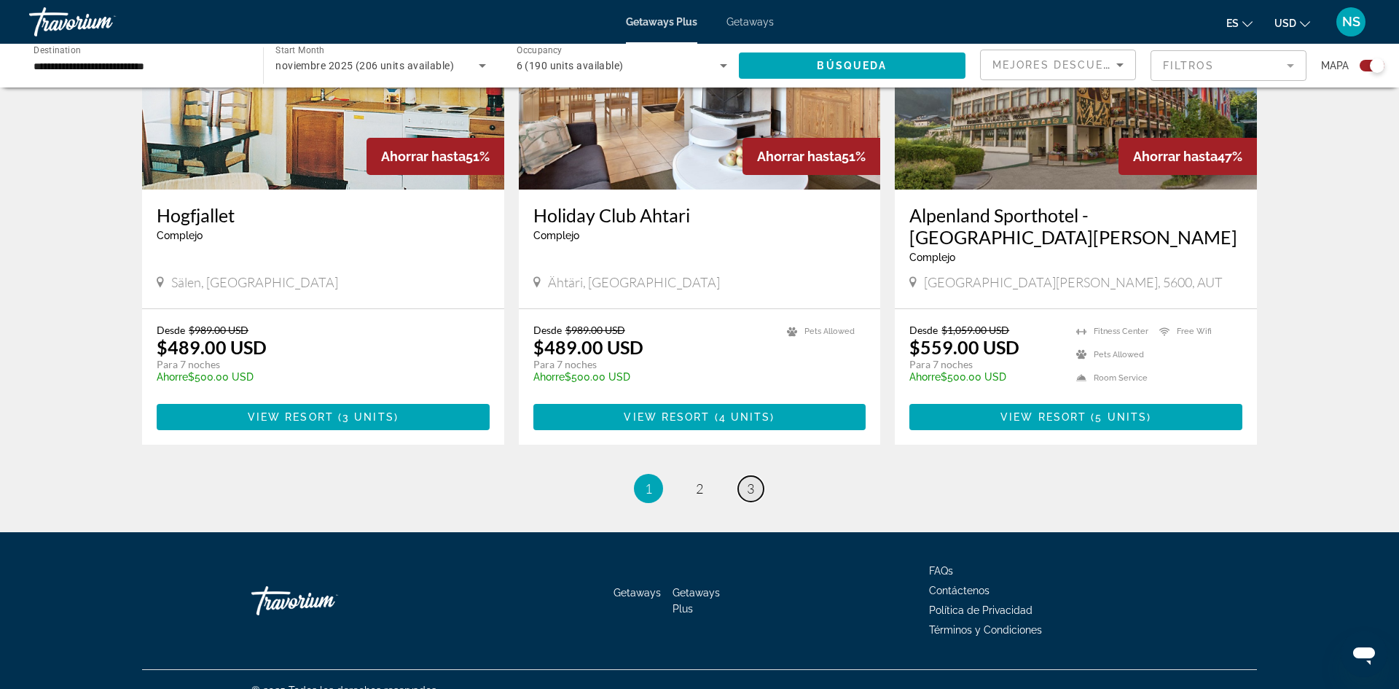
click at [750, 480] on span "3" at bounding box center [750, 488] width 7 height 16
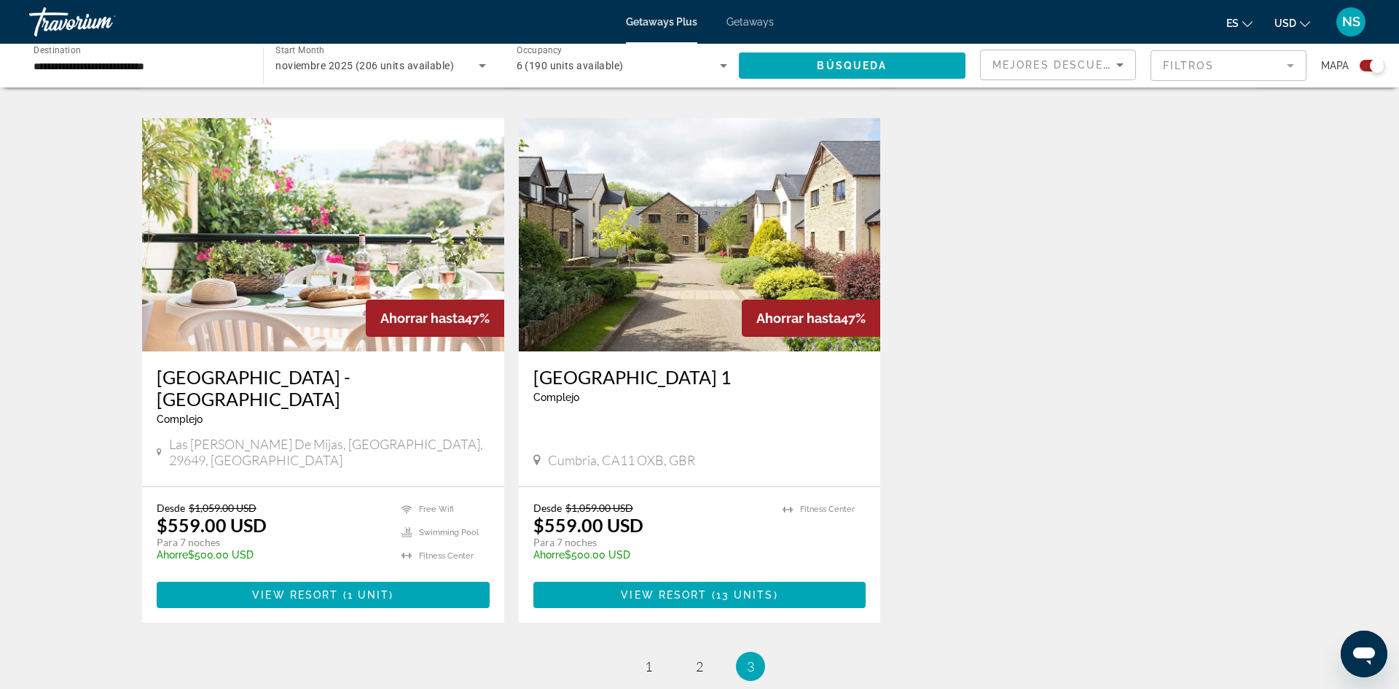
scroll to position [1016, 0]
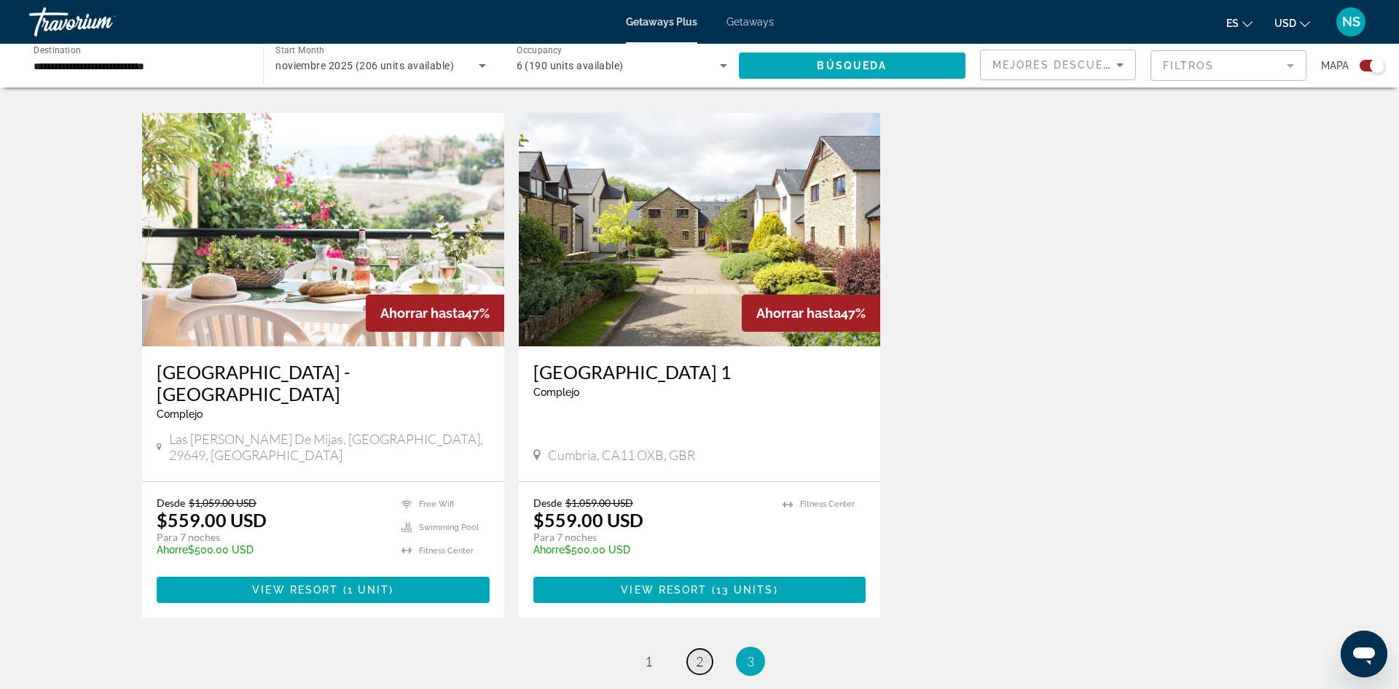
click at [702, 653] on span "2" at bounding box center [699, 661] width 7 height 16
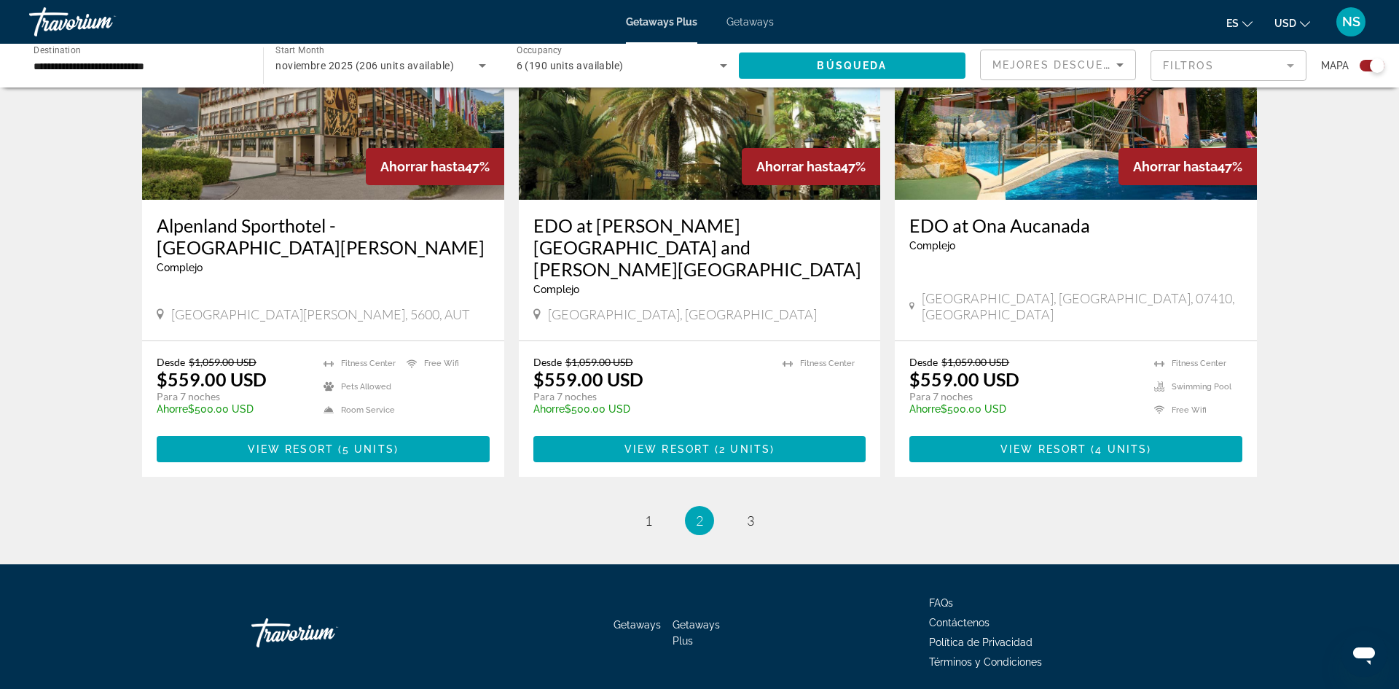
scroll to position [2130, 0]
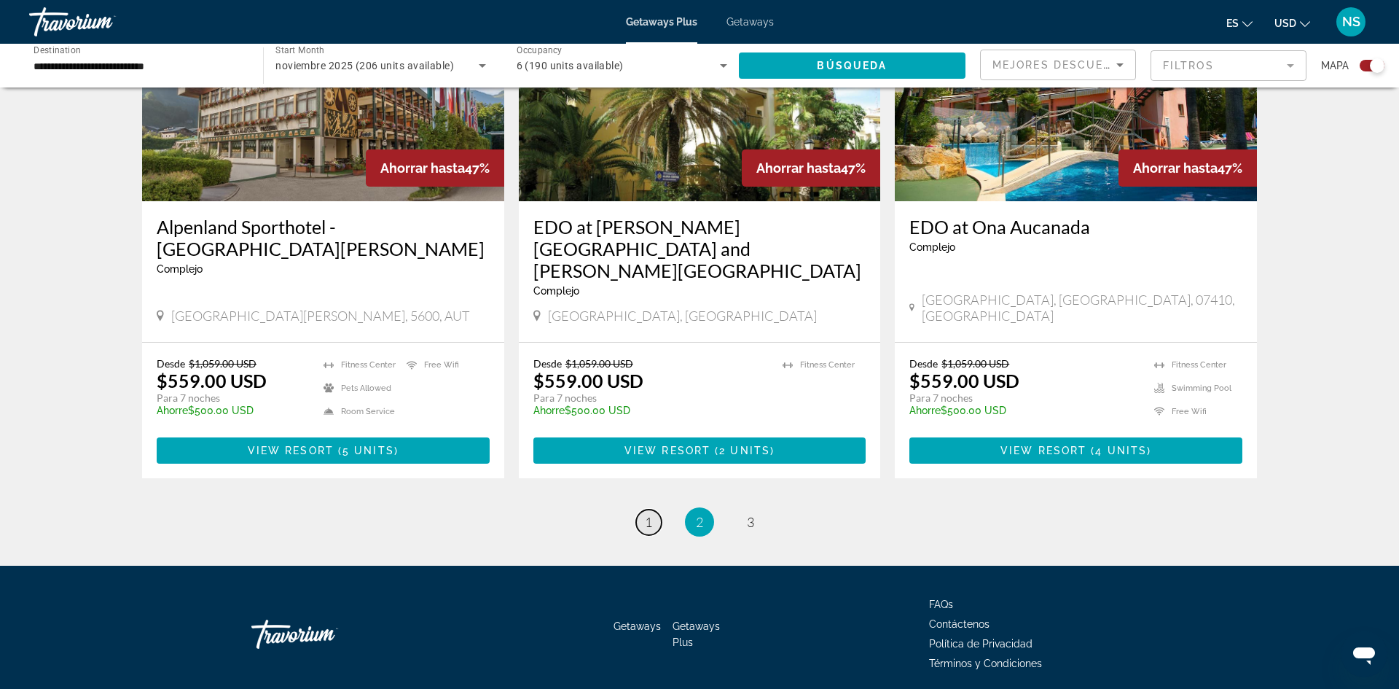
click at [643, 509] on link "page 1" at bounding box center [649, 522] width 26 height 26
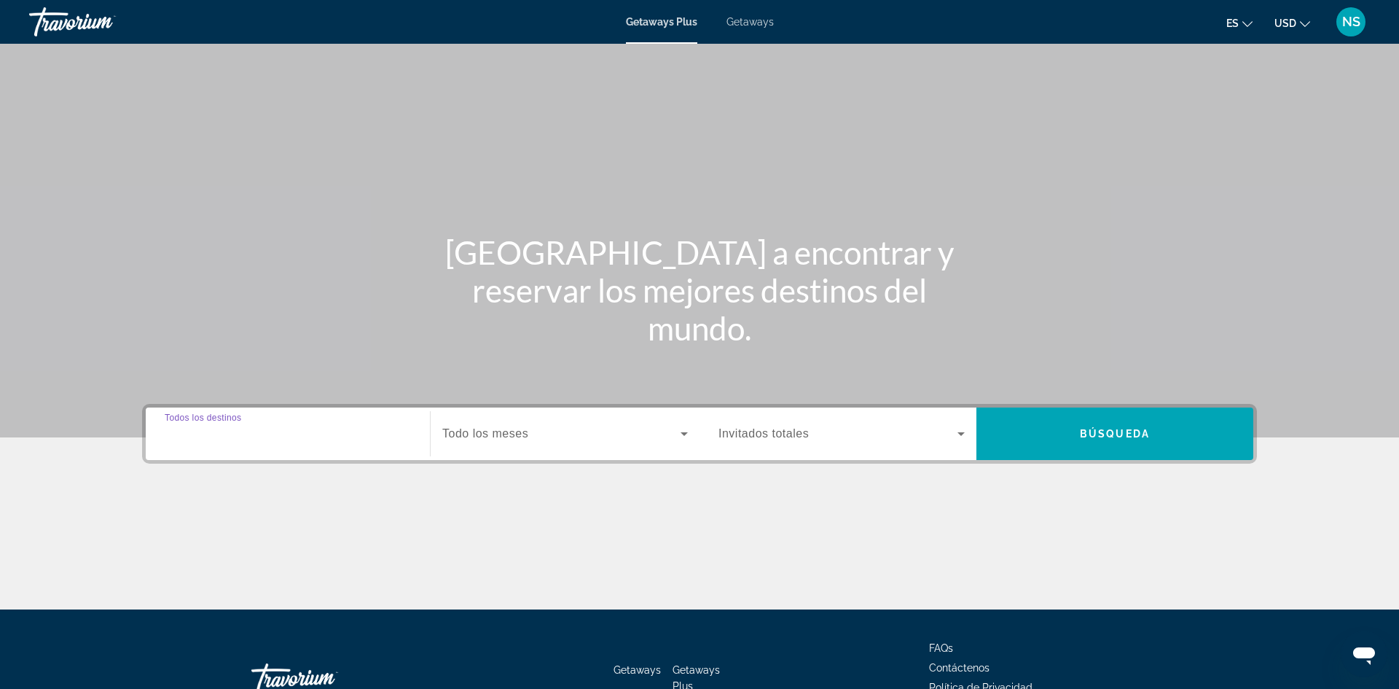
click at [222, 441] on input "Destination Todos los destinos" at bounding box center [288, 434] width 246 height 17
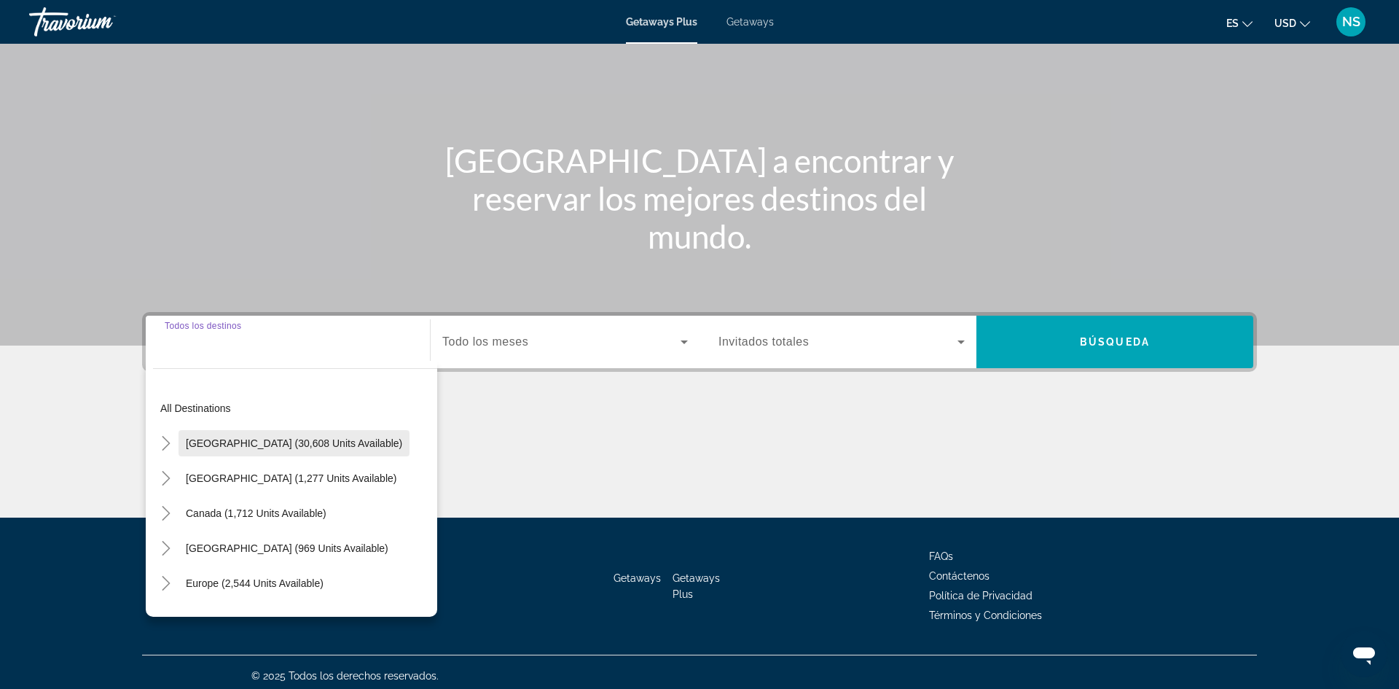
scroll to position [99, 0]
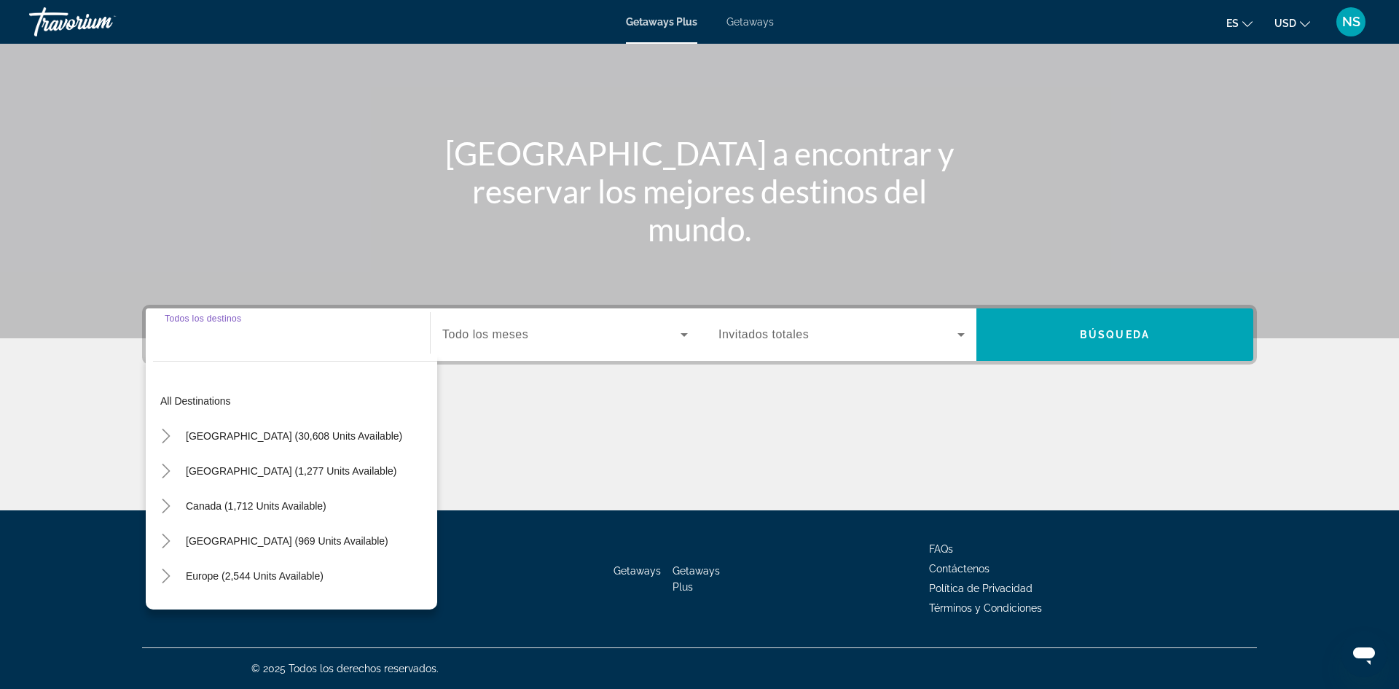
click at [165, 349] on div "Search widget" at bounding box center [288, 335] width 246 height 42
click at [305, 584] on span "Search widget" at bounding box center [255, 575] width 152 height 35
type input "**********"
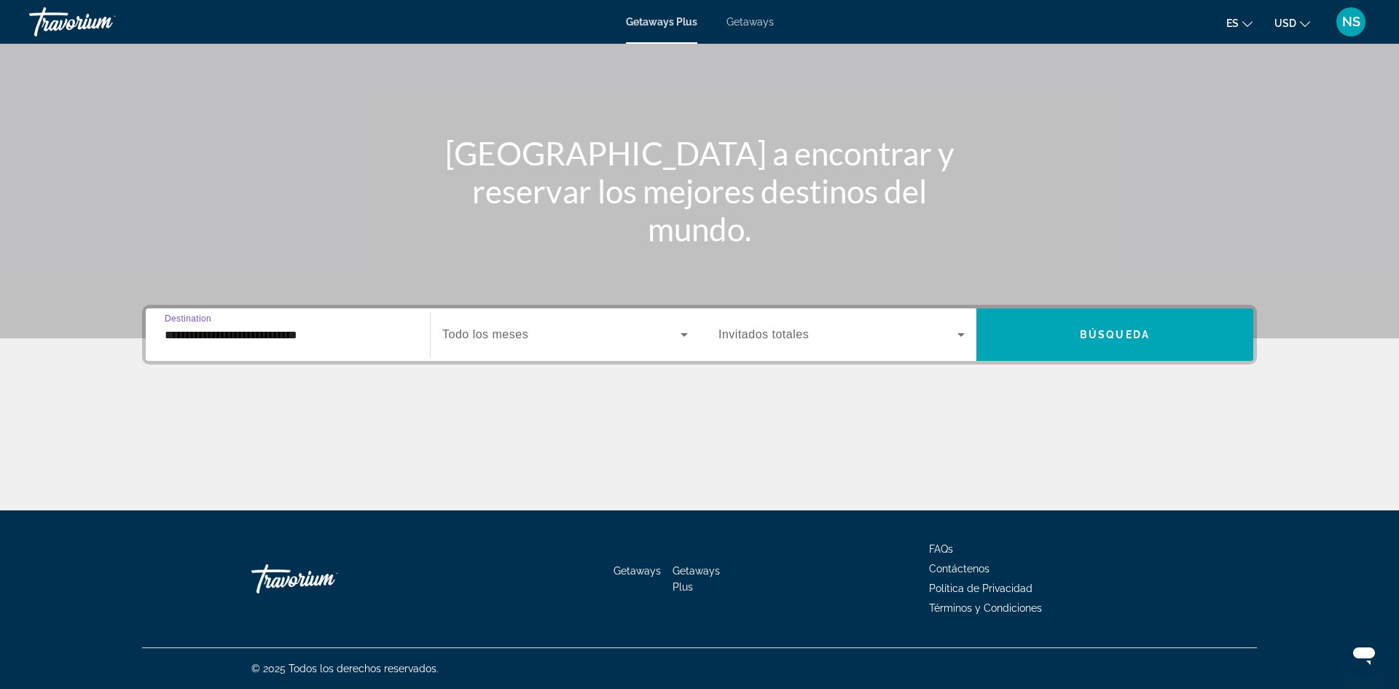
click at [962, 334] on icon "Search widget" at bounding box center [960, 335] width 7 height 4
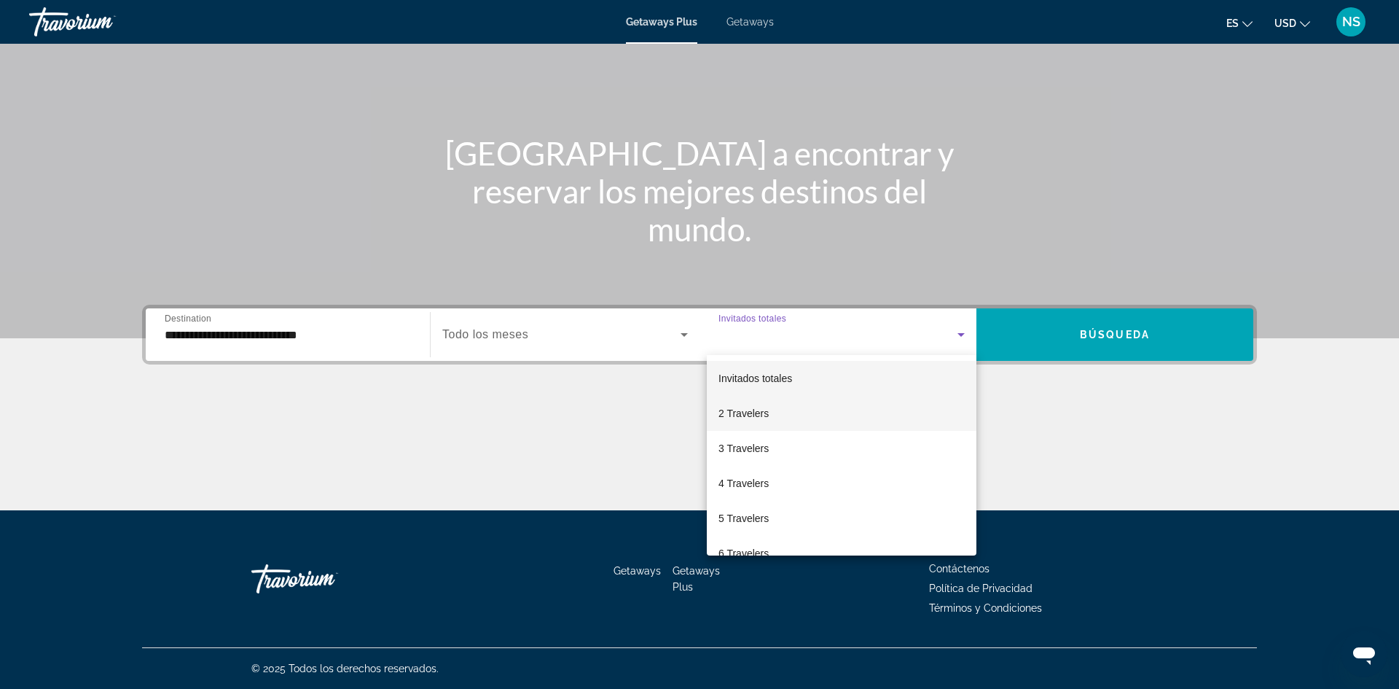
scroll to position [7, 0]
click at [536, 352] on div at bounding box center [699, 344] width 1399 height 689
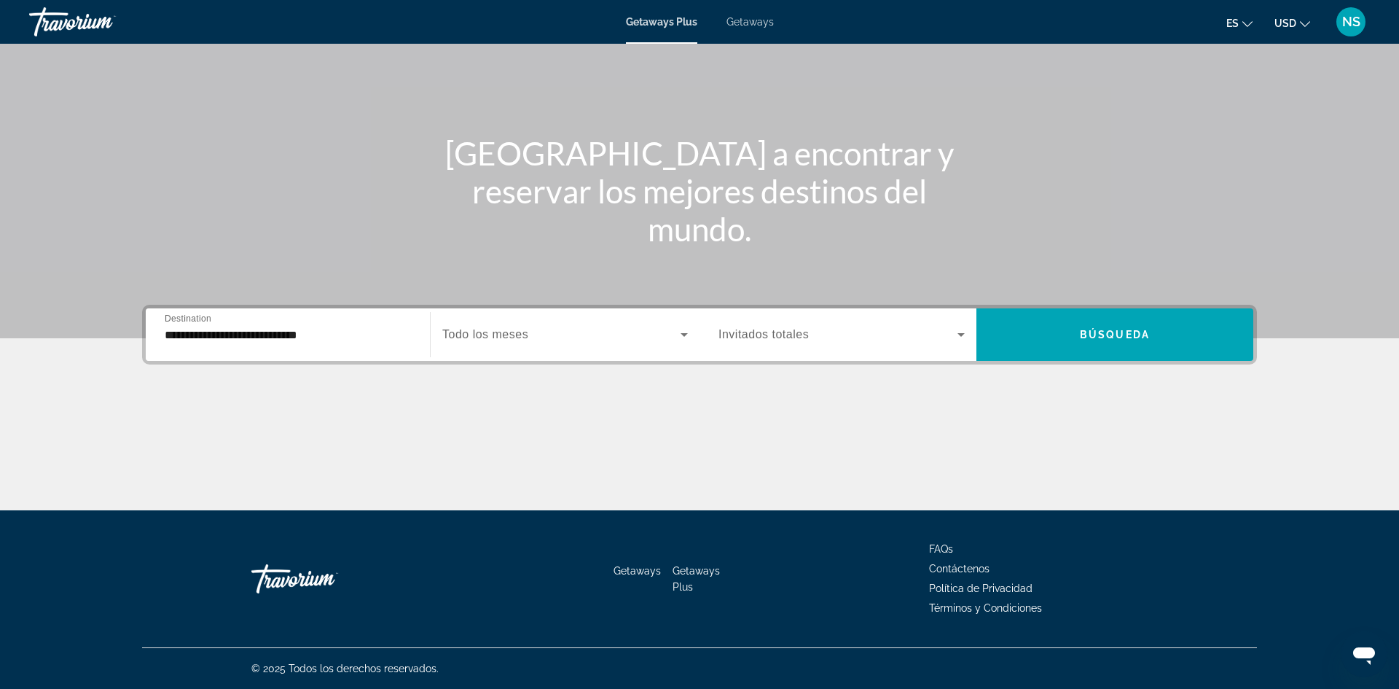
click at [532, 340] on span "Search widget" at bounding box center [561, 334] width 238 height 17
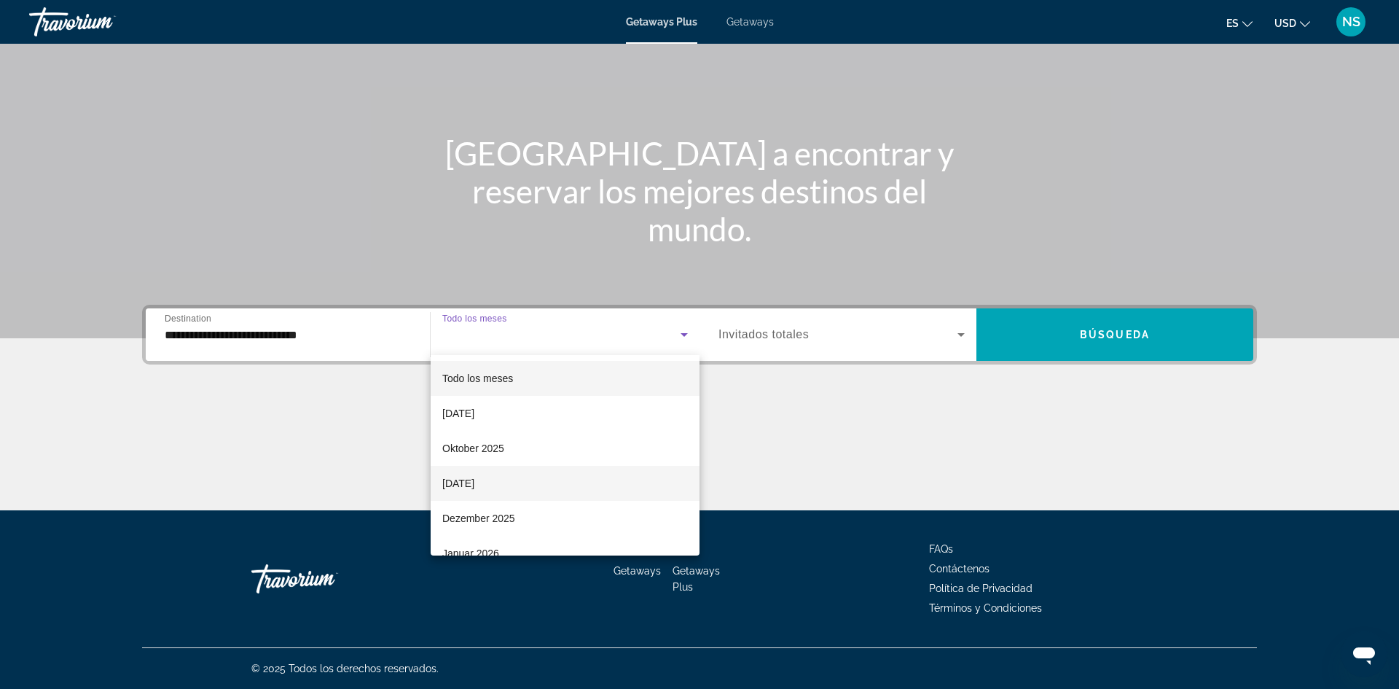
click at [474, 482] on span "November 2025" at bounding box center [458, 482] width 32 height 17
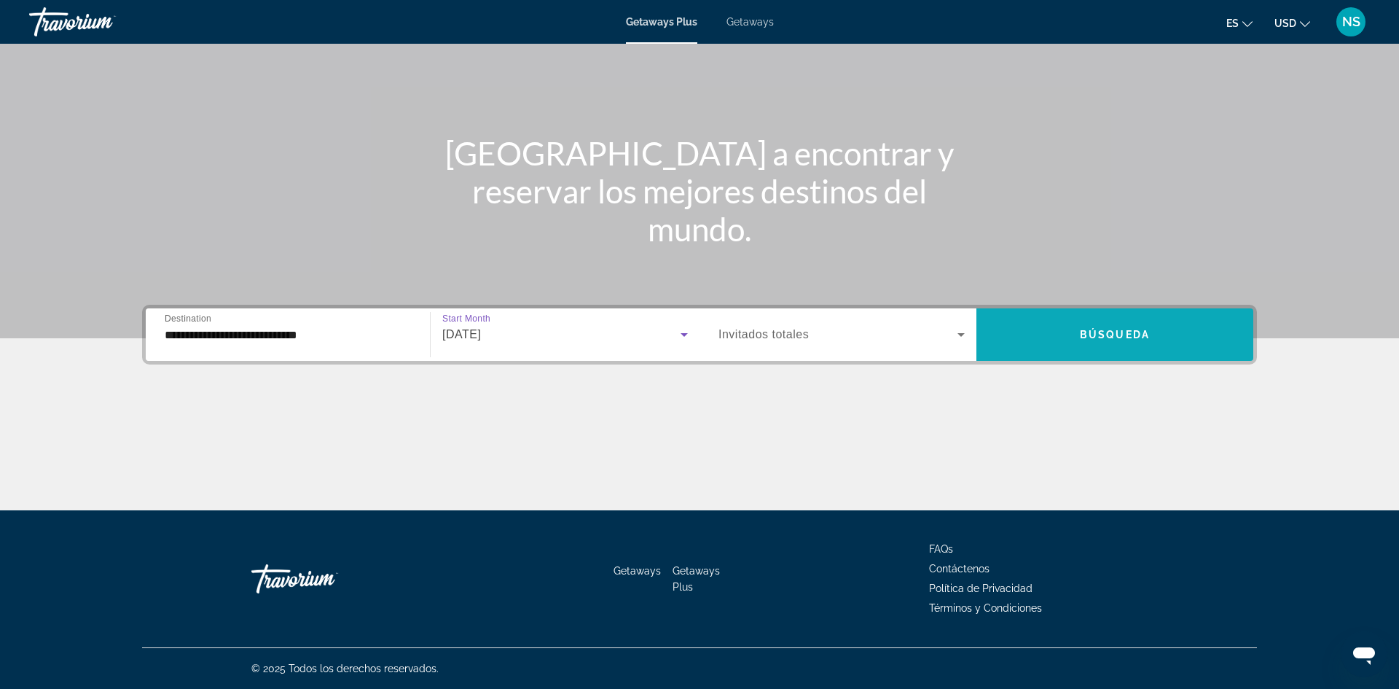
click at [1129, 332] on span "Búsqueda" at bounding box center [1115, 335] width 70 height 12
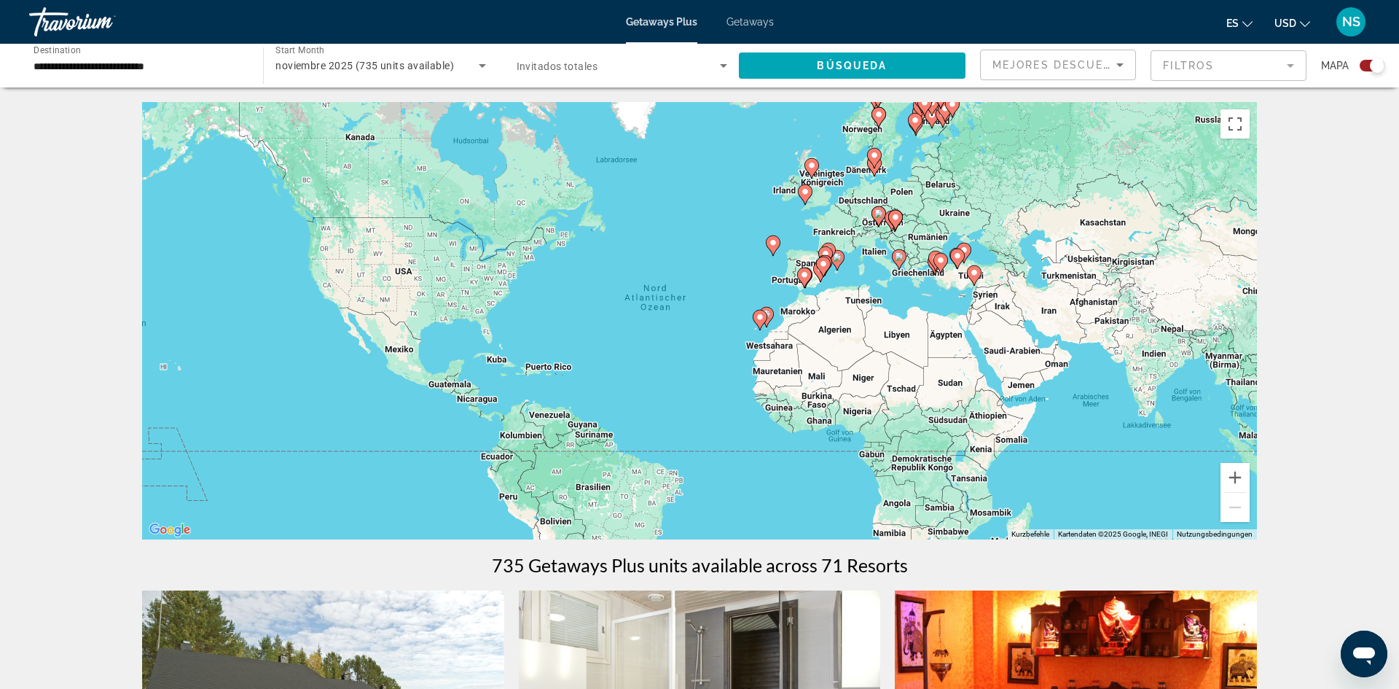
click at [841, 231] on div "Um den Modus zum Ziehen mit der Tastatur zu aktivieren, drückst du Alt + Eingab…" at bounding box center [699, 320] width 1115 height 437
